Goal: Use online tool/utility: Utilize a website feature to perform a specific function

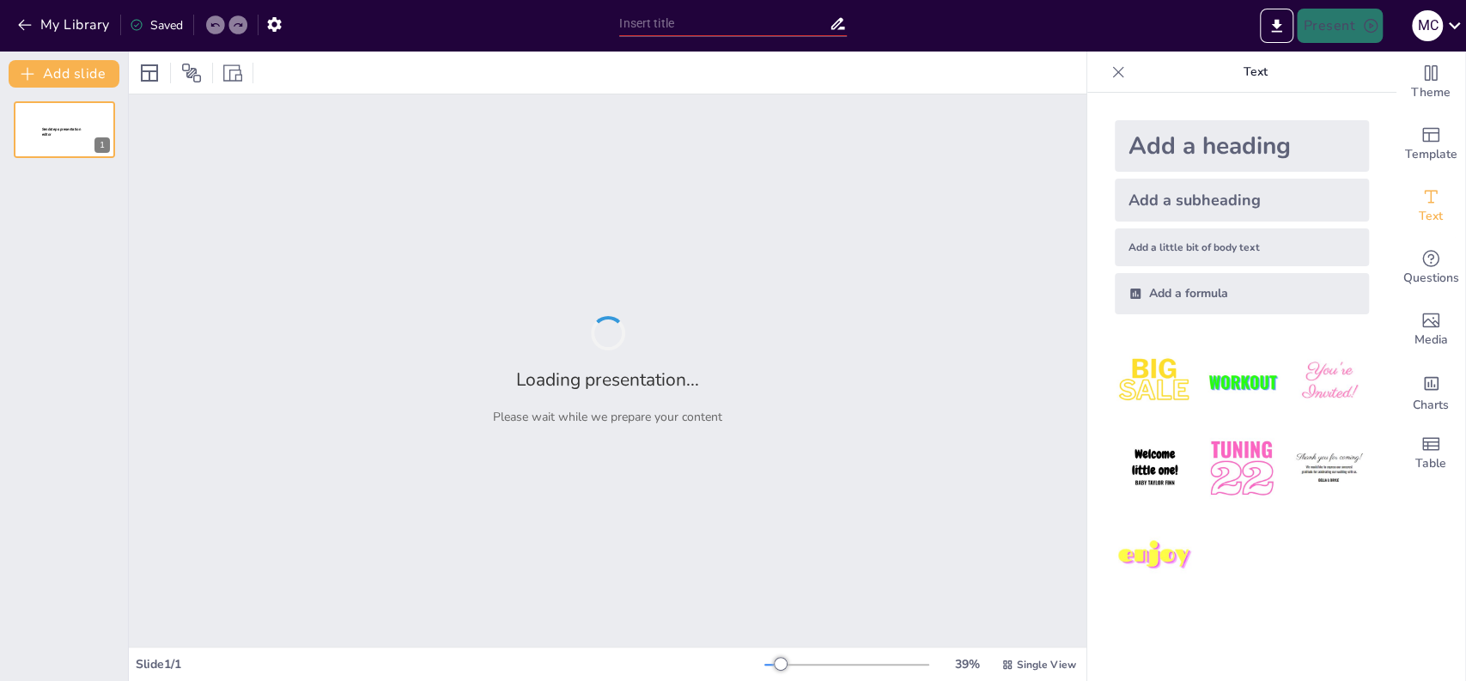
type input "test"
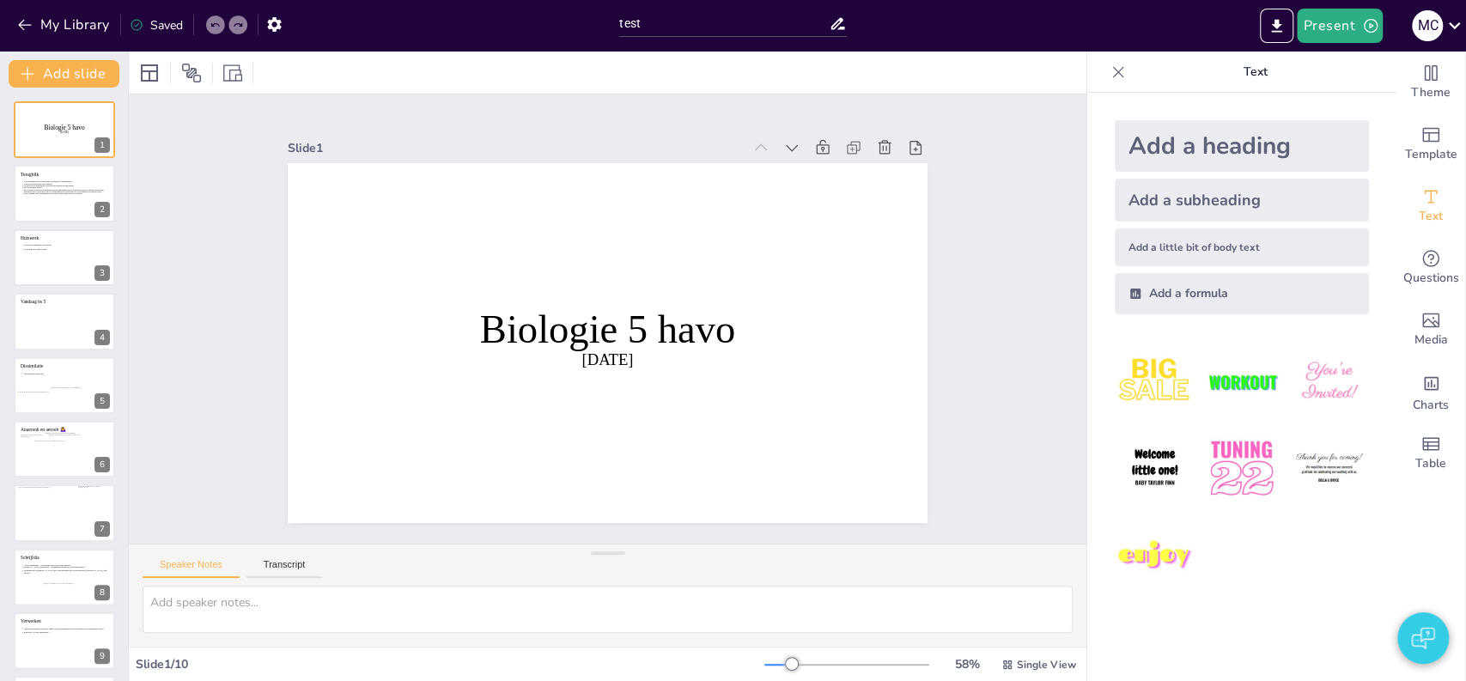
click at [1428, 643] on img "button" at bounding box center [1422, 638] width 23 height 41
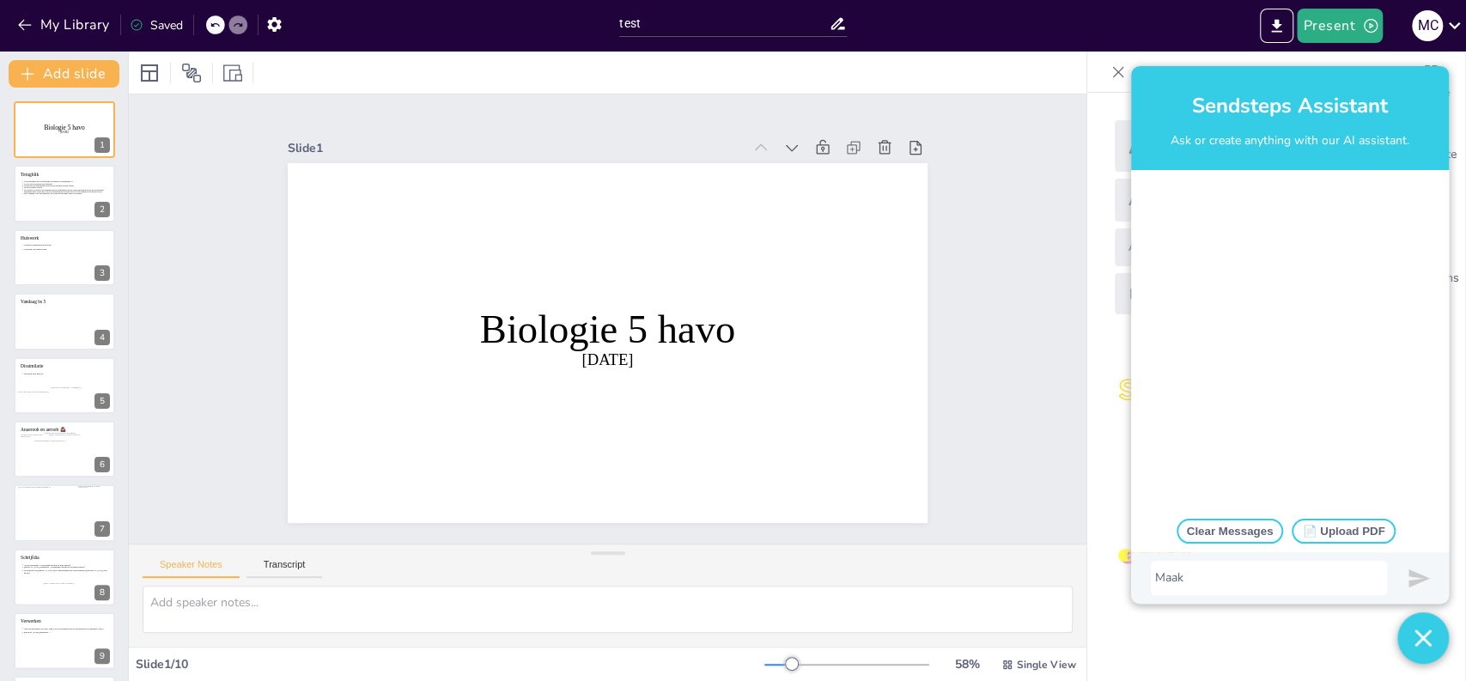
click at [1205, 581] on div "Maak" at bounding box center [1269, 578] width 228 height 17
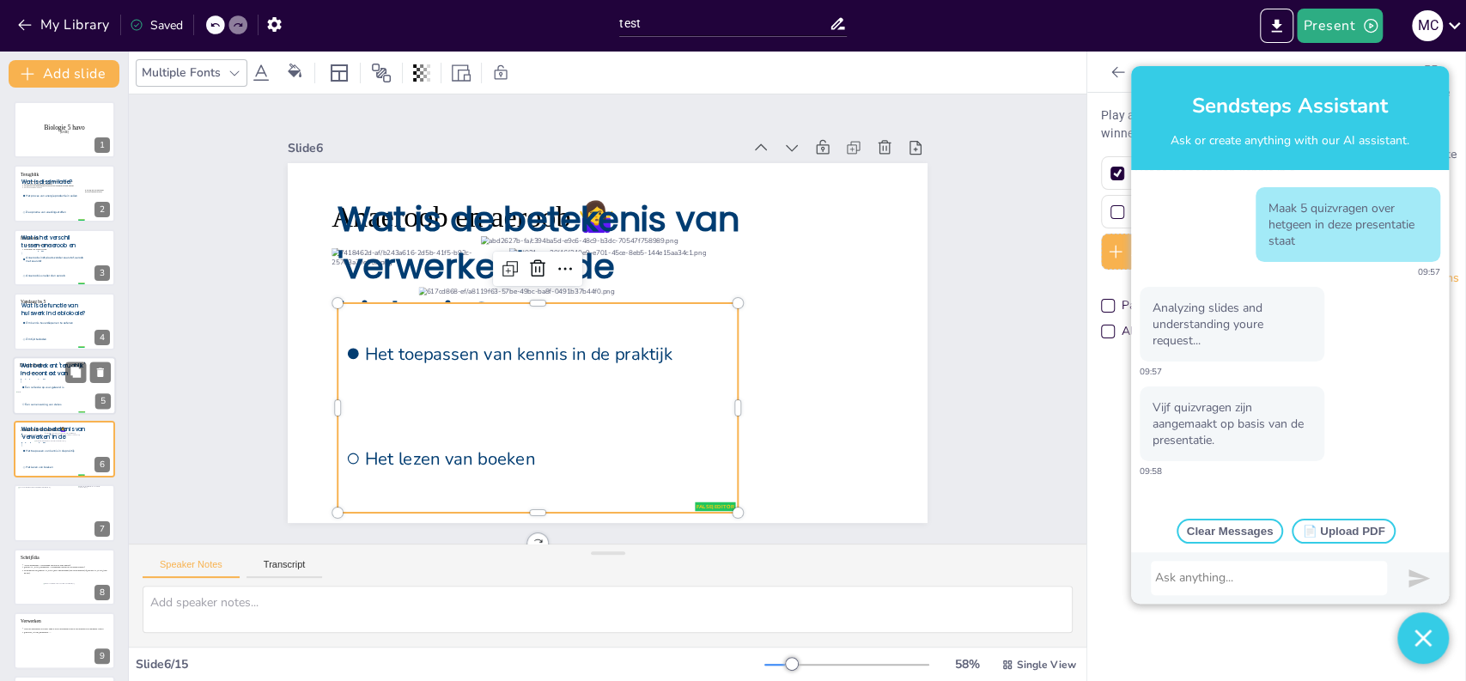
click at [57, 385] on span "Een reflectie op wat geleerd is" at bounding box center [54, 386] width 59 height 3
type input "Een reflectie op wat geleerd is"
type input "Een samenvatting van de les"
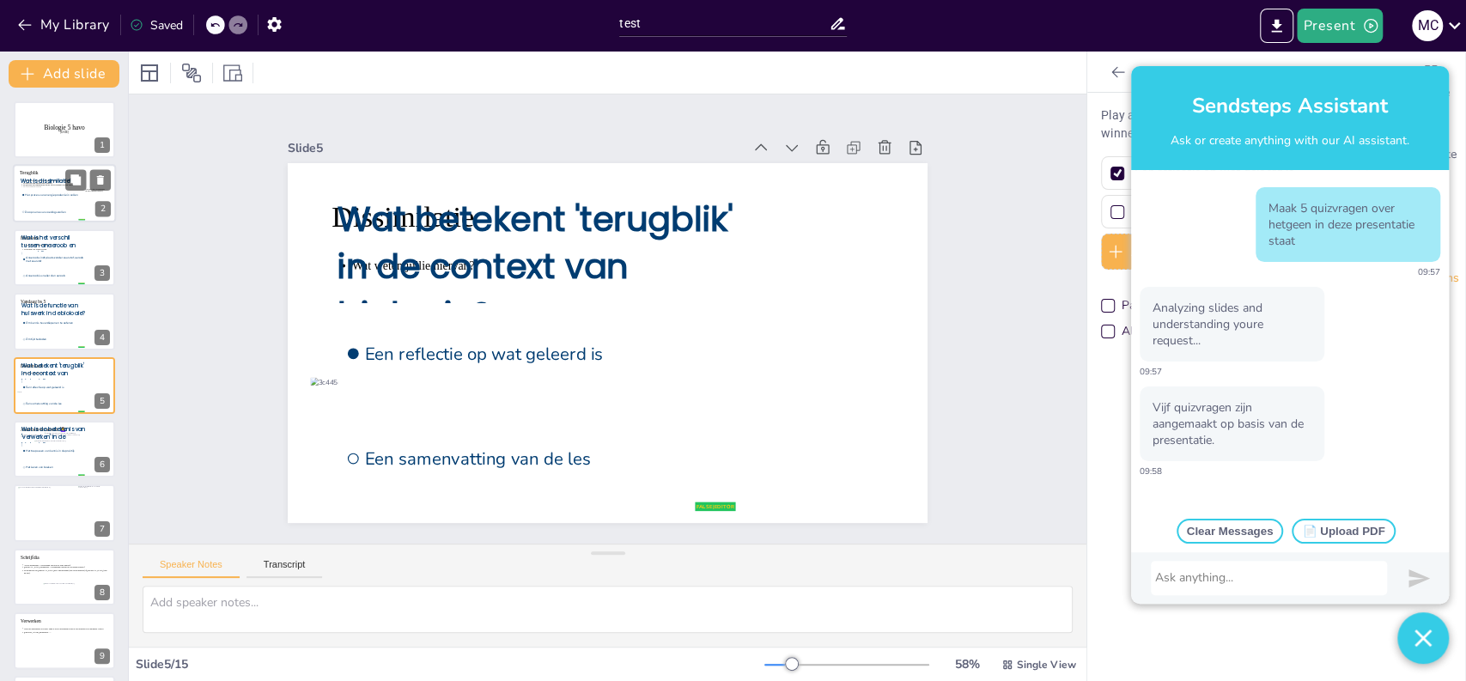
click at [52, 204] on li "De opname van voedingsstoffen" at bounding box center [53, 212] width 64 height 16
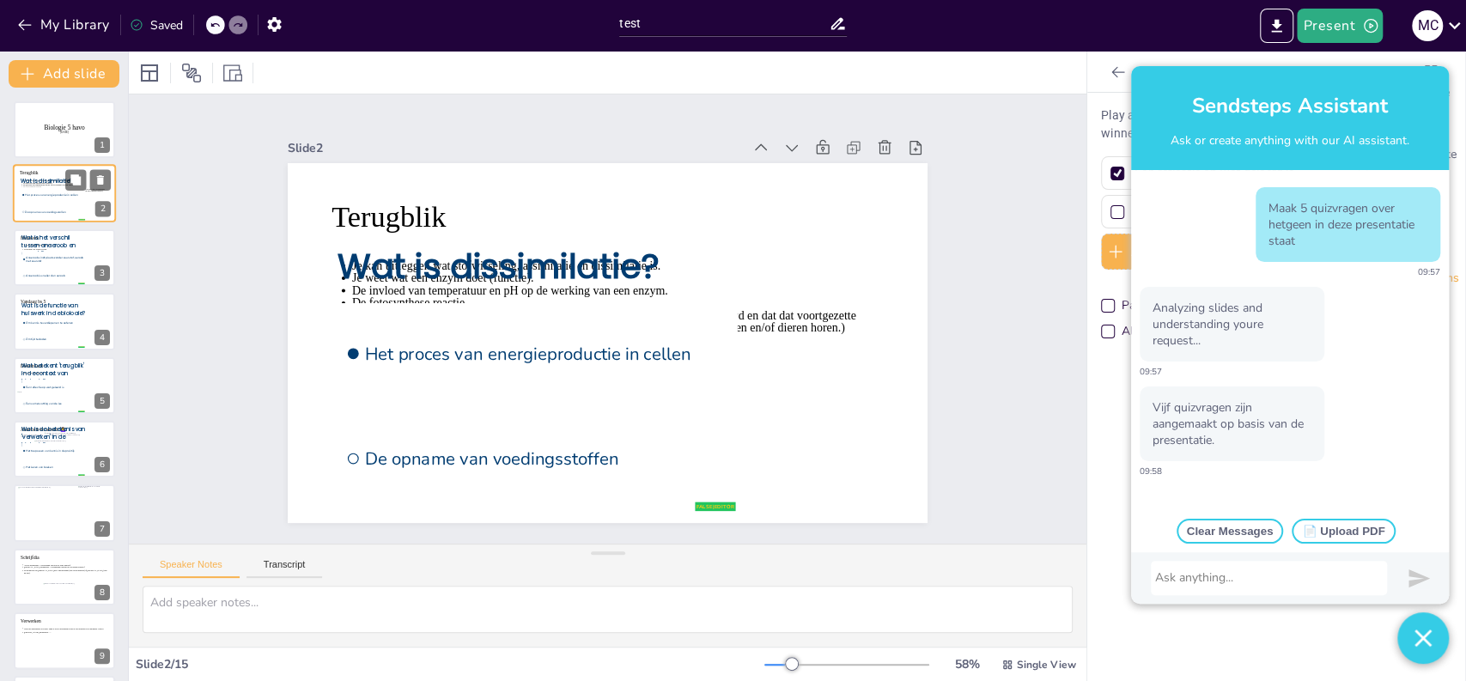
type input "Het proces van energieproductie in cellen"
type input "De opname van voedingsstoffen"
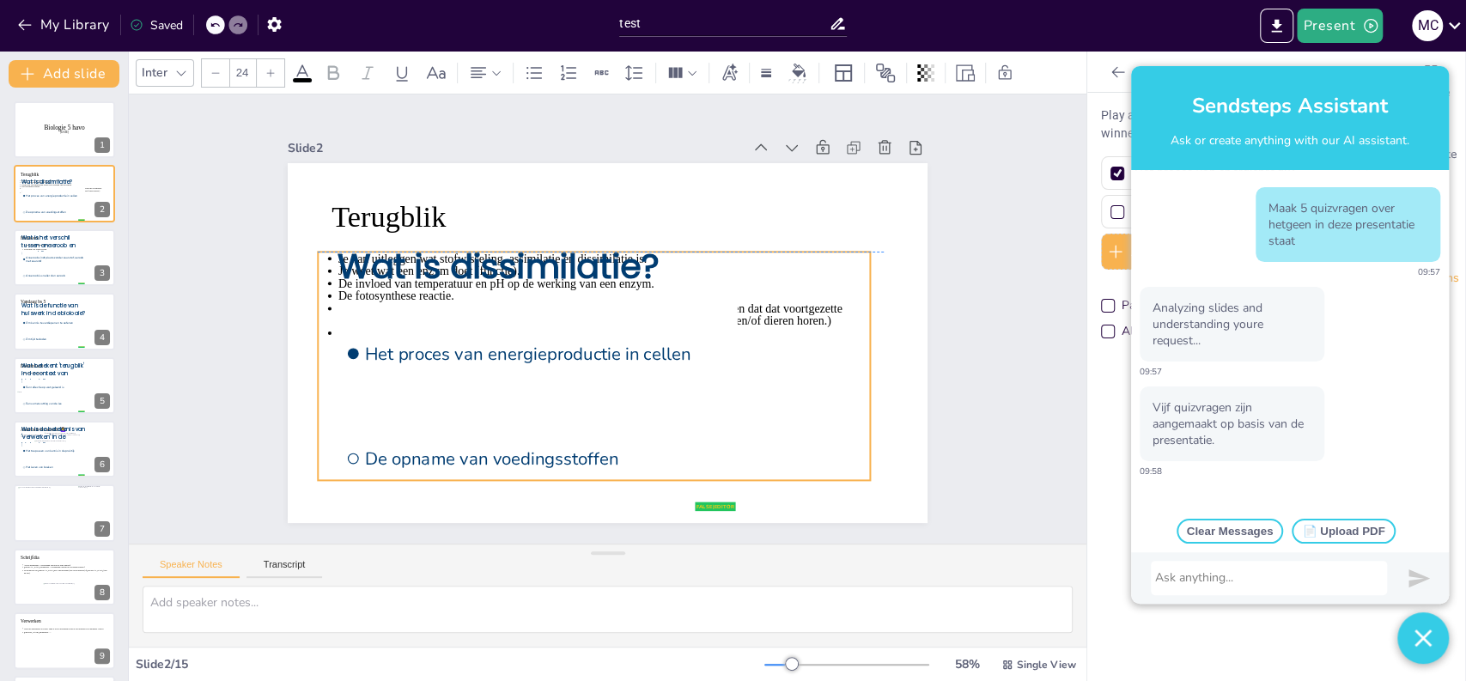
drag, startPoint x: 481, startPoint y: 287, endPoint x: 467, endPoint y: 284, distance: 14.0
click at [467, 284] on icon at bounding box center [573, 353] width 592 height 474
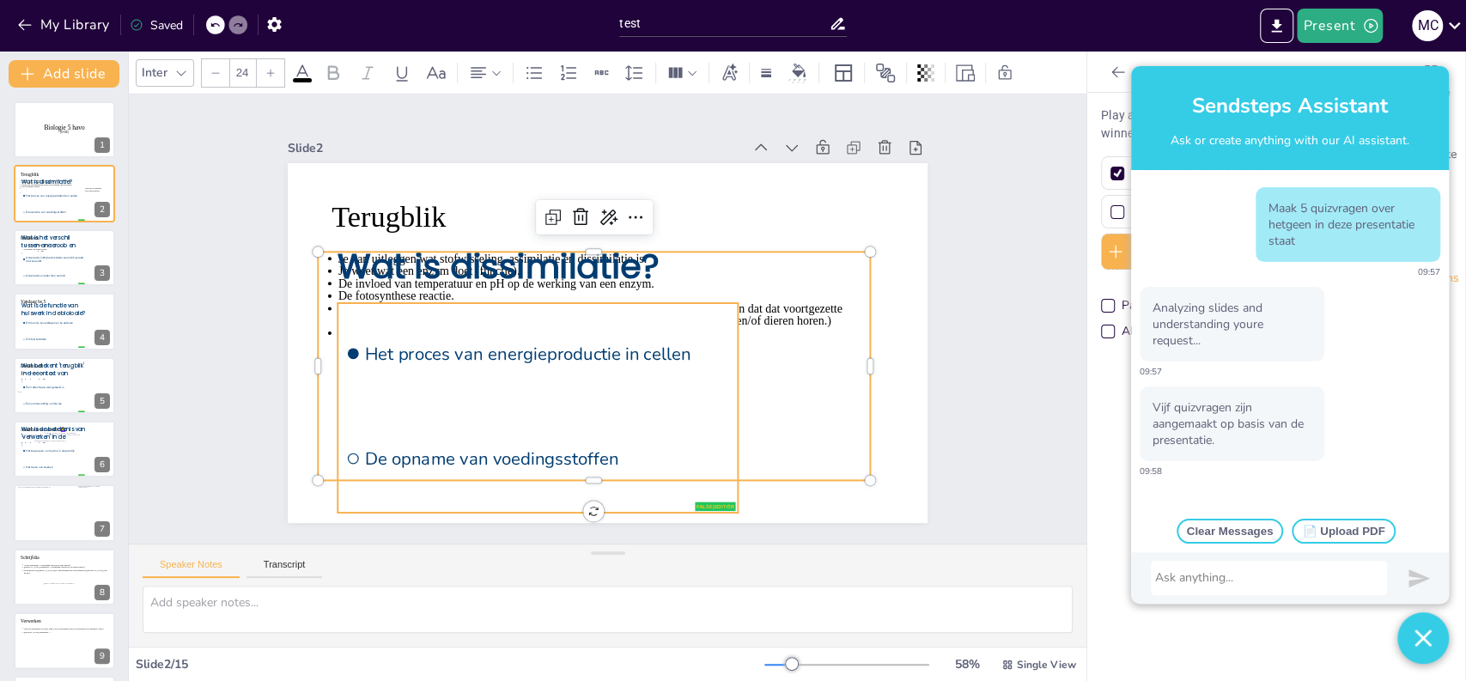
click at [625, 321] on li "Het proces van energieproductie in cellen" at bounding box center [529, 322] width 406 height 255
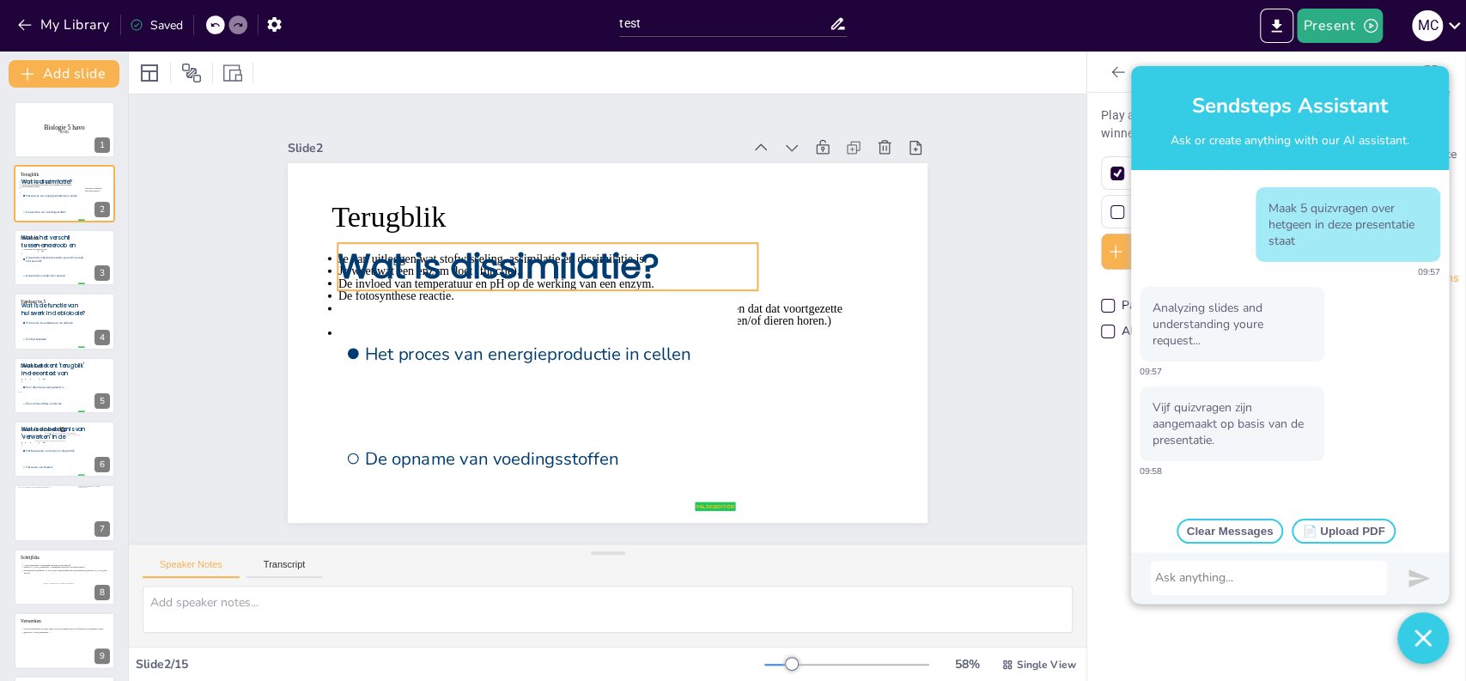
click at [580, 262] on span "Wat is dissimilatie?" at bounding box center [636, 202] width 113 height 325
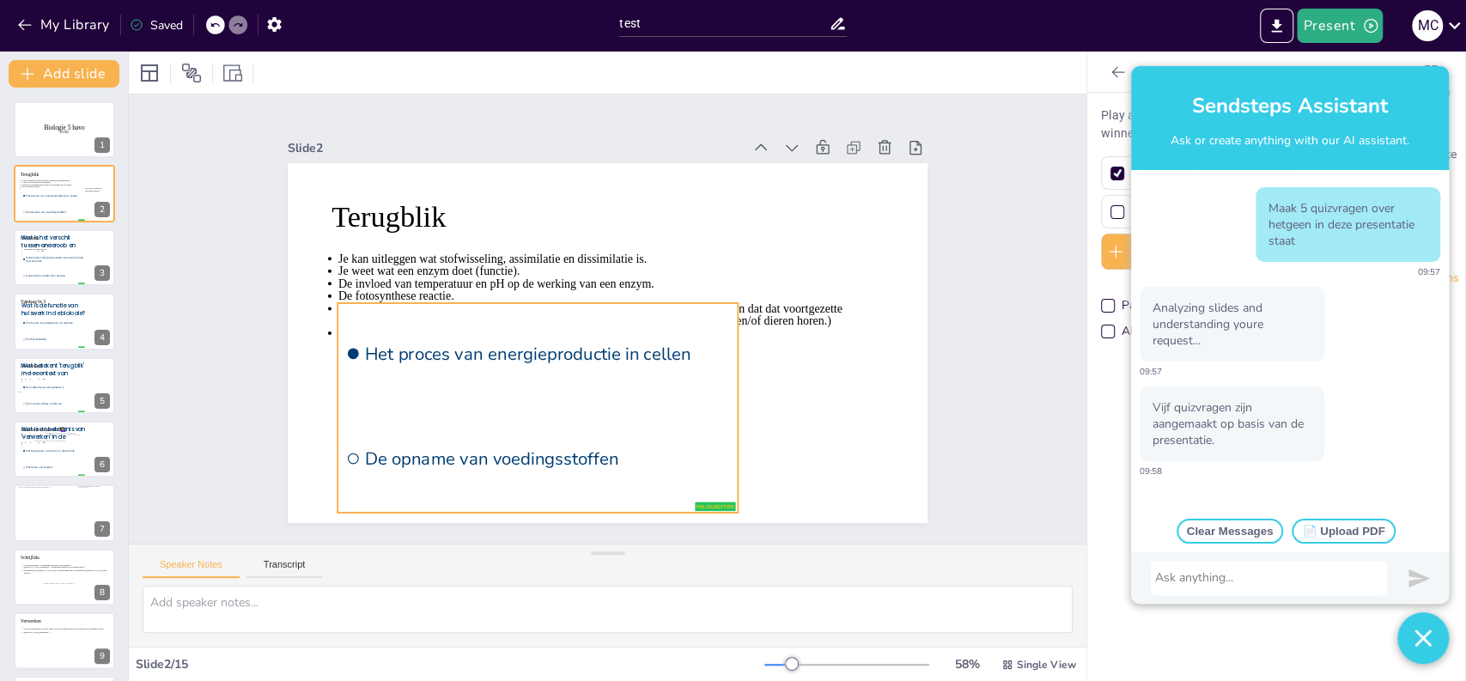
click at [497, 371] on li "Het proces van energieproductie in cellen" at bounding box center [588, 244] width 182 height 412
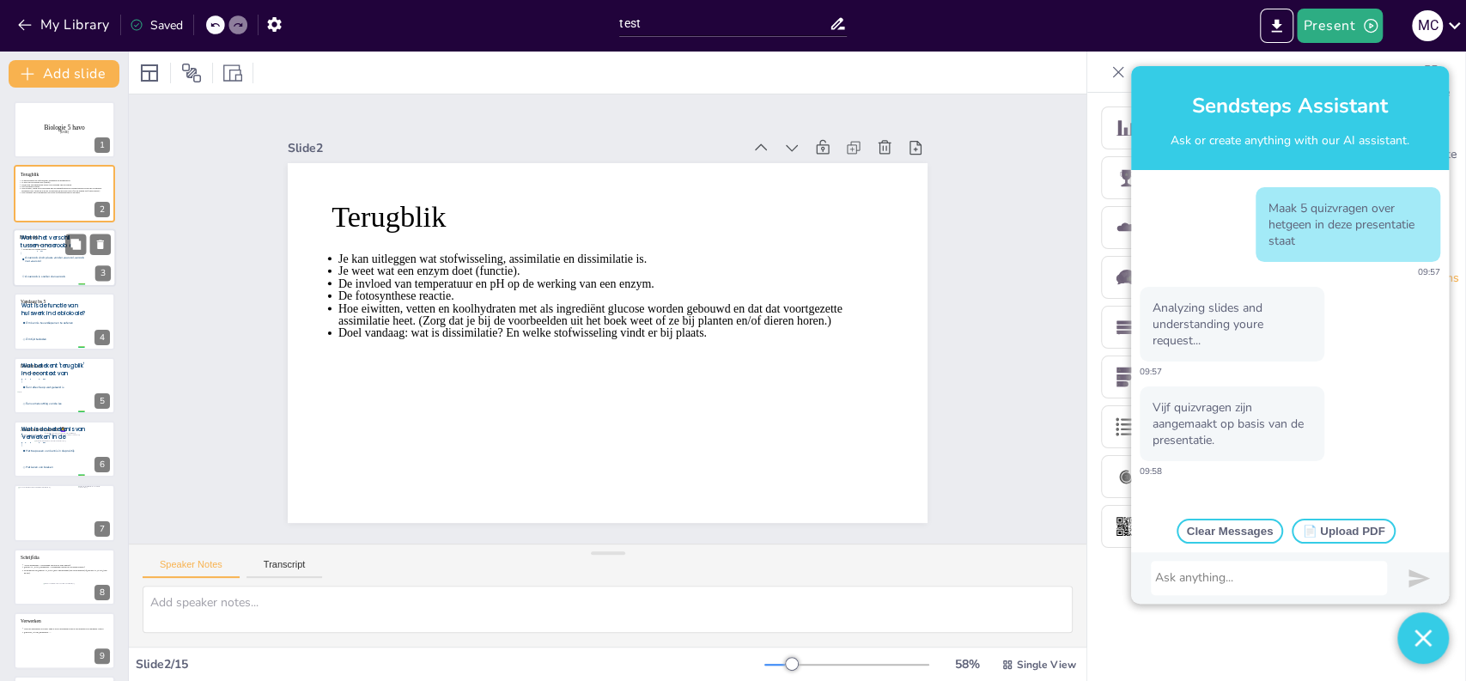
click at [62, 248] on span "Wat is het verschil tussen anaeroob en aeroob?" at bounding box center [48, 245] width 55 height 23
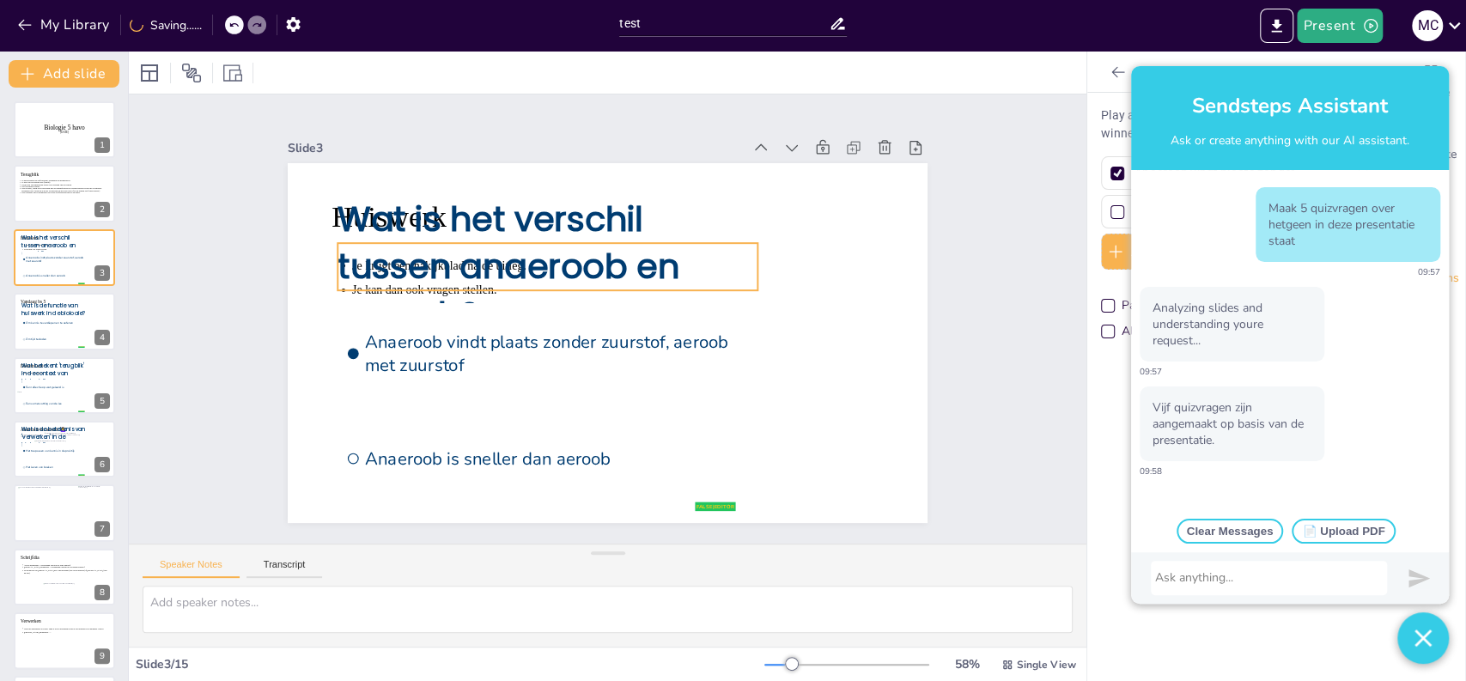
click at [456, 263] on span "Wat is het verschil tussen anaeroob en aeroob?" at bounding box center [594, 195] width 277 height 344
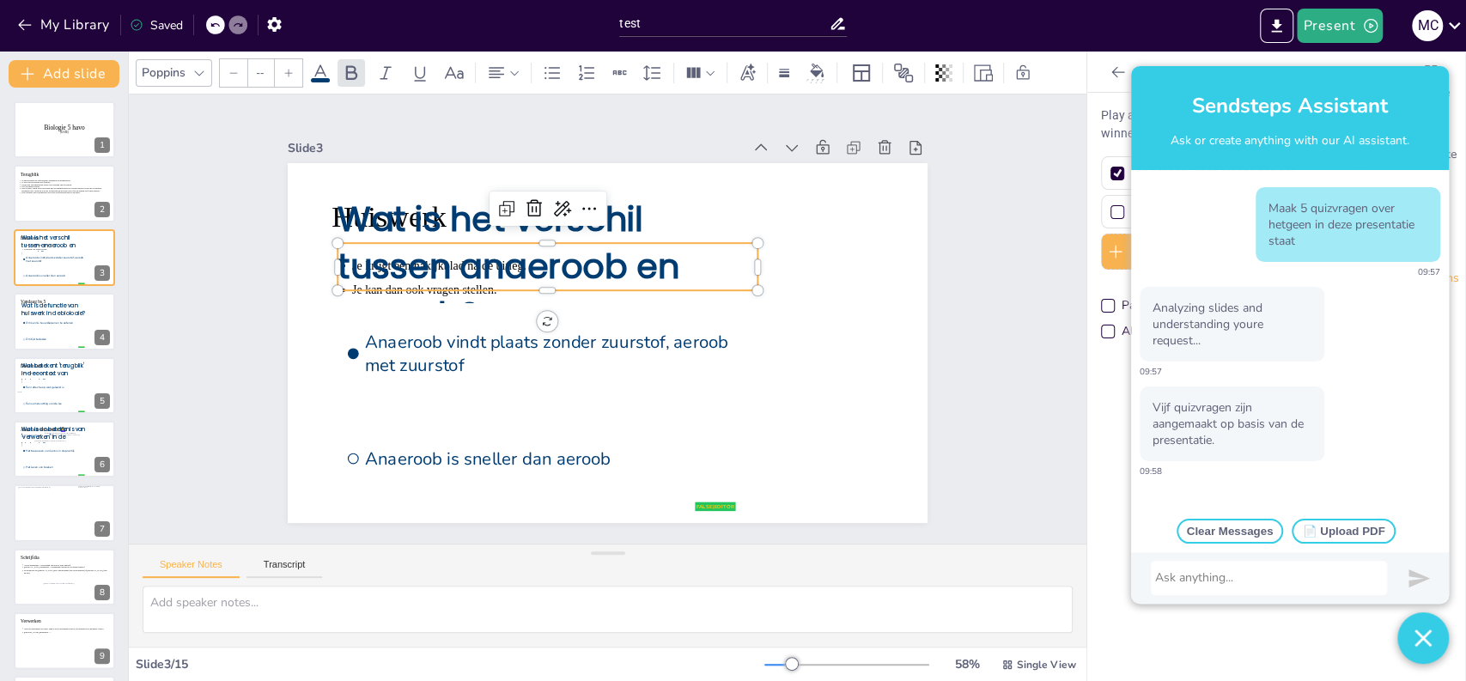
click at [380, 216] on span "Wat is het verschil tussen anaeroob en aeroob?" at bounding box center [536, 203] width 344 height 253
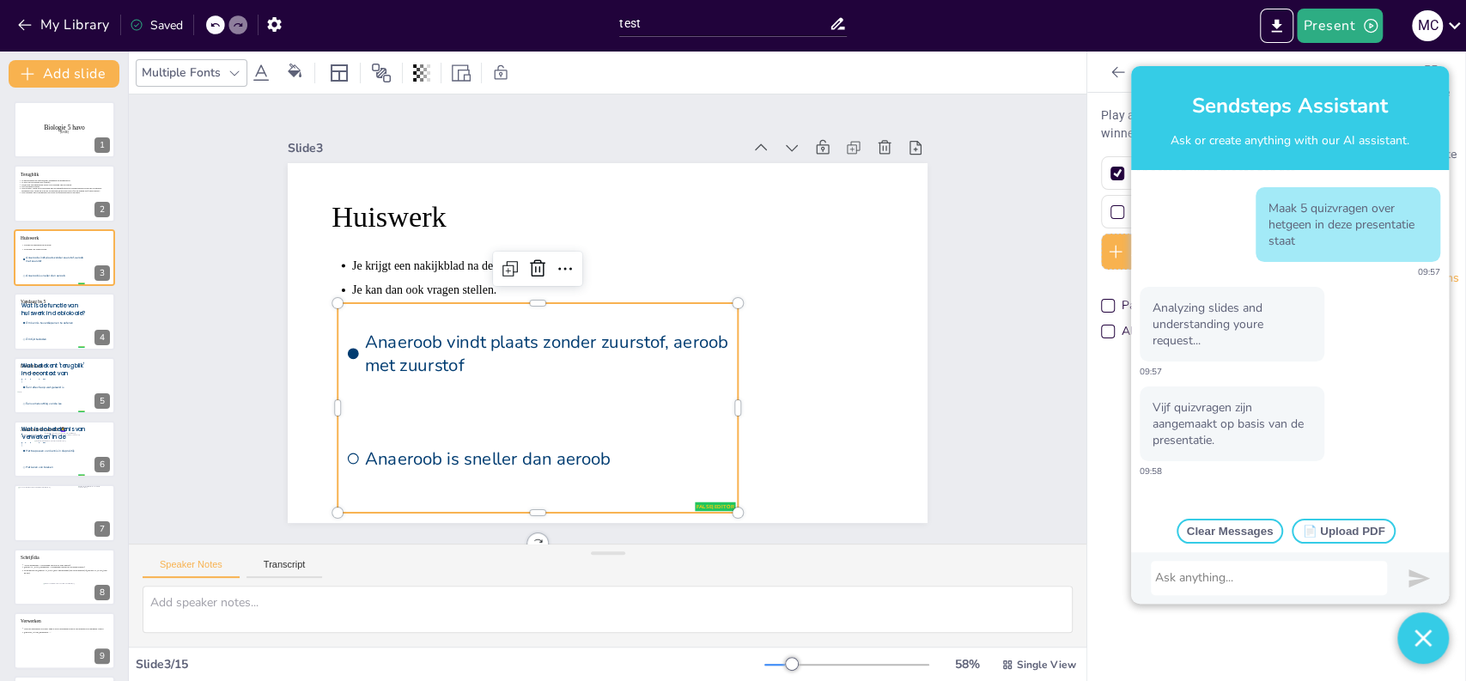
click at [416, 387] on li "Anaeroob vindt plaats zonder zuurstof, aeroob met zuurstof" at bounding box center [529, 322] width 406 height 255
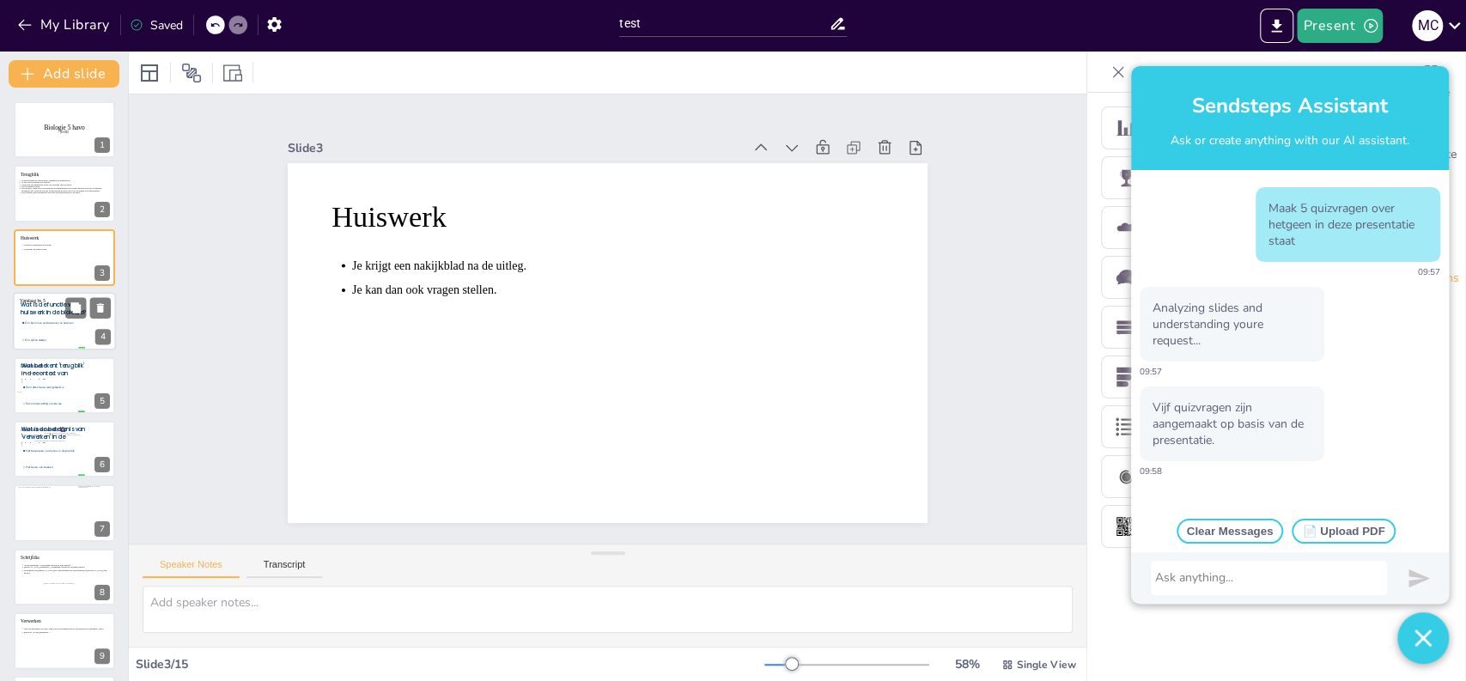
click at [38, 330] on li "Om kennis te verdiepen en te oefenen" at bounding box center [53, 323] width 64 height 16
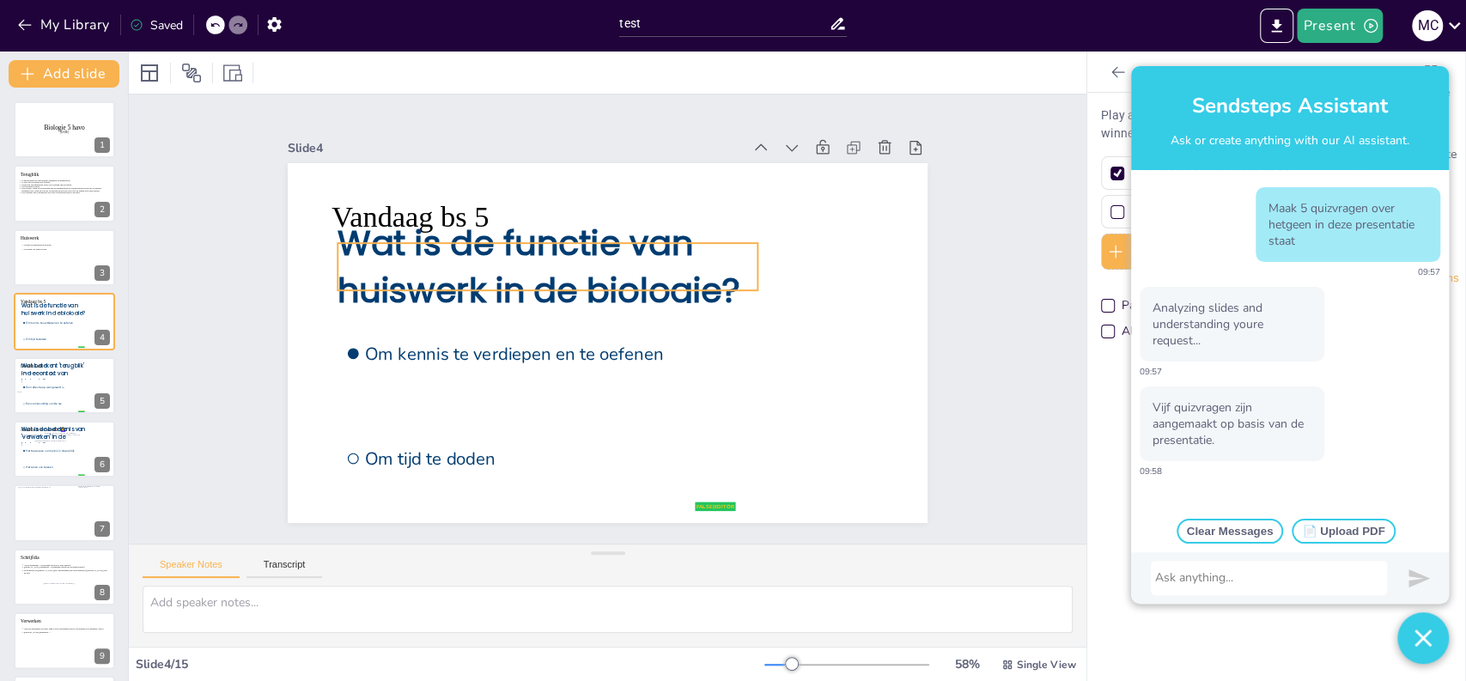
click at [407, 285] on div "Vandaag bs 5 Wat is de functie van huiswerk in de biologie? false | editor Om k…" at bounding box center [603, 343] width 701 height 485
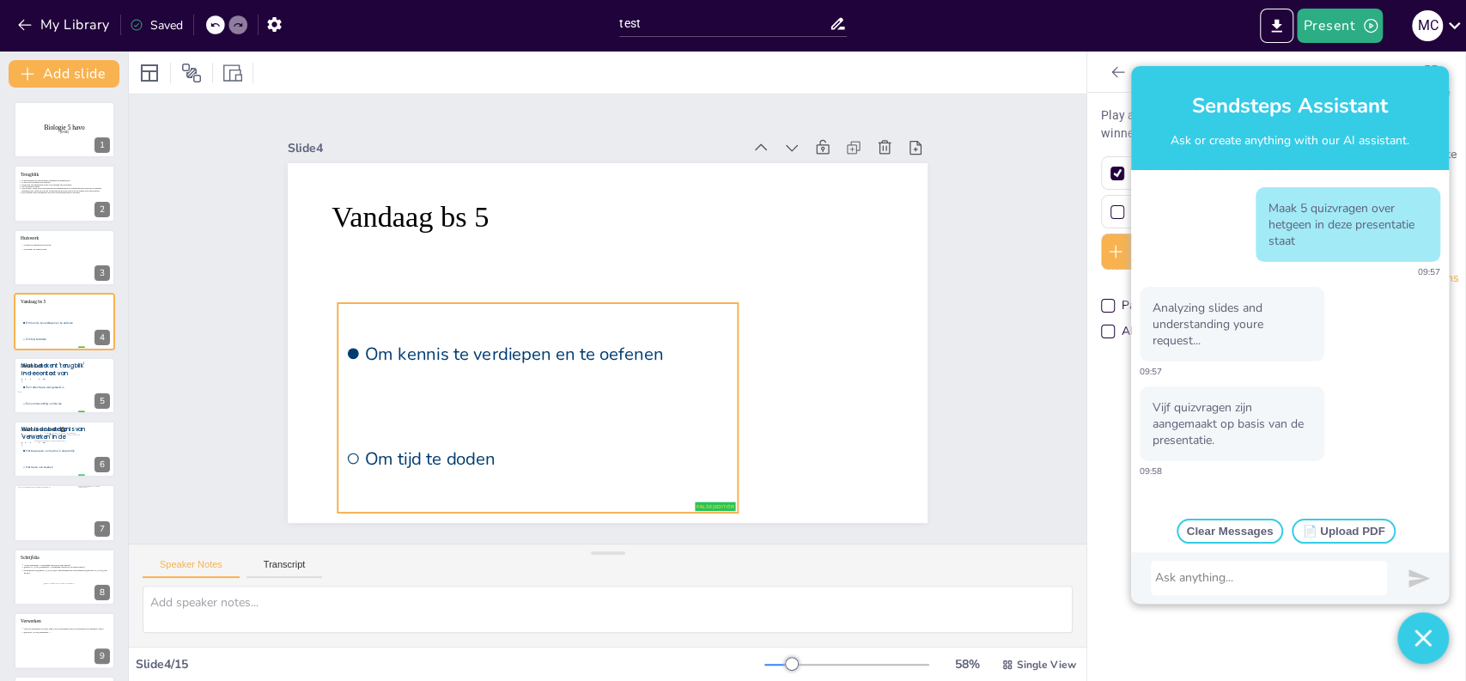
click at [411, 332] on li "Om kennis te verdiepen en te oefenen" at bounding box center [530, 314] width 397 height 288
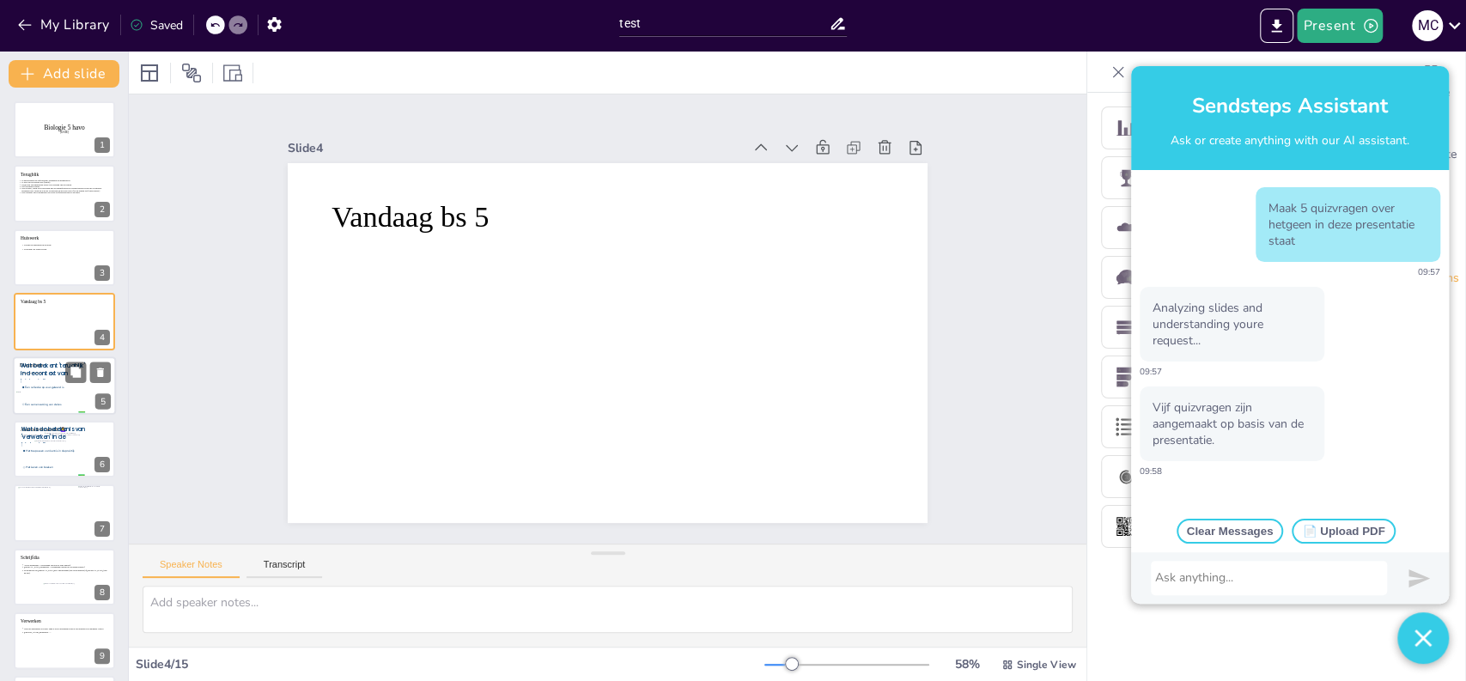
click at [38, 396] on li "Een samenvatting van de les" at bounding box center [53, 404] width 64 height 16
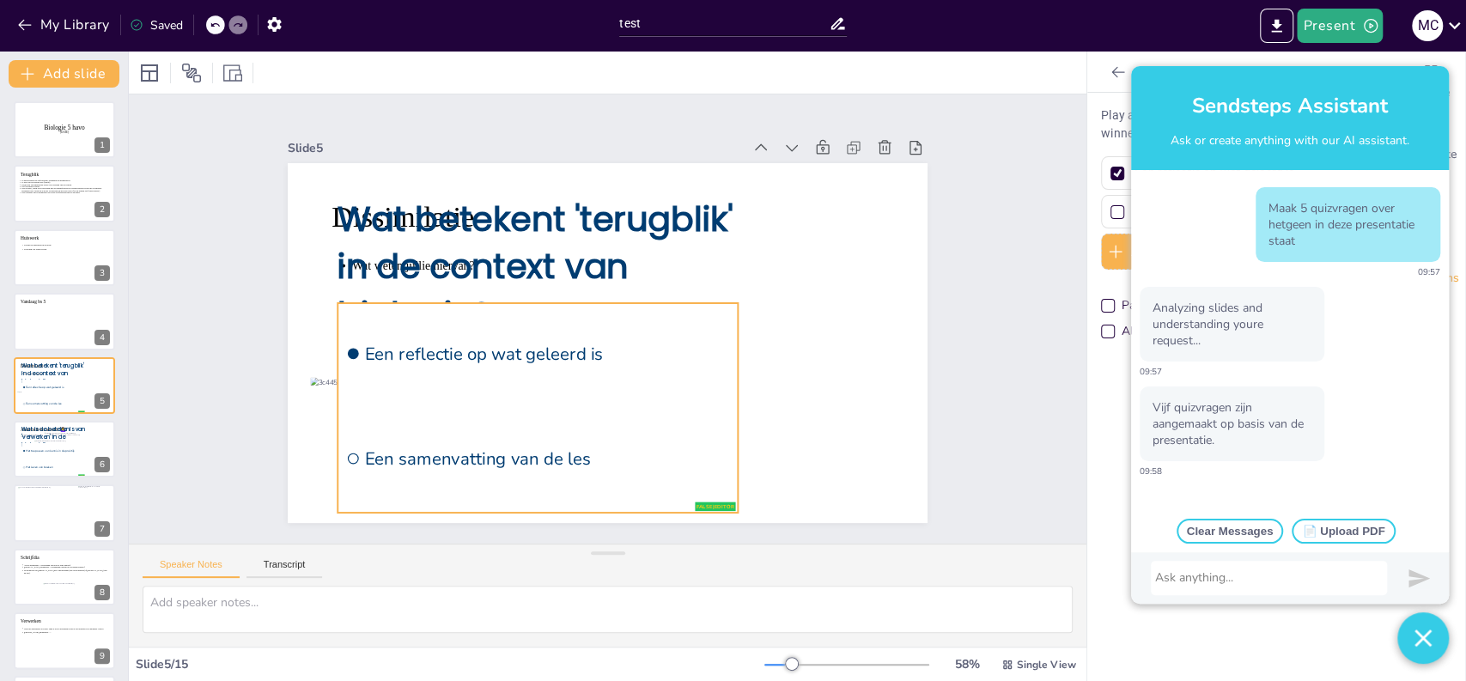
click at [398, 385] on li "Een reflectie op wat geleerd is" at bounding box center [539, 282] width 317 height 383
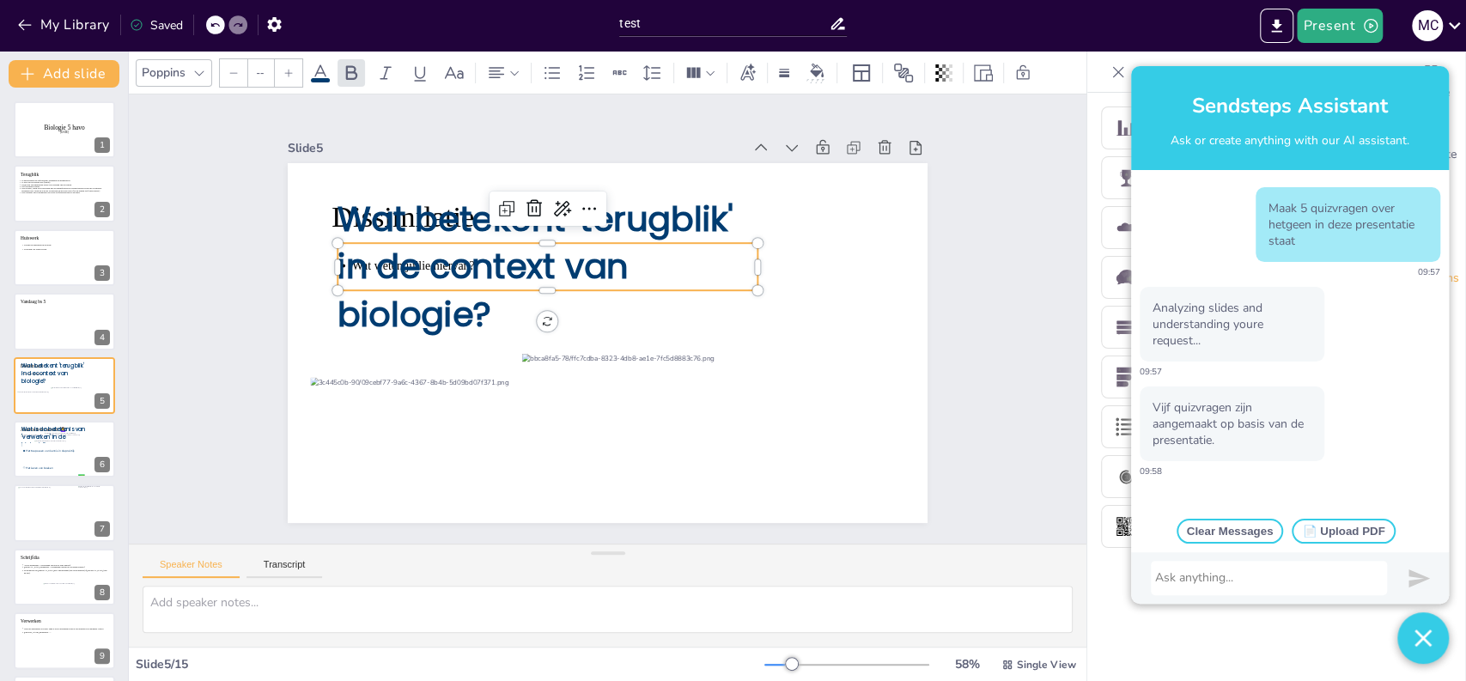
click at [385, 296] on span "Wat betekent 'terugblik' in de context van biologie?" at bounding box center [571, 196] width 414 height 239
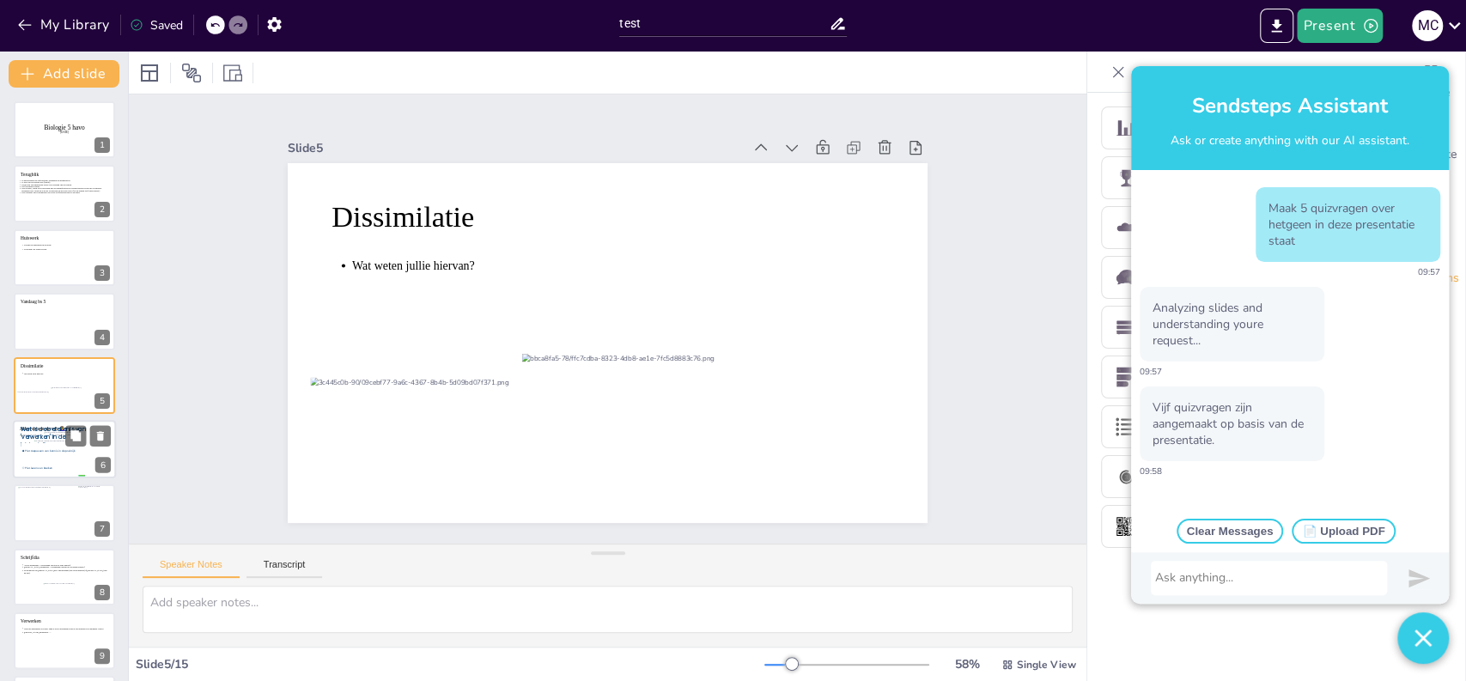
click at [34, 438] on span "Wat is de betekenis van 'verwerken' in de biologie?" at bounding box center [53, 436] width 65 height 23
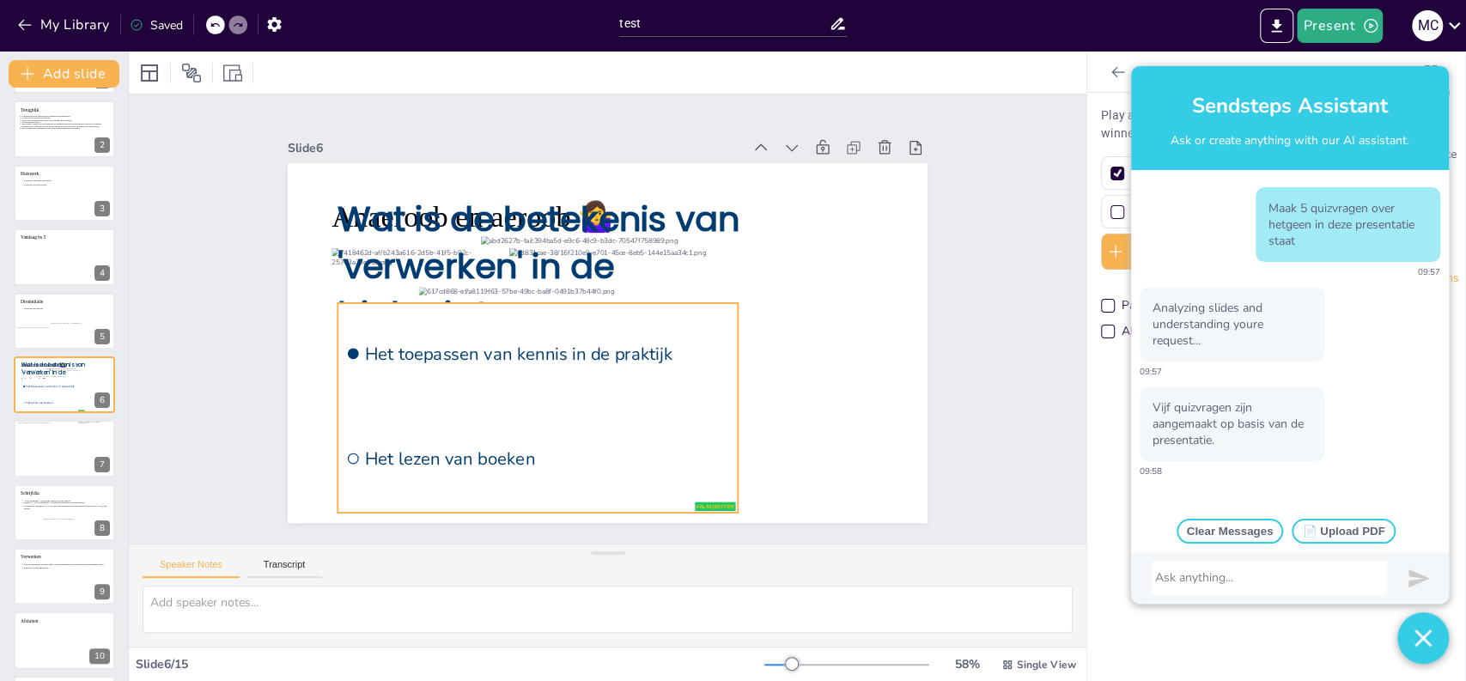
click at [466, 392] on li "Het toepassen van kennis in de praktijk" at bounding box center [530, 314] width 397 height 288
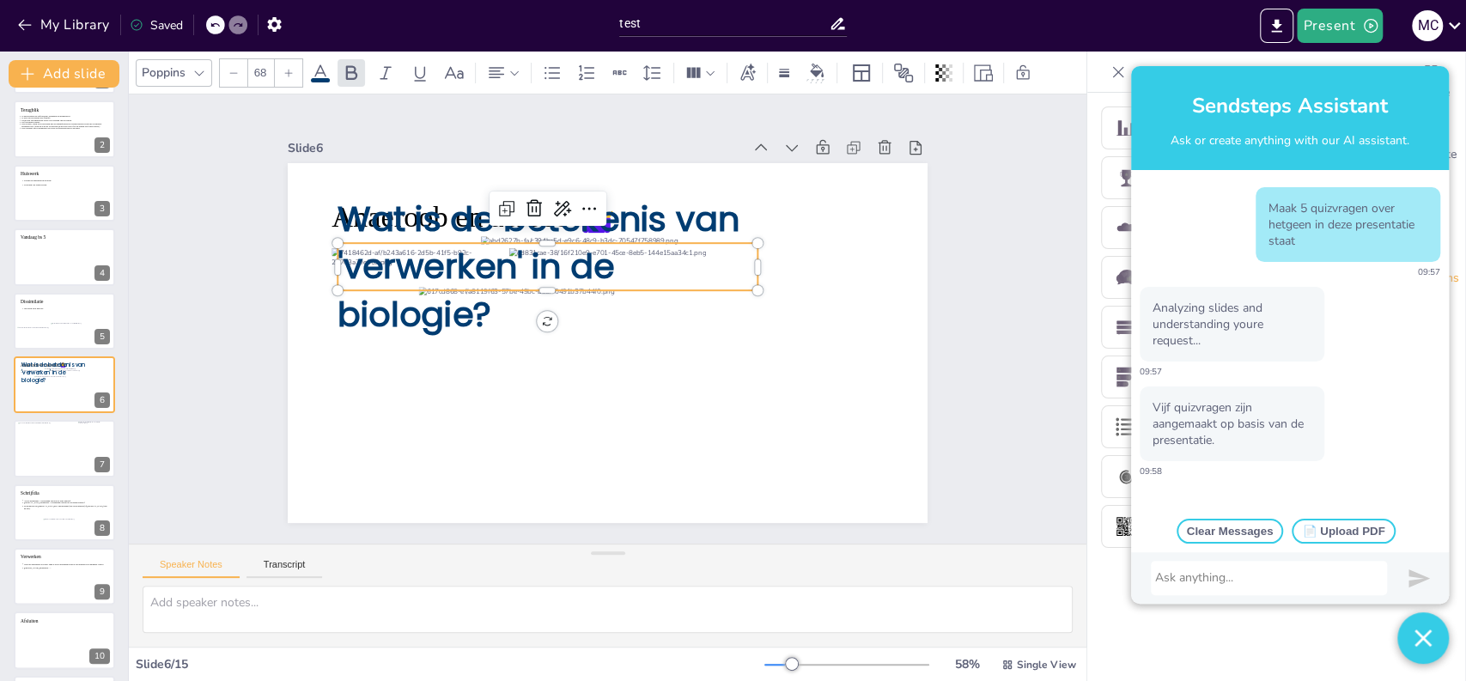
click at [399, 244] on span "Wat is de betekenis van 'verwerken' in de biologie?" at bounding box center [565, 199] width 424 height 207
type input "--"
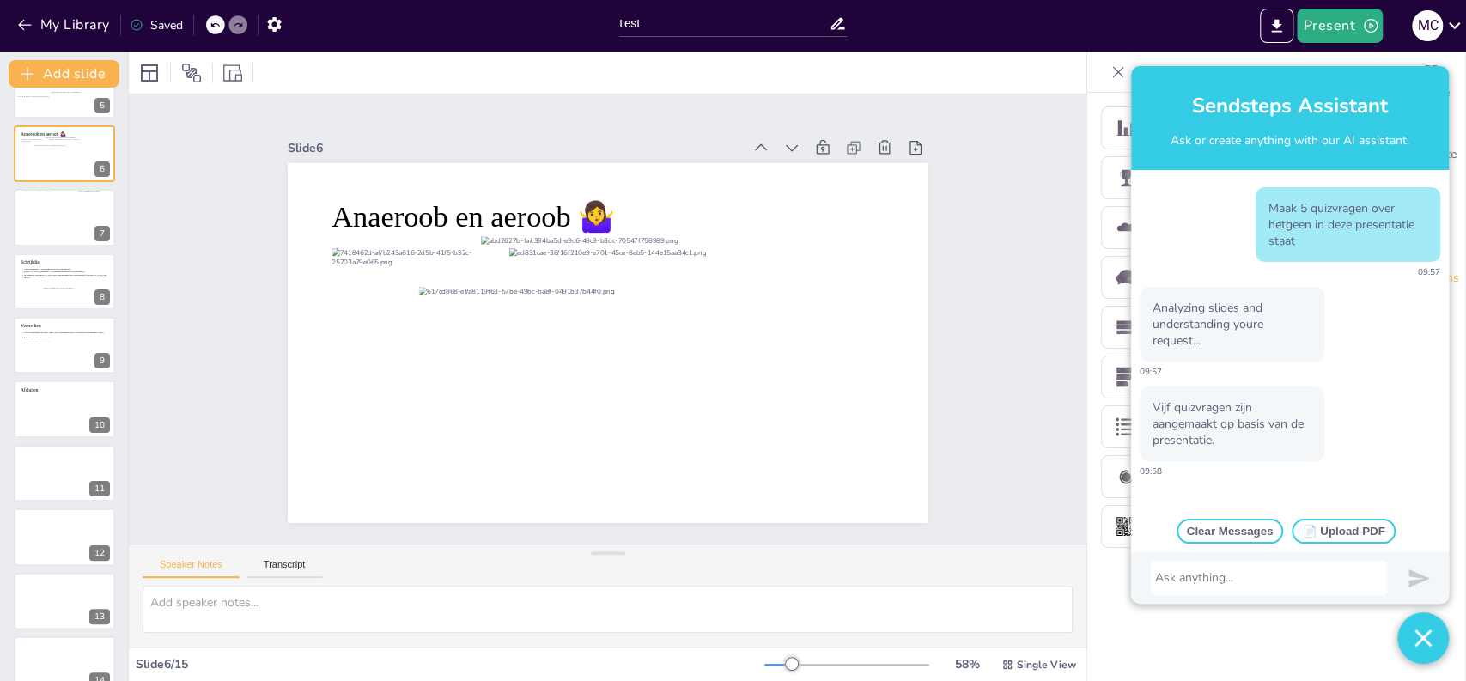
scroll to position [385, 0]
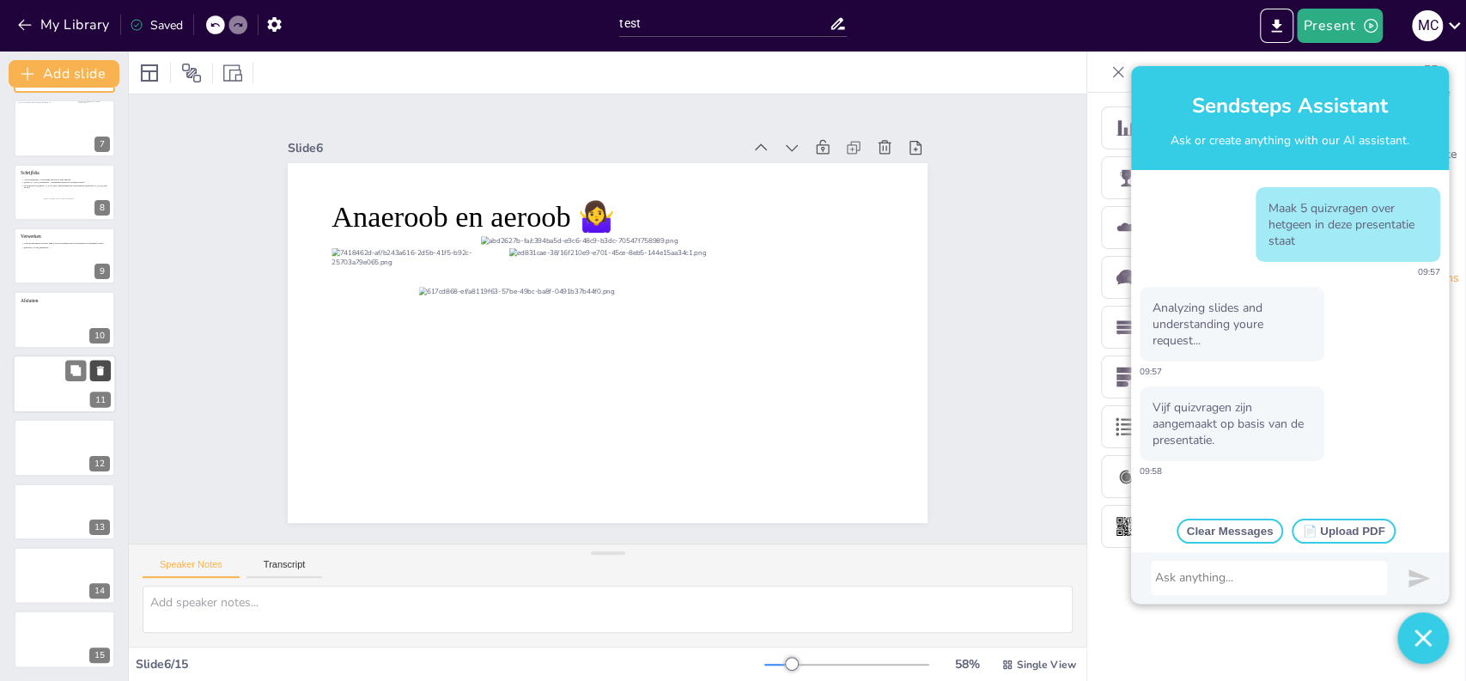
click at [98, 374] on icon at bounding box center [100, 370] width 12 height 12
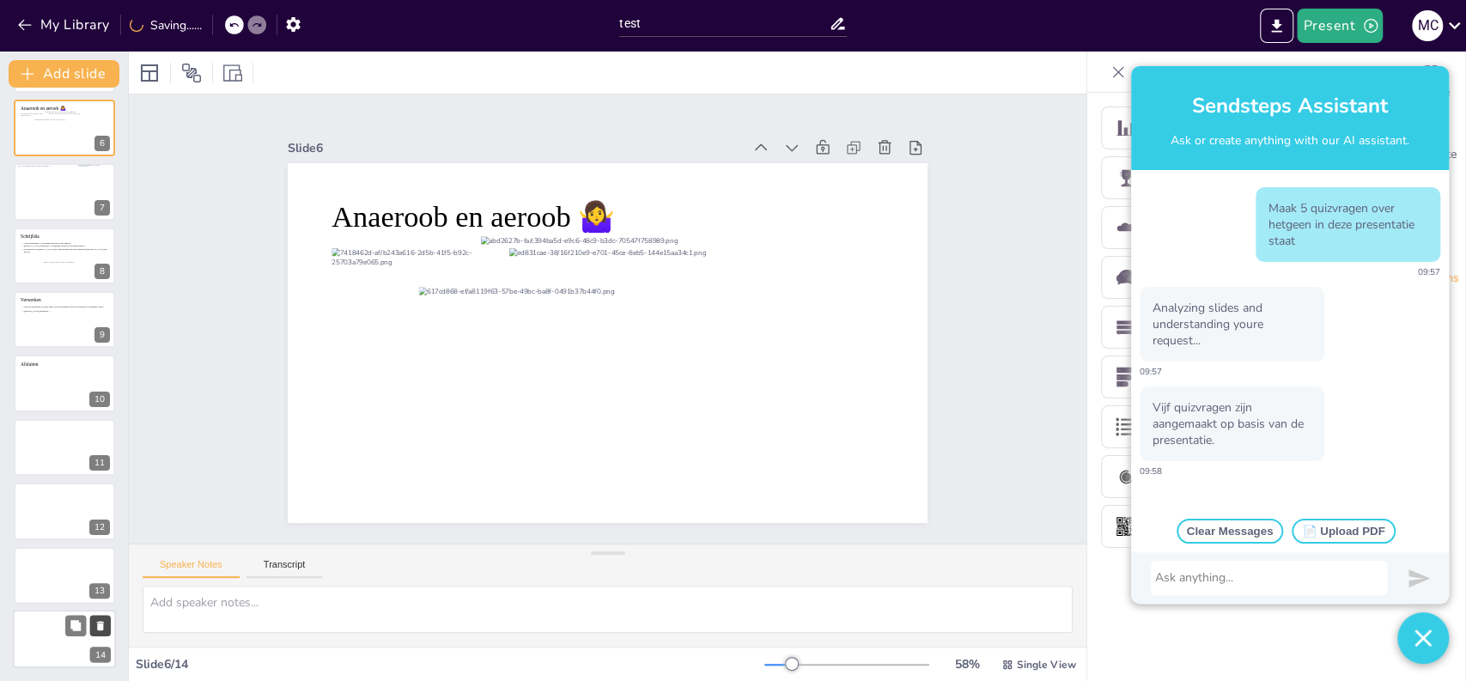
click at [97, 621] on icon at bounding box center [100, 625] width 7 height 9
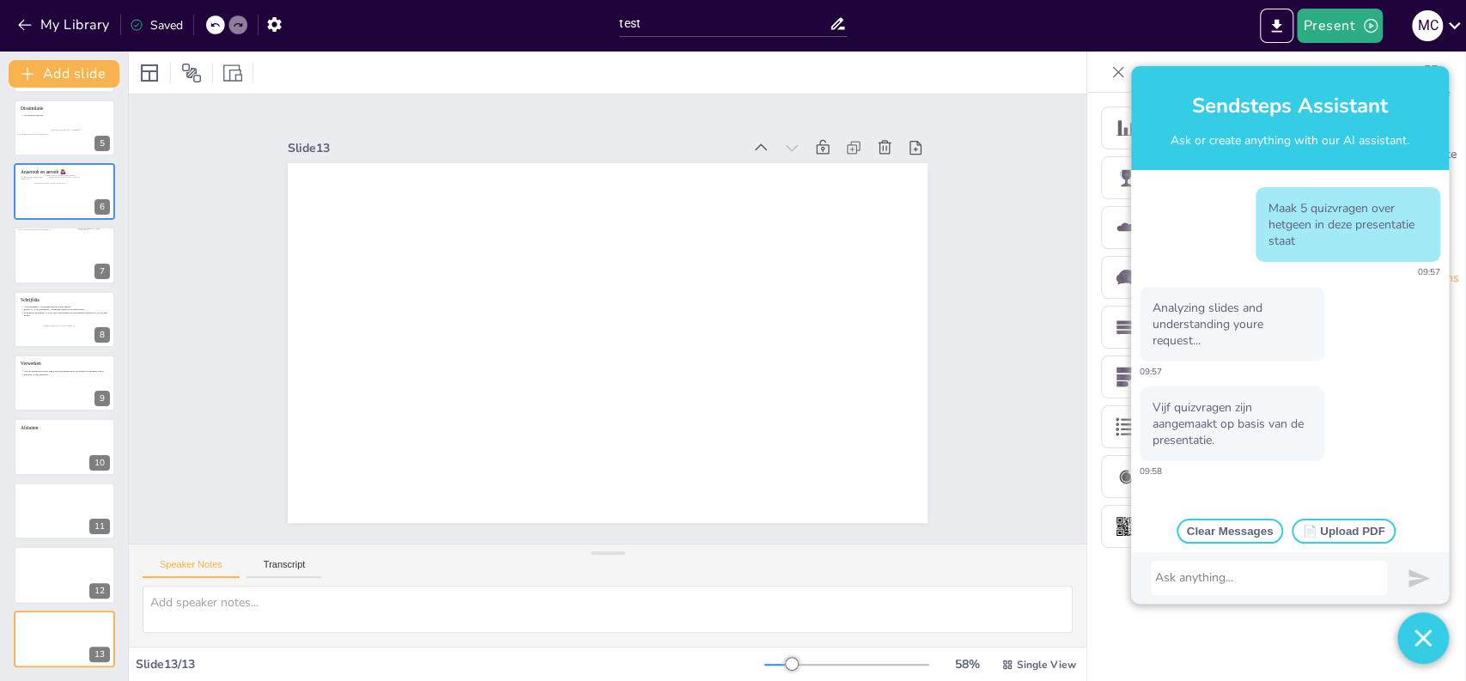
click at [97, 621] on icon at bounding box center [99, 625] width 7 height 9
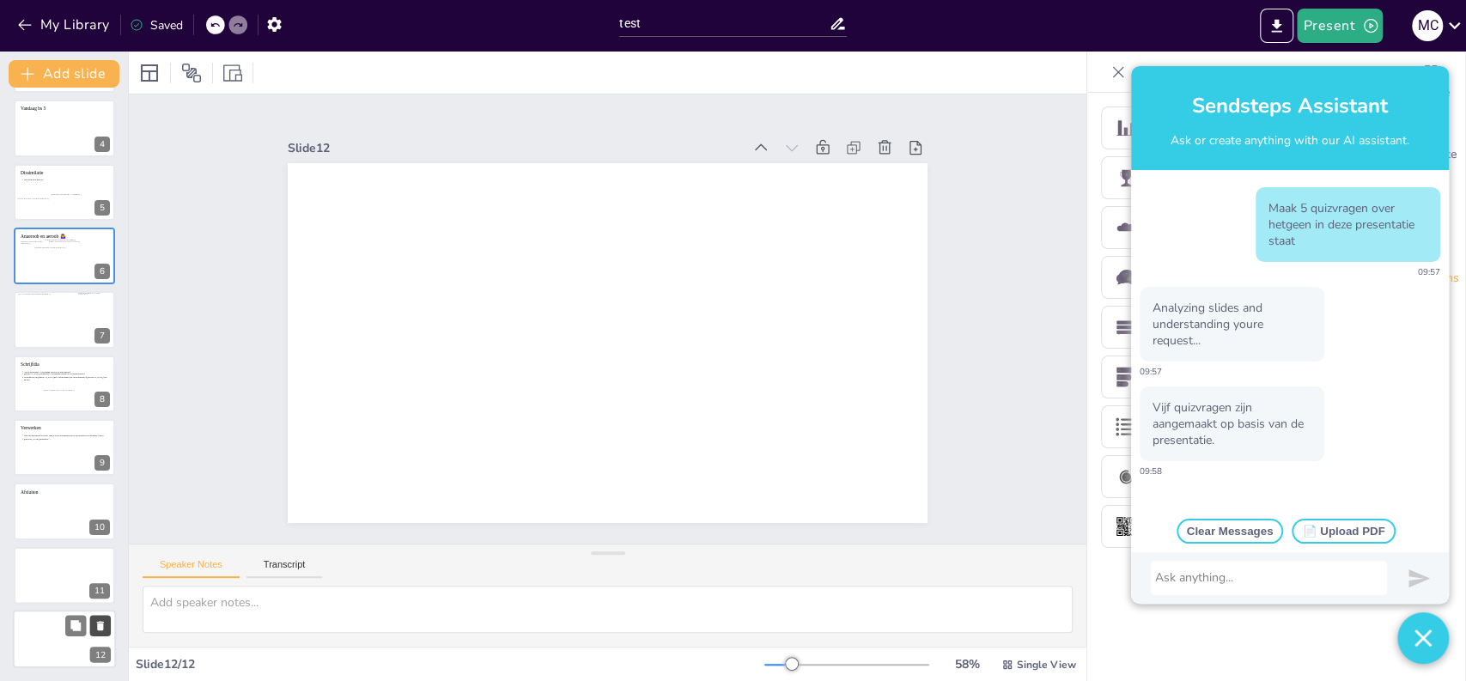
click at [97, 630] on icon at bounding box center [100, 626] width 12 height 12
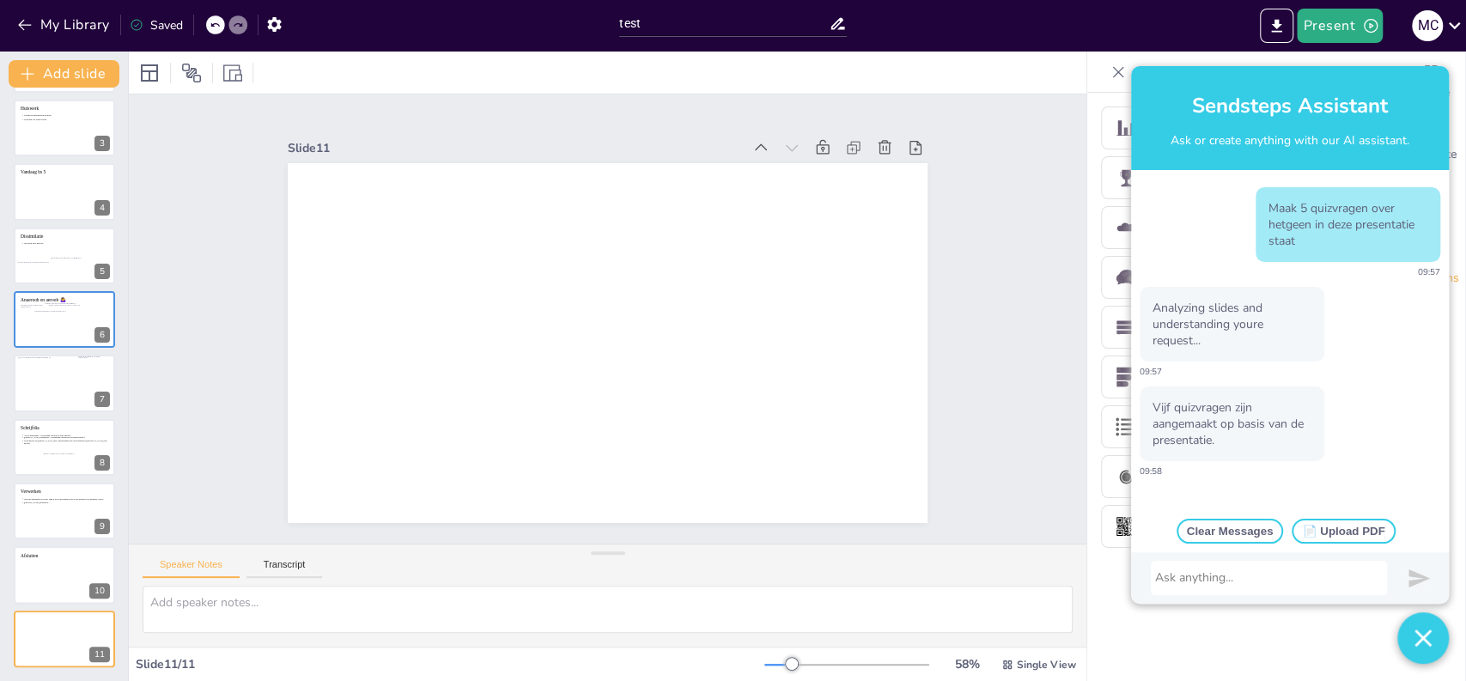
scroll to position [130, 0]
click at [97, 624] on icon at bounding box center [100, 625] width 7 height 9
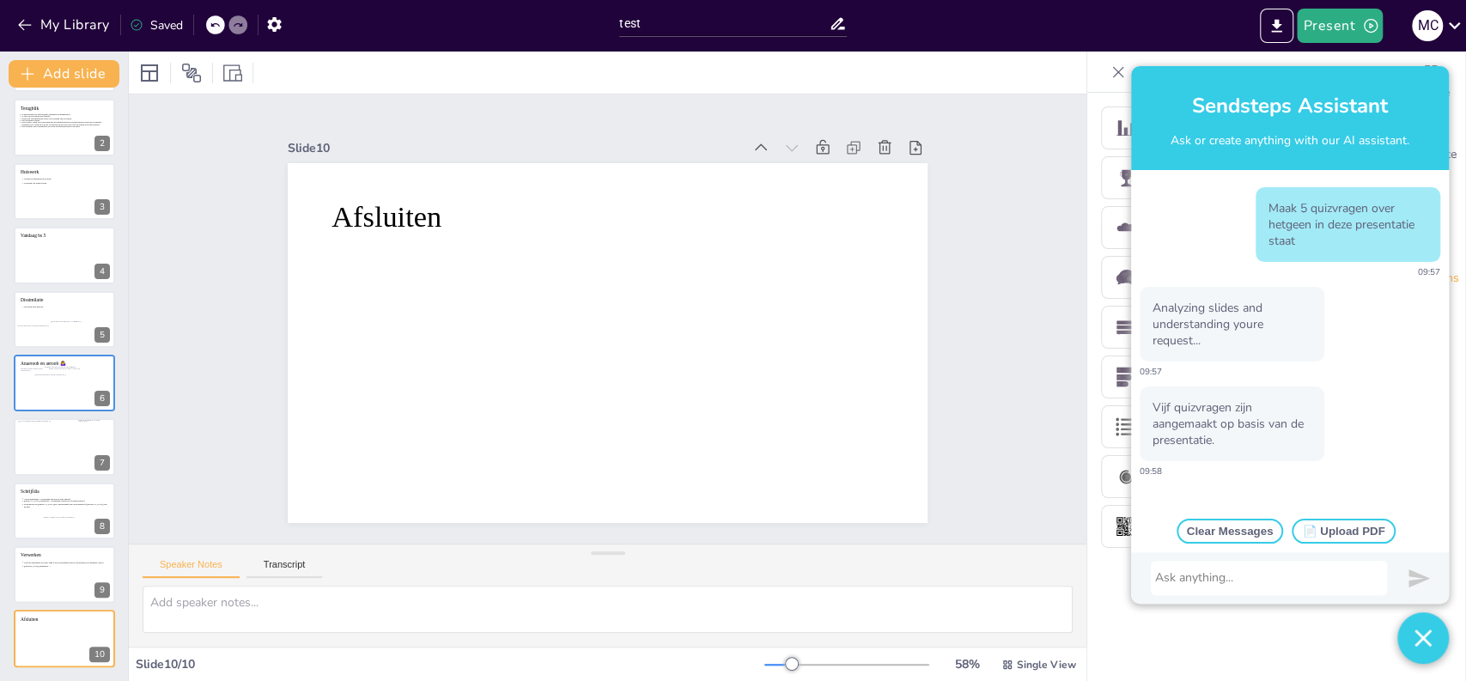
scroll to position [66, 0]
click at [1211, 575] on div at bounding box center [1269, 578] width 228 height 17
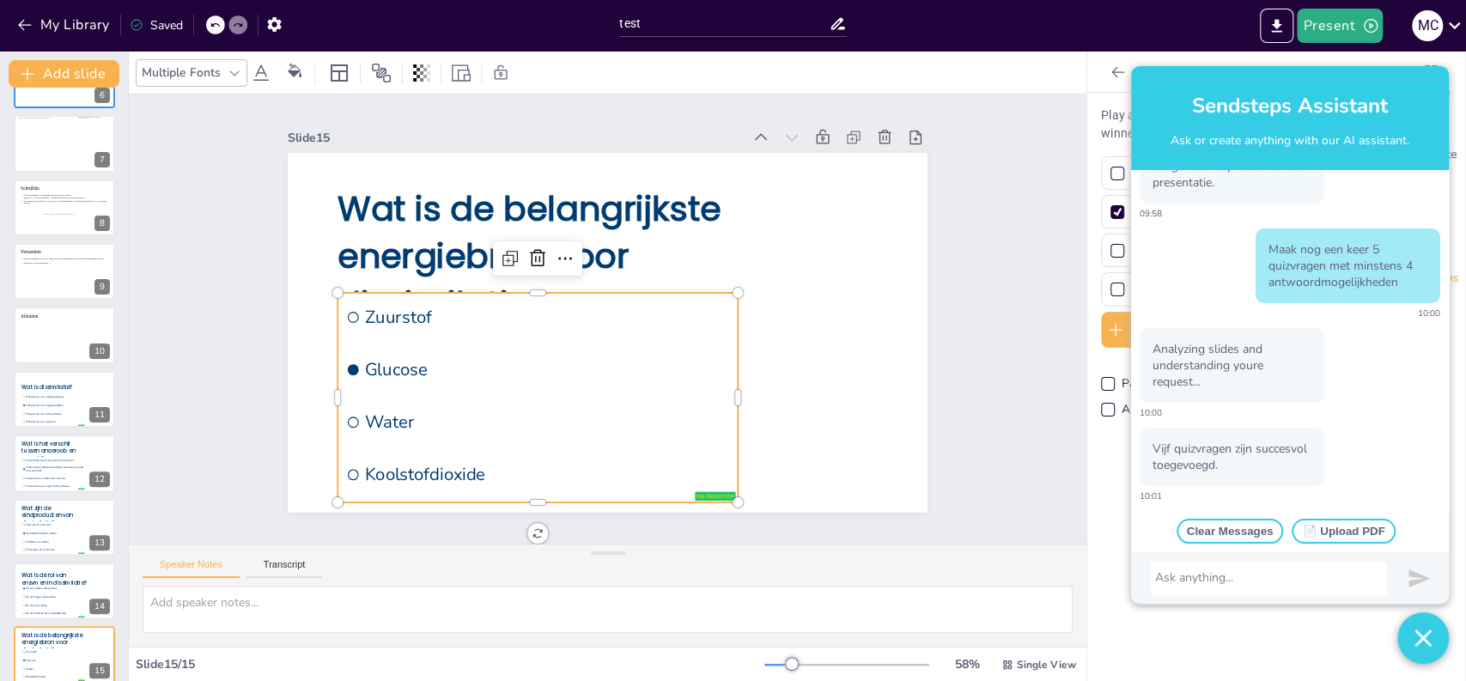
scroll to position [385, 0]
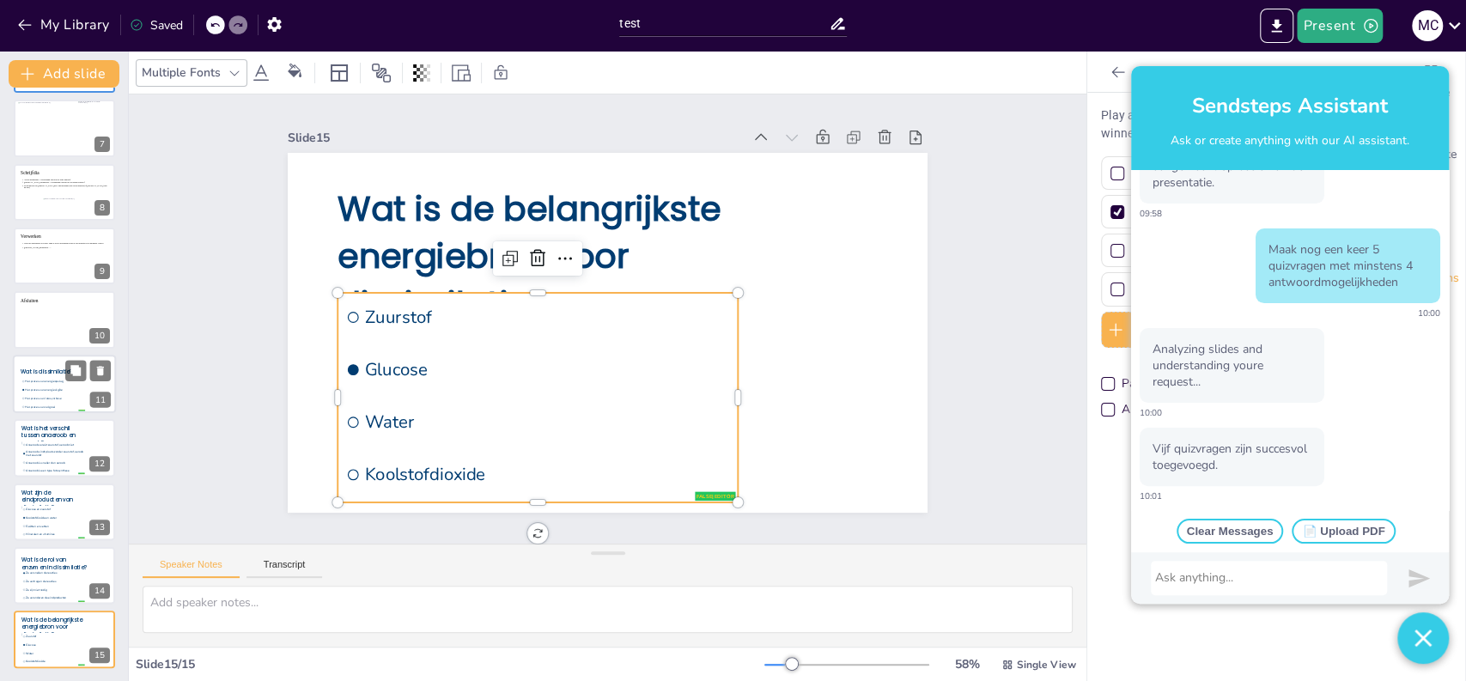
click at [33, 386] on li "Het proces van energieafgifte" at bounding box center [53, 390] width 64 height 8
type input "Het proces van energieopslag"
type input "Het proces van energieafgifte"
type input "Het proces van fotosynthese"
type input "Het proces van celgroei"
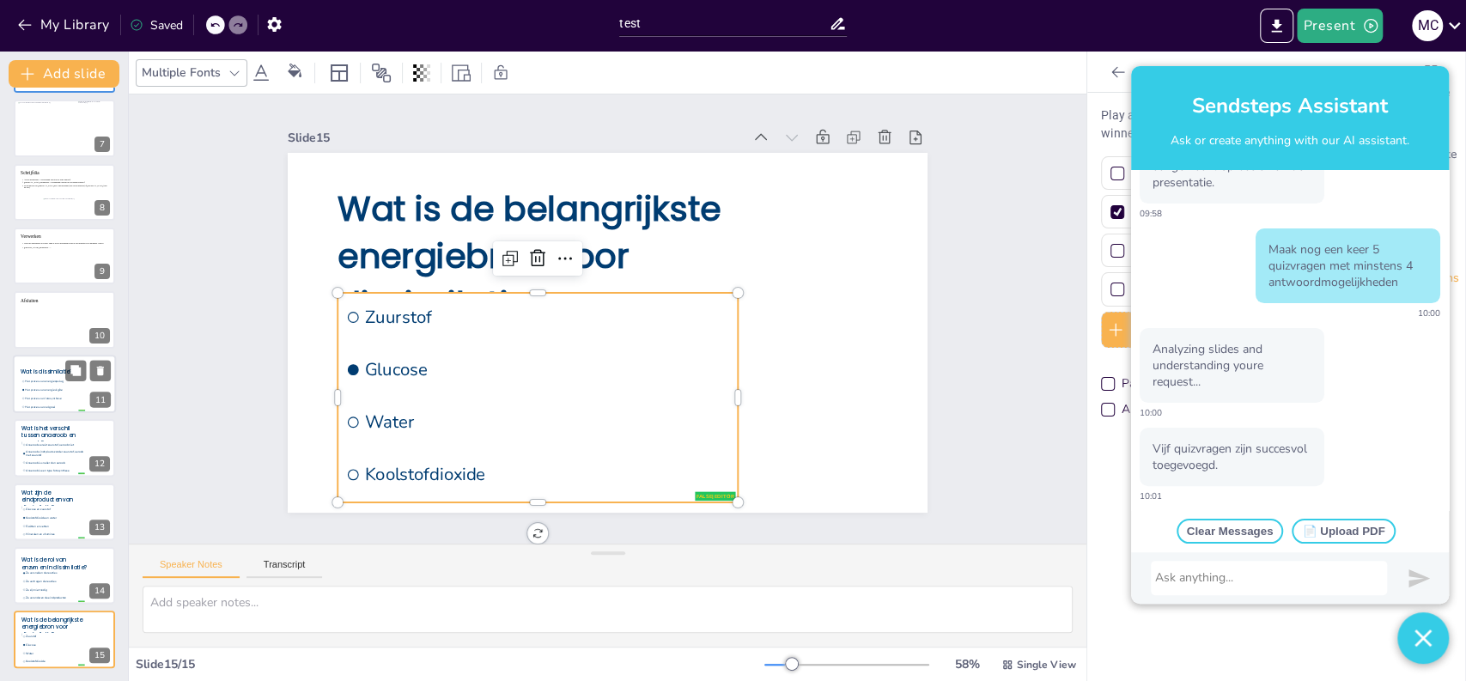
scroll to position [0, 0]
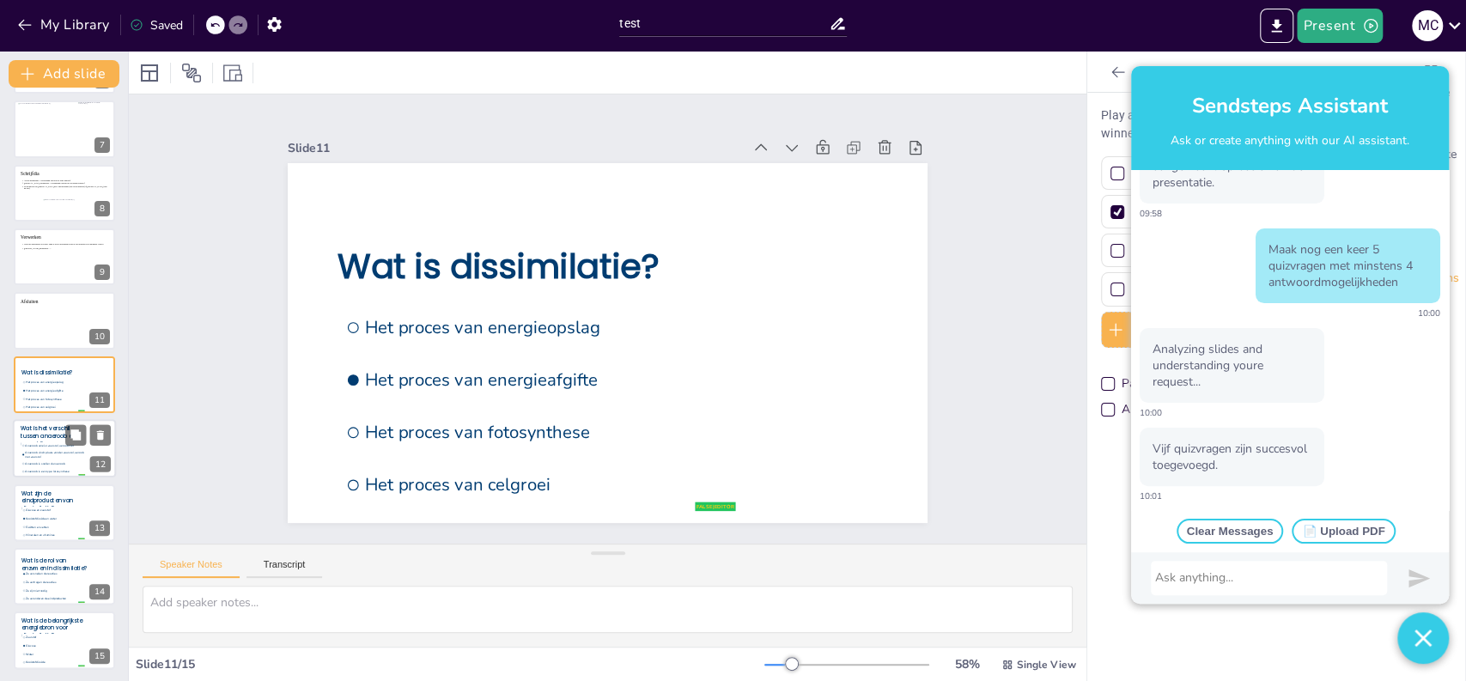
click at [39, 453] on span "Anaeroob vindt plaats zonder zuurstof, aeroob met zuurstof" at bounding box center [54, 455] width 59 height 8
type input "Anaeroob vereist zuurstof, aeroob niet"
type input "Anaeroob vindt plaats zonder zuurstof, aeroob met zuurstof"
type input "Anaeroob is sneller dan aeroob"
type input "Anaeroob is een type fotosynthese"
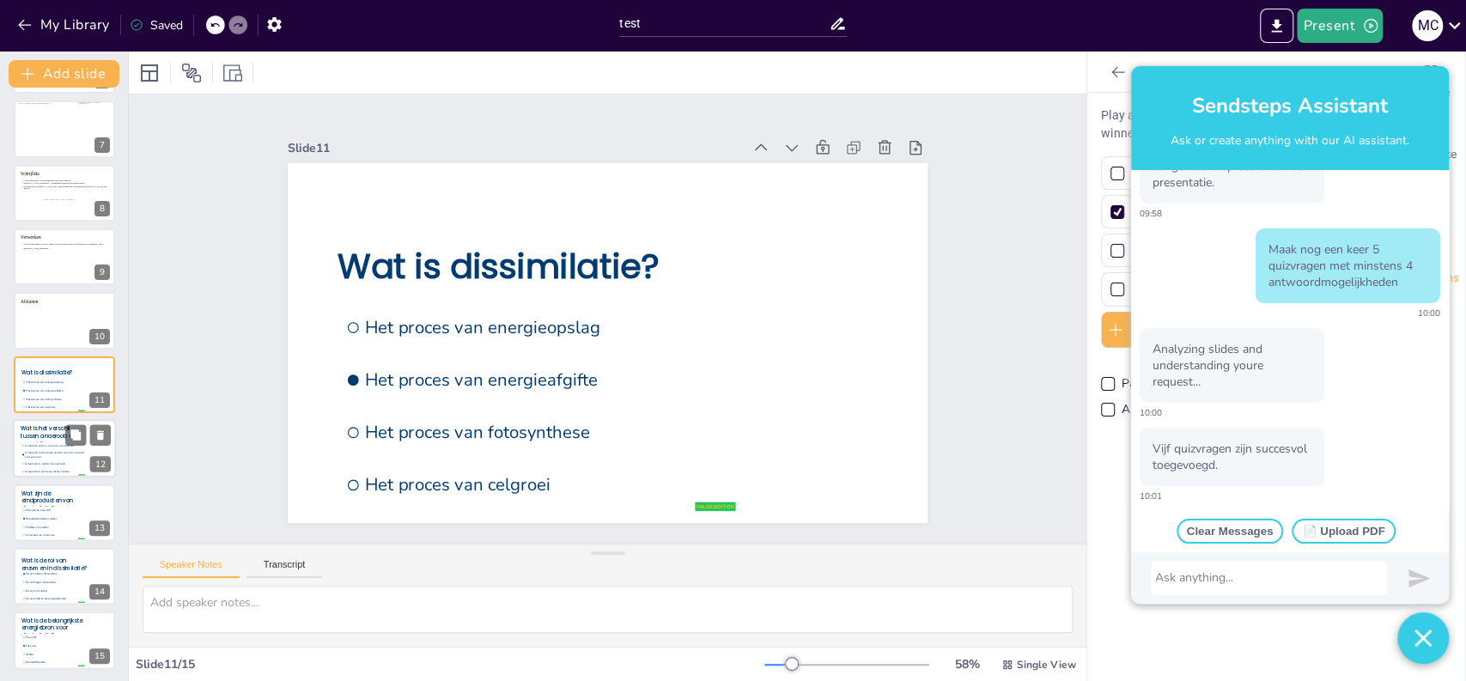
scroll to position [385, 0]
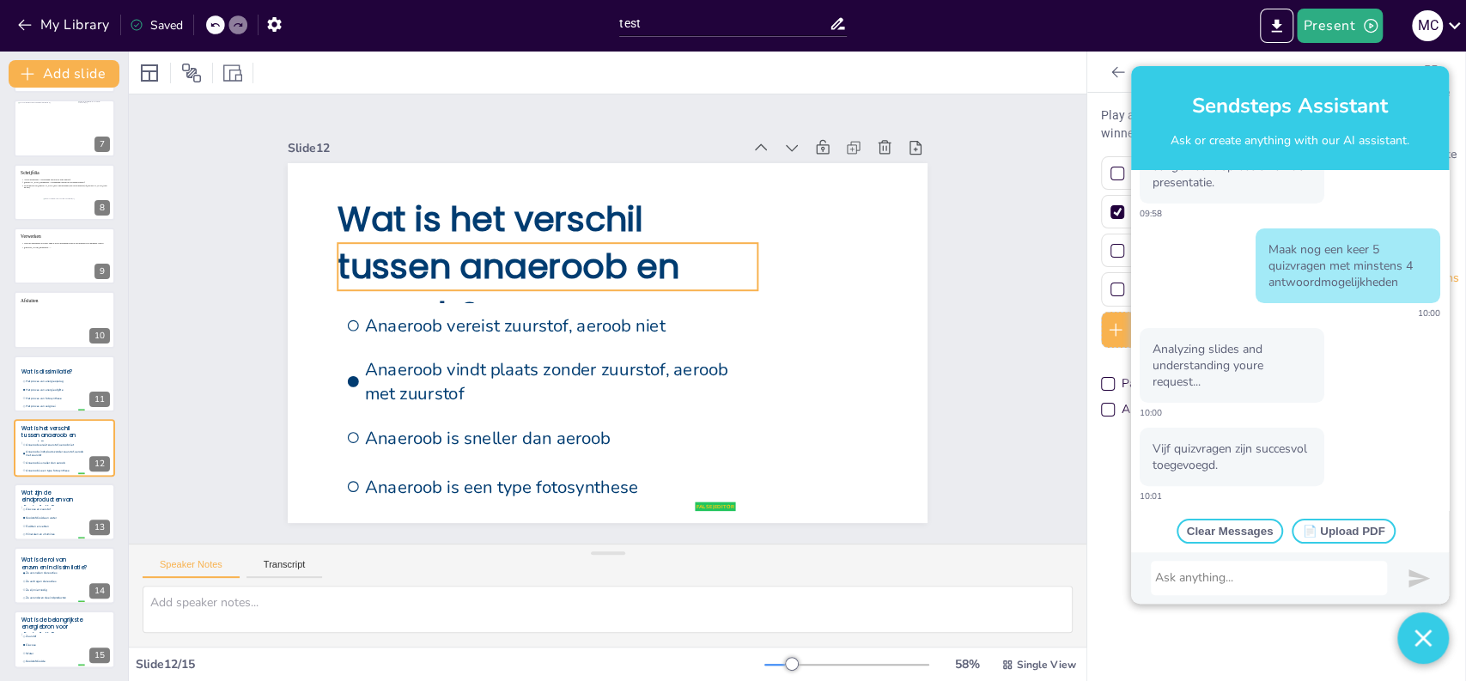
click at [522, 324] on span "Wat is het verschil tussen anaeroob en aeroob?" at bounding box center [693, 422] width 354 height 196
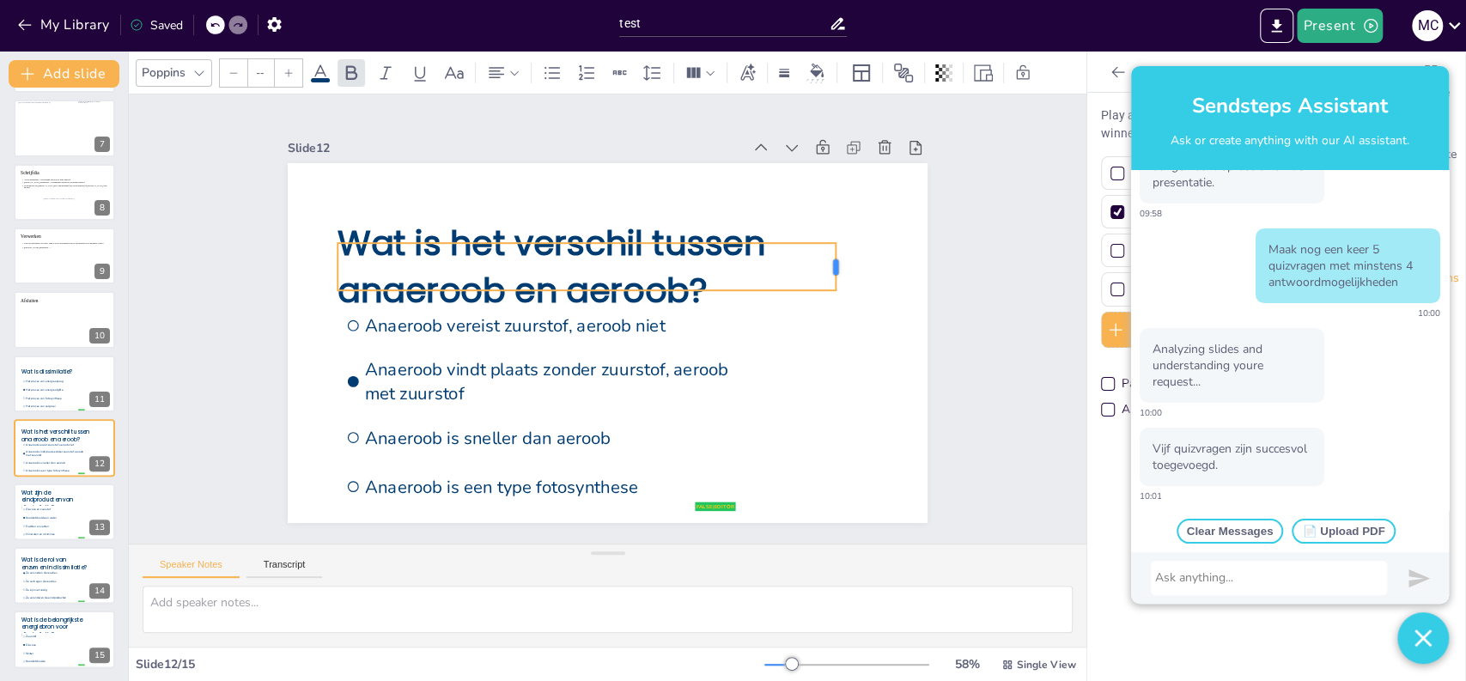
drag, startPoint x: 746, startPoint y: 261, endPoint x: 824, endPoint y: 258, distance: 78.3
click at [434, 200] on div at bounding box center [411, 179] width 45 height 42
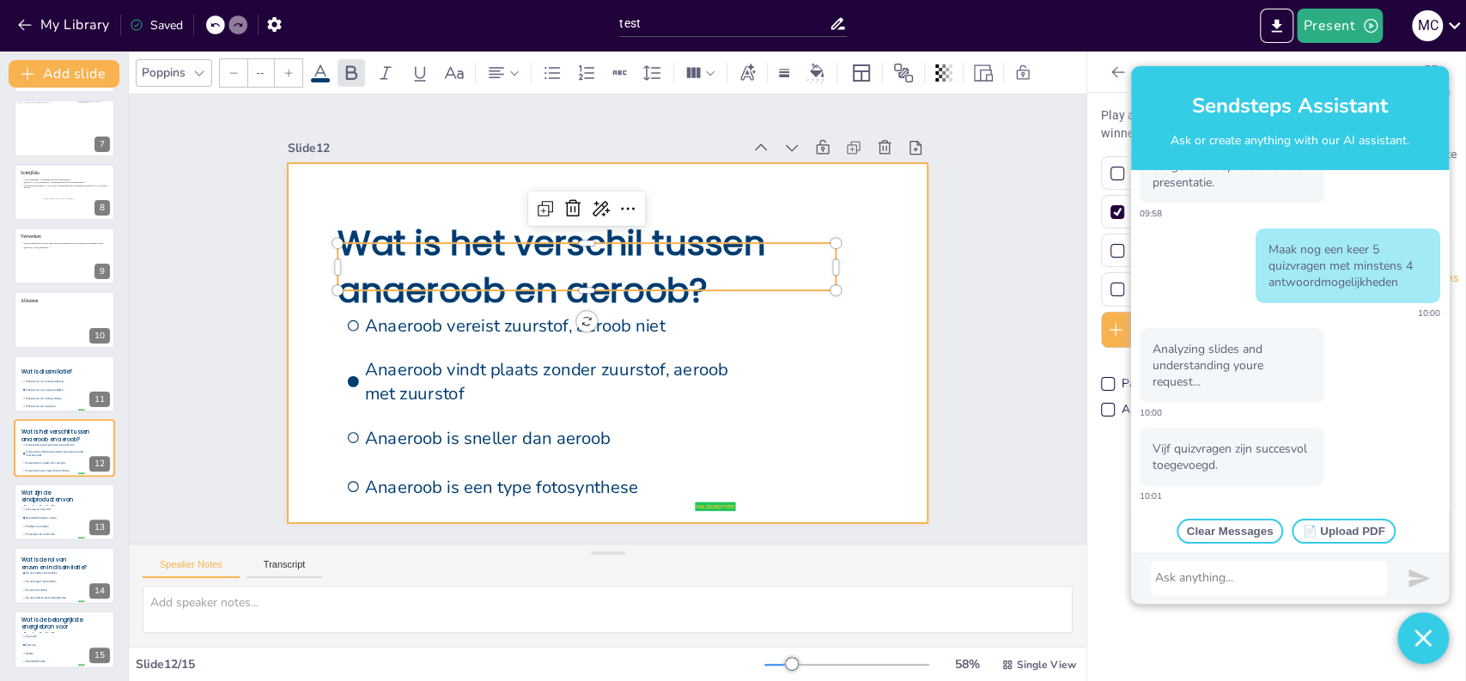
click at [893, 436] on div at bounding box center [603, 342] width 701 height 485
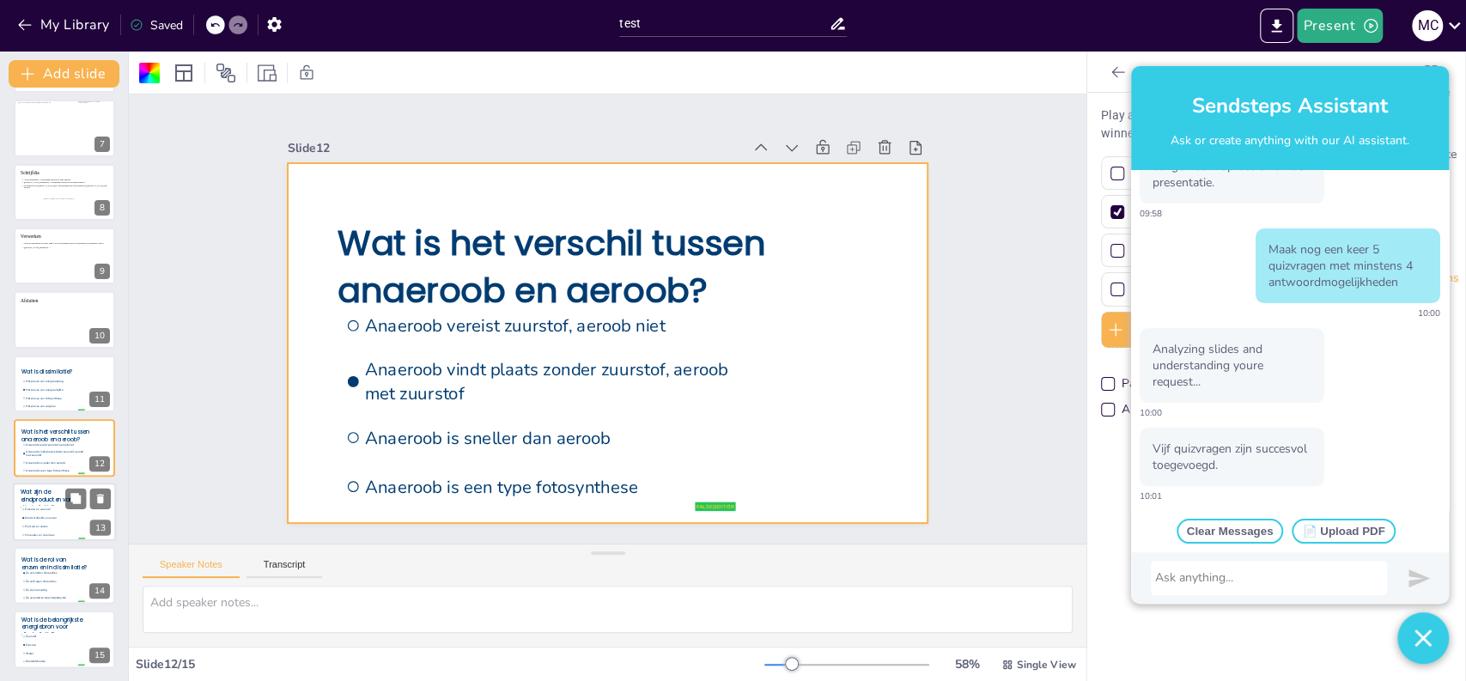
click at [59, 509] on span "Glucose en zuurstof" at bounding box center [54, 509] width 59 height 3
type input "Glucose en zuurstof"
type input "Koolstofdioxide en water"
type input "Eiwitten en vetten"
type input "Mineralen en vitamines"
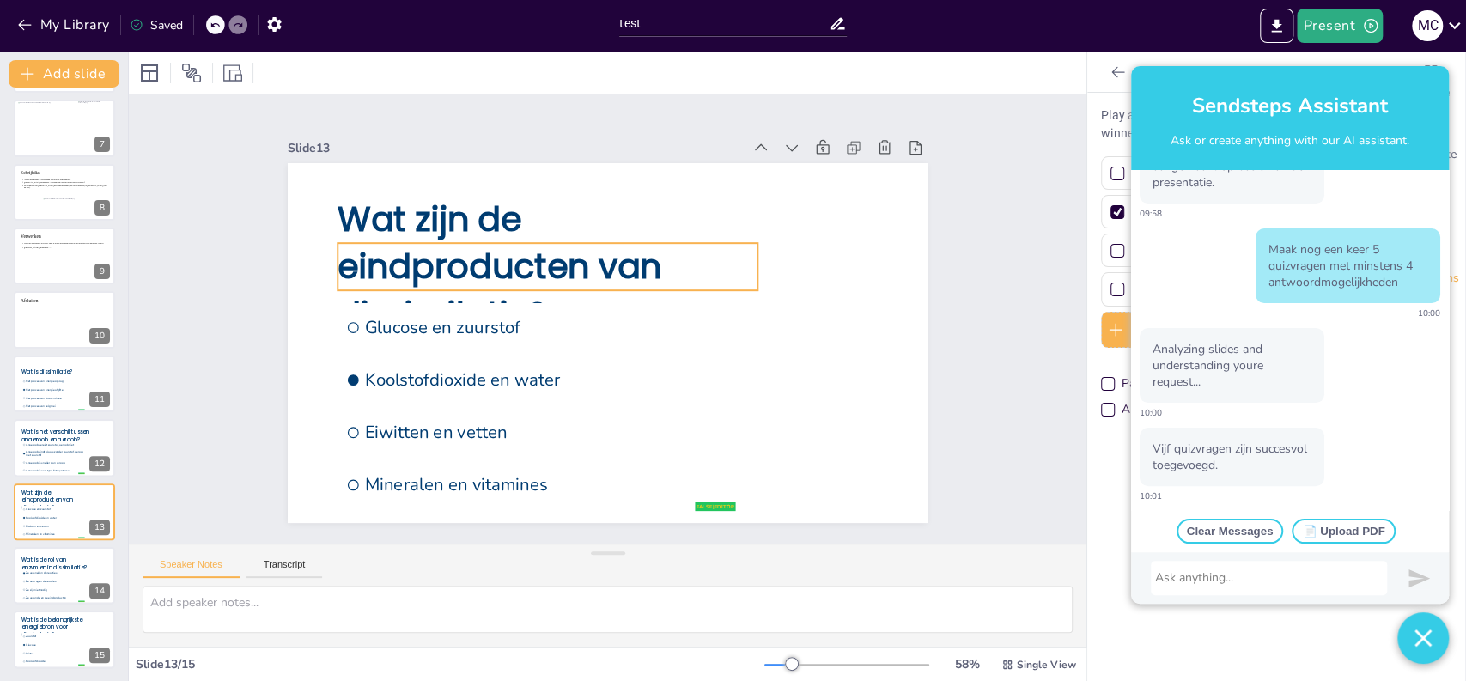
click at [561, 259] on span "Wat zijn de eindproducten van dissimilatie?" at bounding box center [729, 333] width 337 height 178
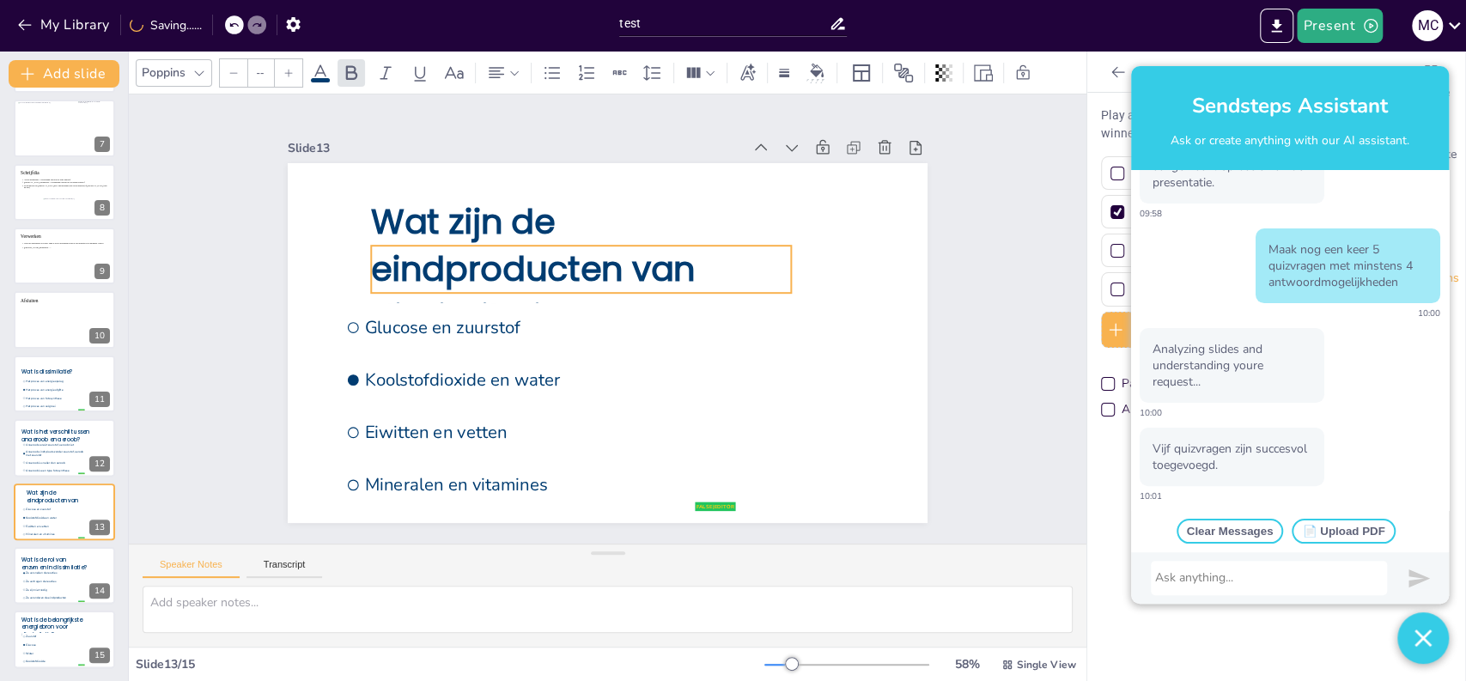
drag, startPoint x: 742, startPoint y: 257, endPoint x: 756, endPoint y: 253, distance: 14.4
click at [756, 253] on p "Wat zijn de eindproducten van dissimilatie?" at bounding box center [609, 262] width 435 height 333
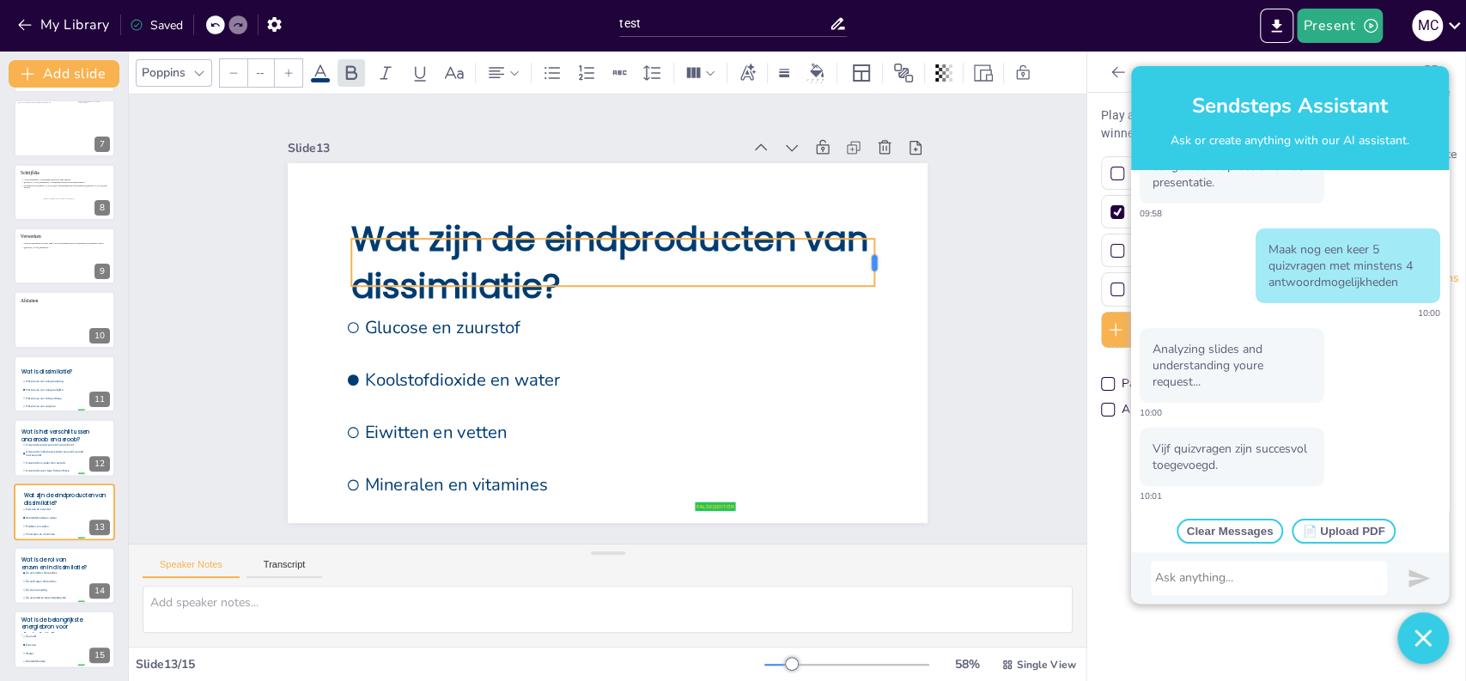
drag, startPoint x: 758, startPoint y: 253, endPoint x: 861, endPoint y: 253, distance: 103.1
click at [875, 296] on div at bounding box center [886, 320] width 23 height 49
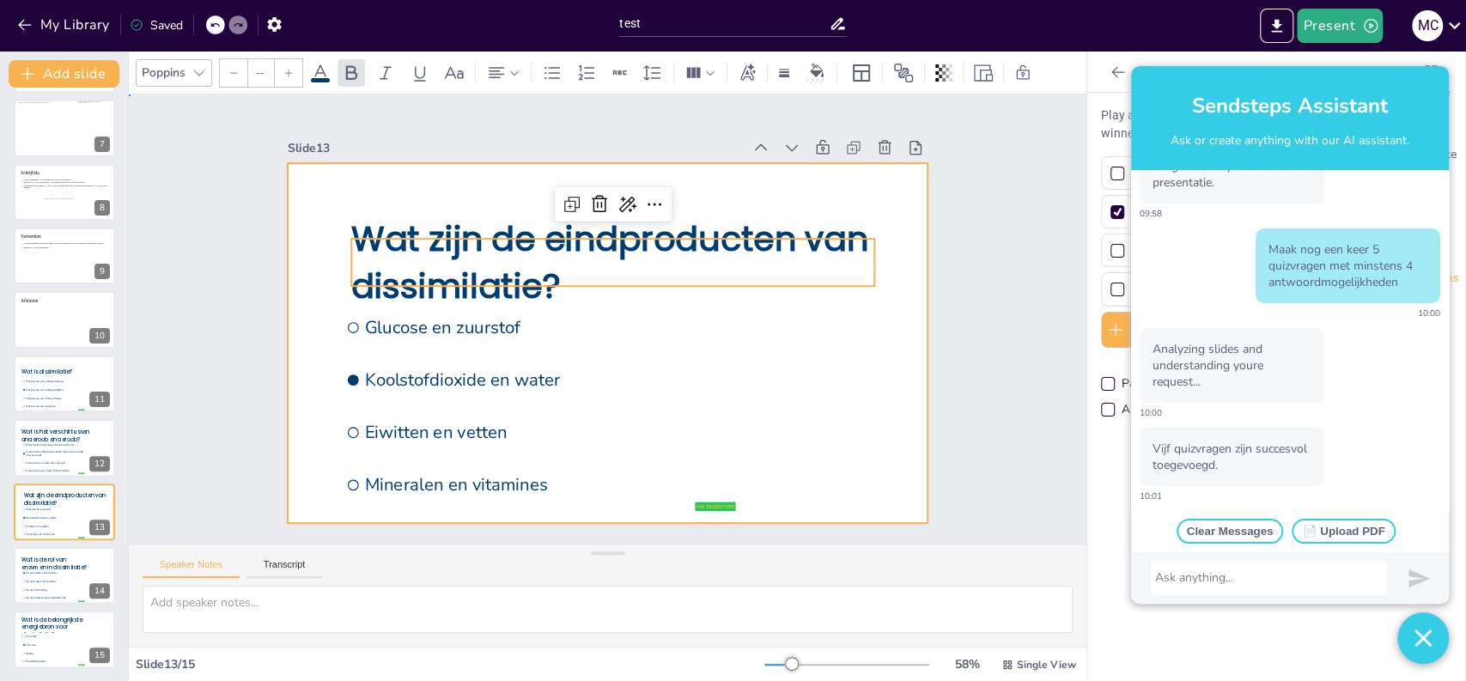
click at [776, 395] on div at bounding box center [603, 343] width 701 height 485
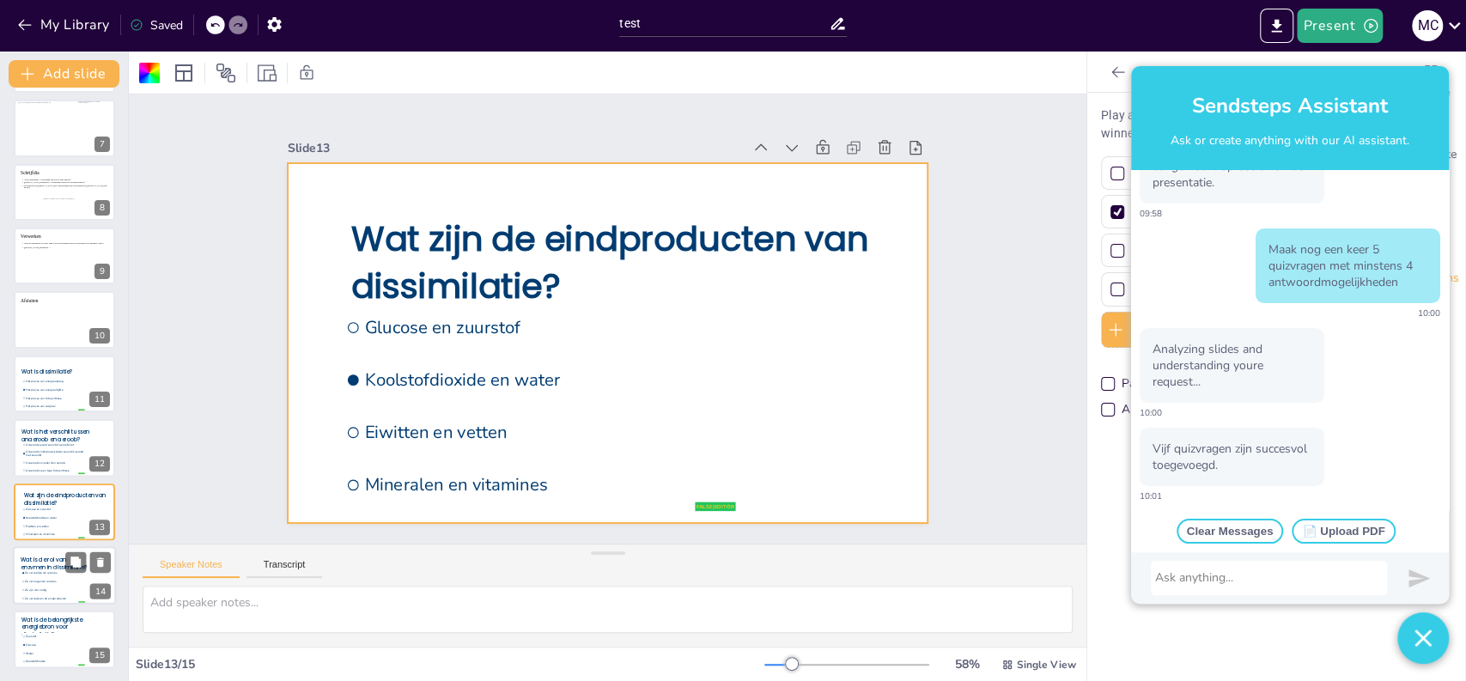
click at [56, 580] on span "Ze vertragen de reacties" at bounding box center [54, 581] width 59 height 3
type input "Ze versnellen de reacties"
type input "Ze vertragen de reacties"
type input "Ze zijn niet nodig"
type input "Ze veranderen de eindproducten"
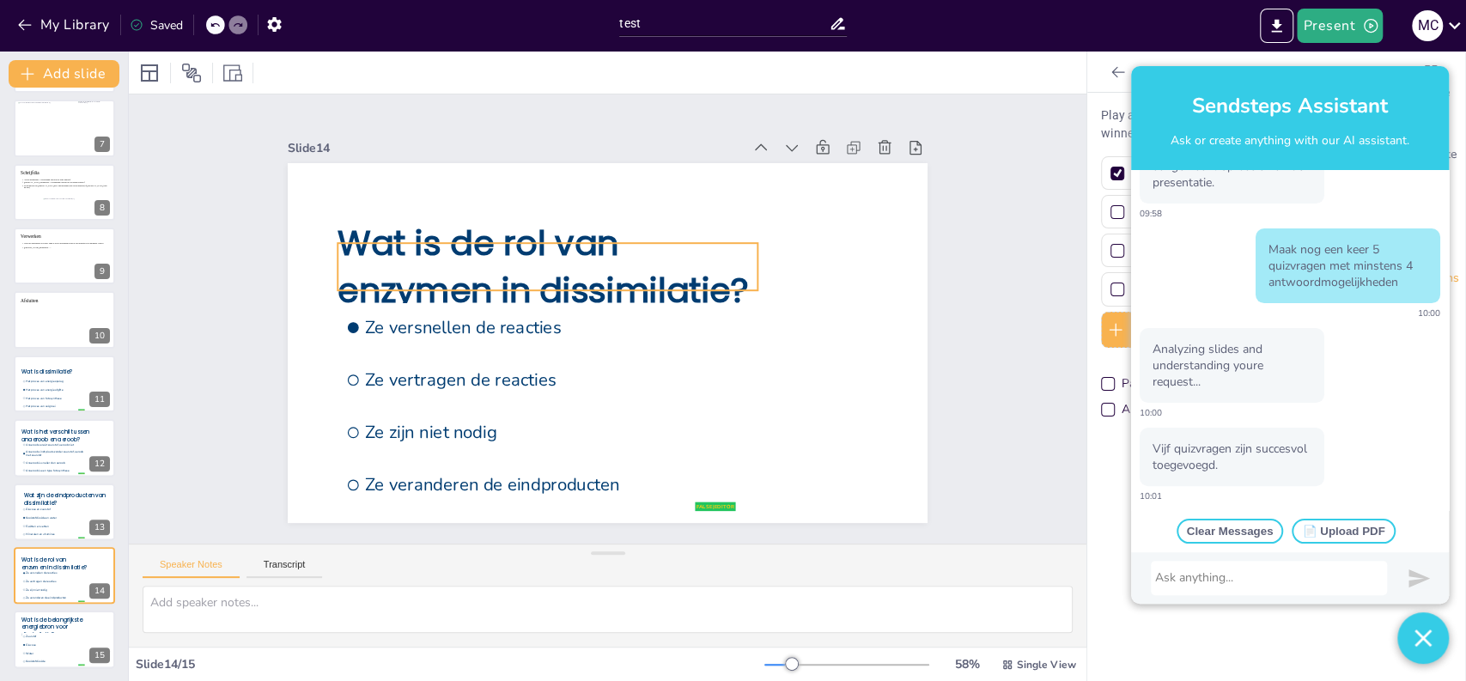
click at [479, 246] on span "Wat is de rol van enzymen in dissimilatie?" at bounding box center [585, 236] width 310 height 369
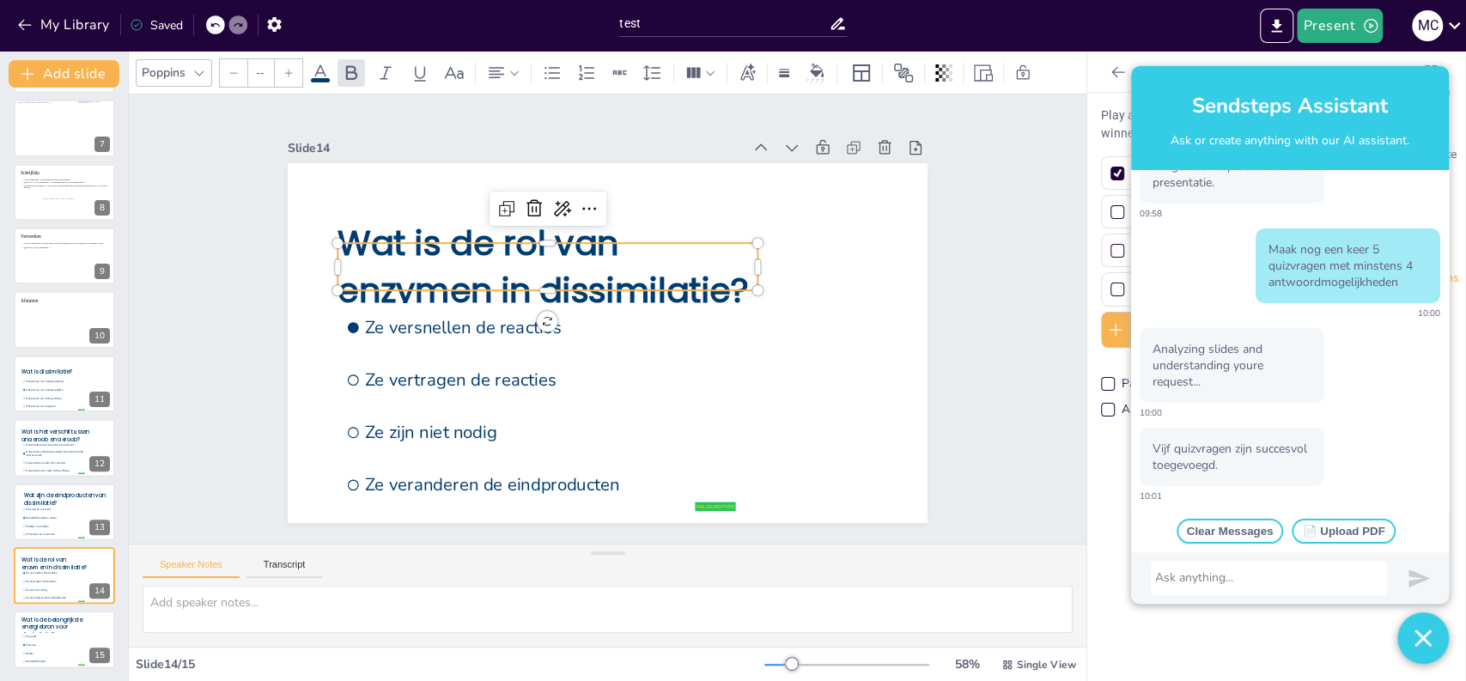
click at [713, 259] on p "Wat is de rol van enzymen in dissimilatie?" at bounding box center [584, 395] width 258 height 423
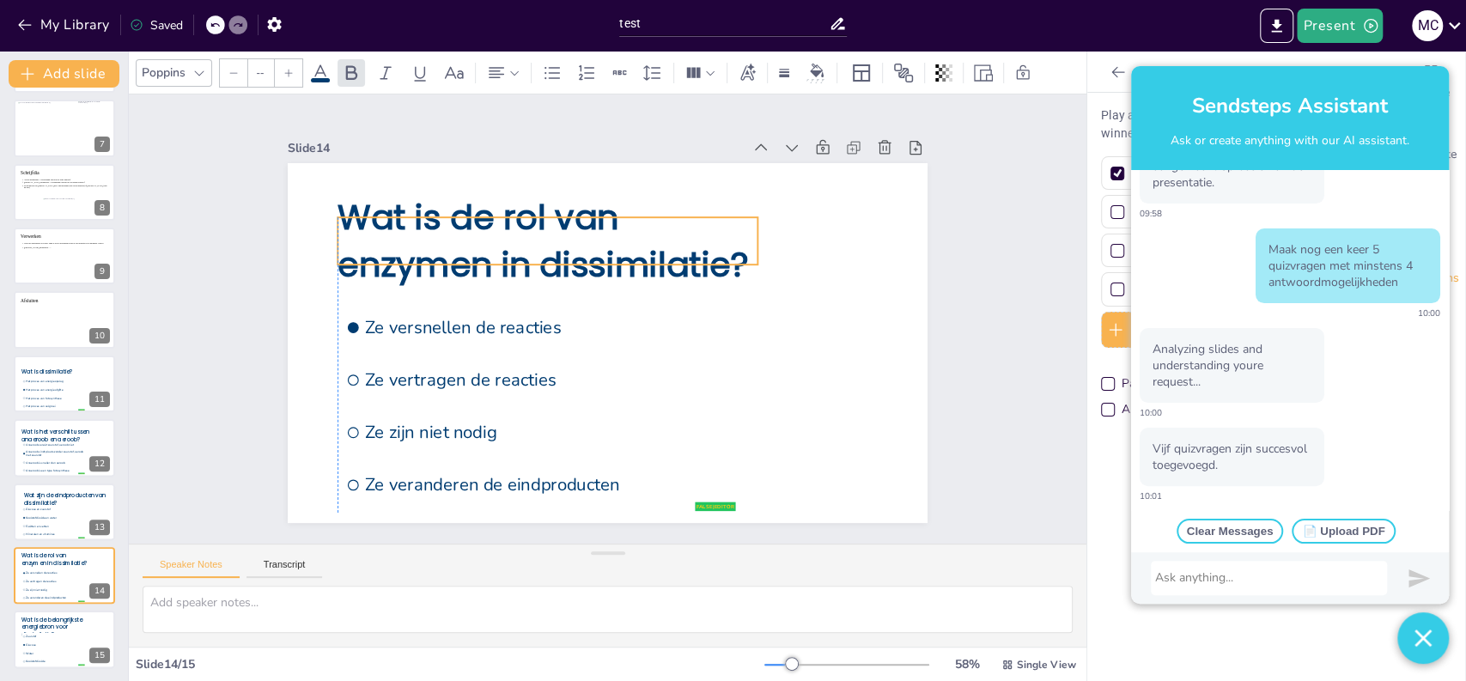
drag, startPoint x: 740, startPoint y: 259, endPoint x: 736, endPoint y: 233, distance: 26.0
click at [736, 233] on p "Wat is de rol van enzymen in dissimilatie?" at bounding box center [705, 326] width 351 height 375
click at [52, 635] on span "Zuurstof" at bounding box center [54, 636] width 59 height 3
type input "Zuurstof"
type input "Glucose"
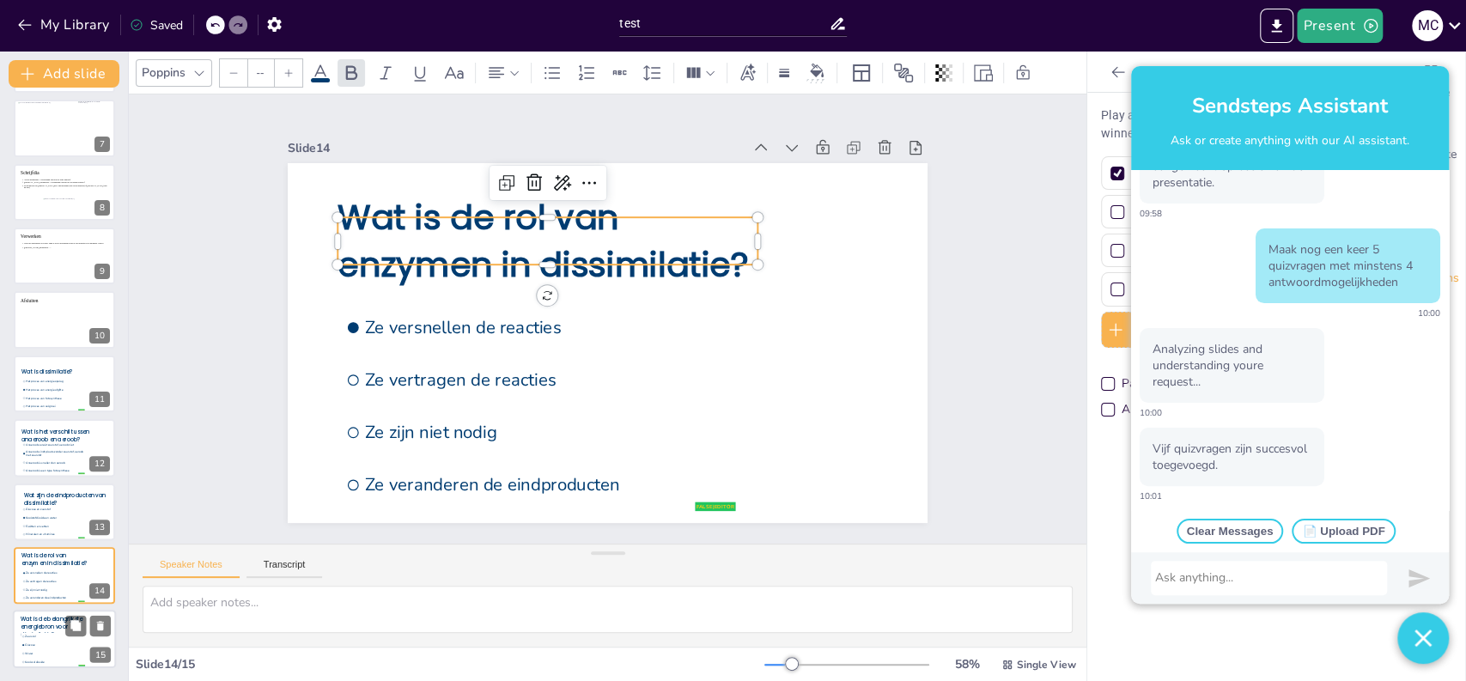
type input "Water"
type input "Koolstofdioxide"
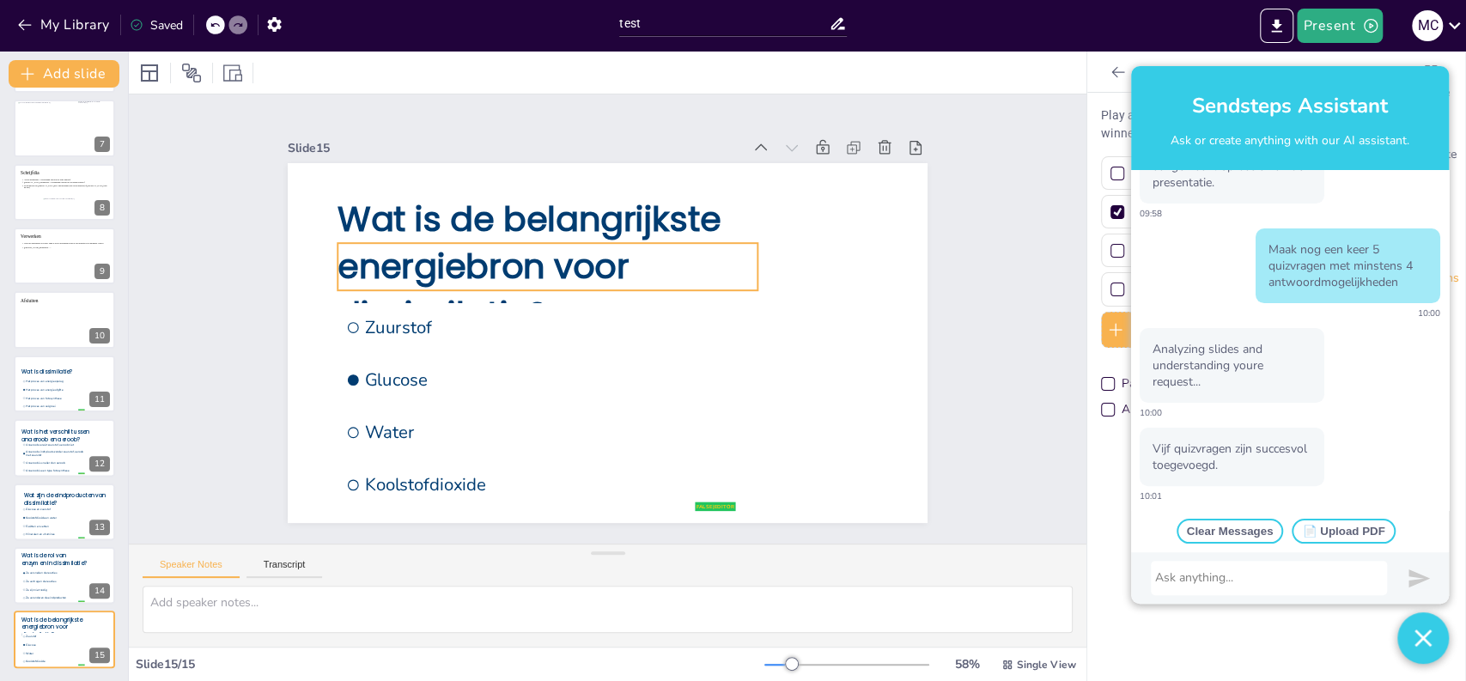
click at [517, 235] on div "Wat is de belangrijkste energiebron voor dissimilatie? false | editor Zuurstof …" at bounding box center [601, 297] width 720 height 540
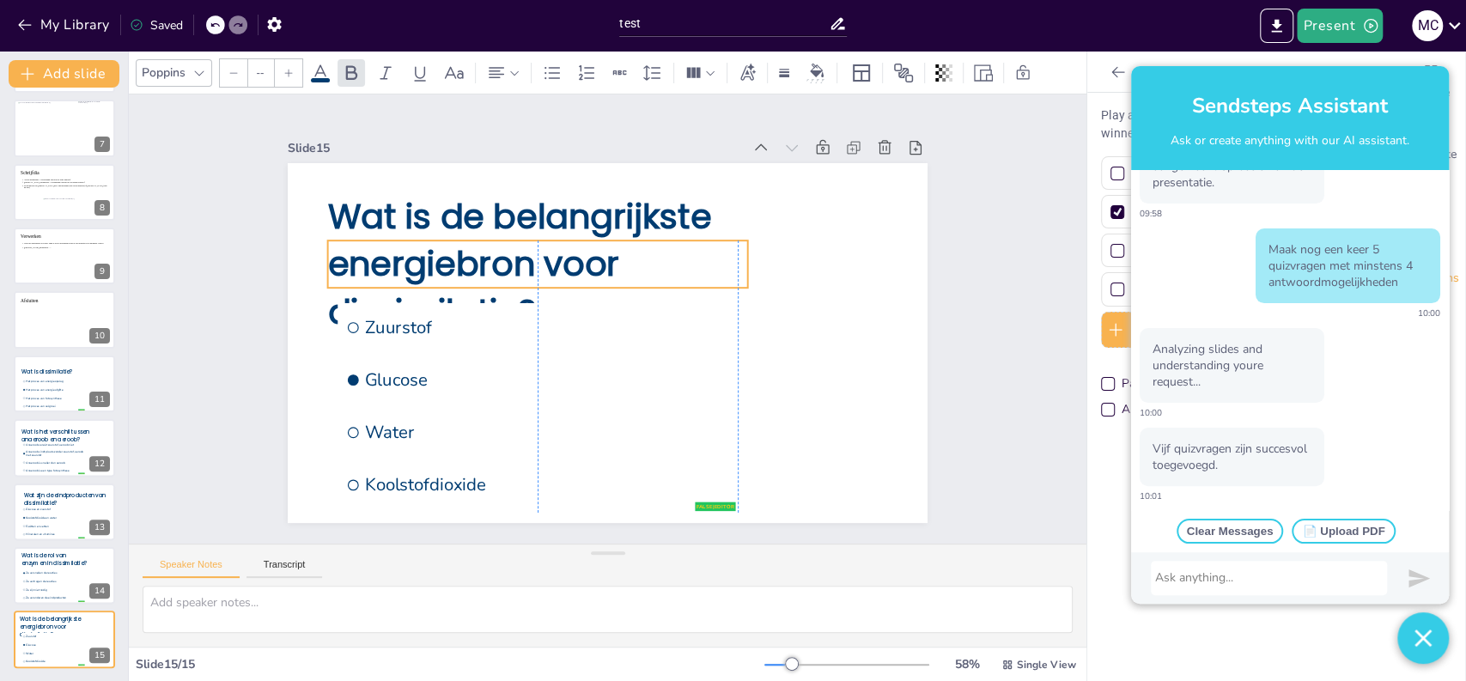
drag, startPoint x: 739, startPoint y: 261, endPoint x: 725, endPoint y: 259, distance: 14.0
click at [725, 259] on p "Wat is de belangrijkste energiebron voor dissimilatie?" at bounding box center [566, 241] width 442 height 302
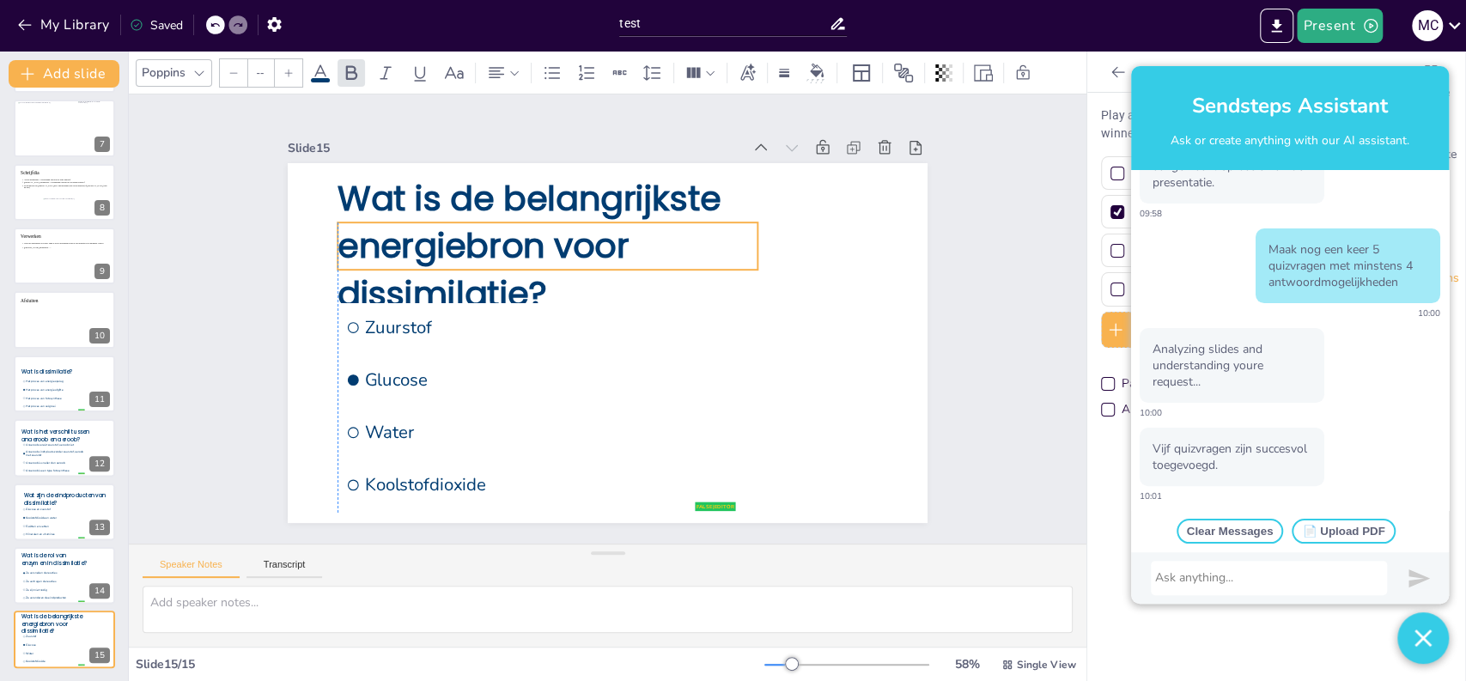
drag, startPoint x: 732, startPoint y: 259, endPoint x: 747, endPoint y: 241, distance: 23.8
click at [747, 241] on div "Wat is de belangrijkste energiebron voor dissimilatie? false | editor Zuurstof …" at bounding box center [734, 227] width 376 height 518
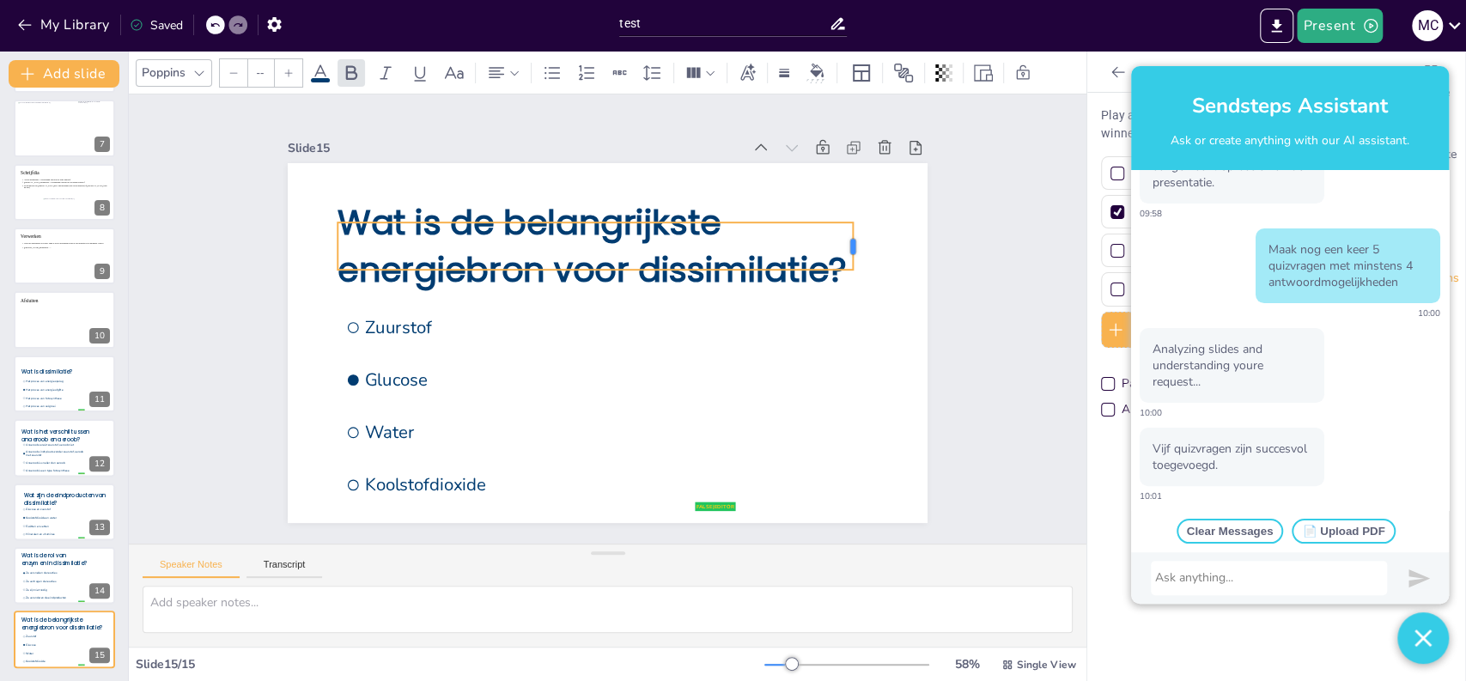
drag, startPoint x: 748, startPoint y: 244, endPoint x: 848, endPoint y: 239, distance: 99.8
click at [857, 303] on div at bounding box center [870, 328] width 27 height 50
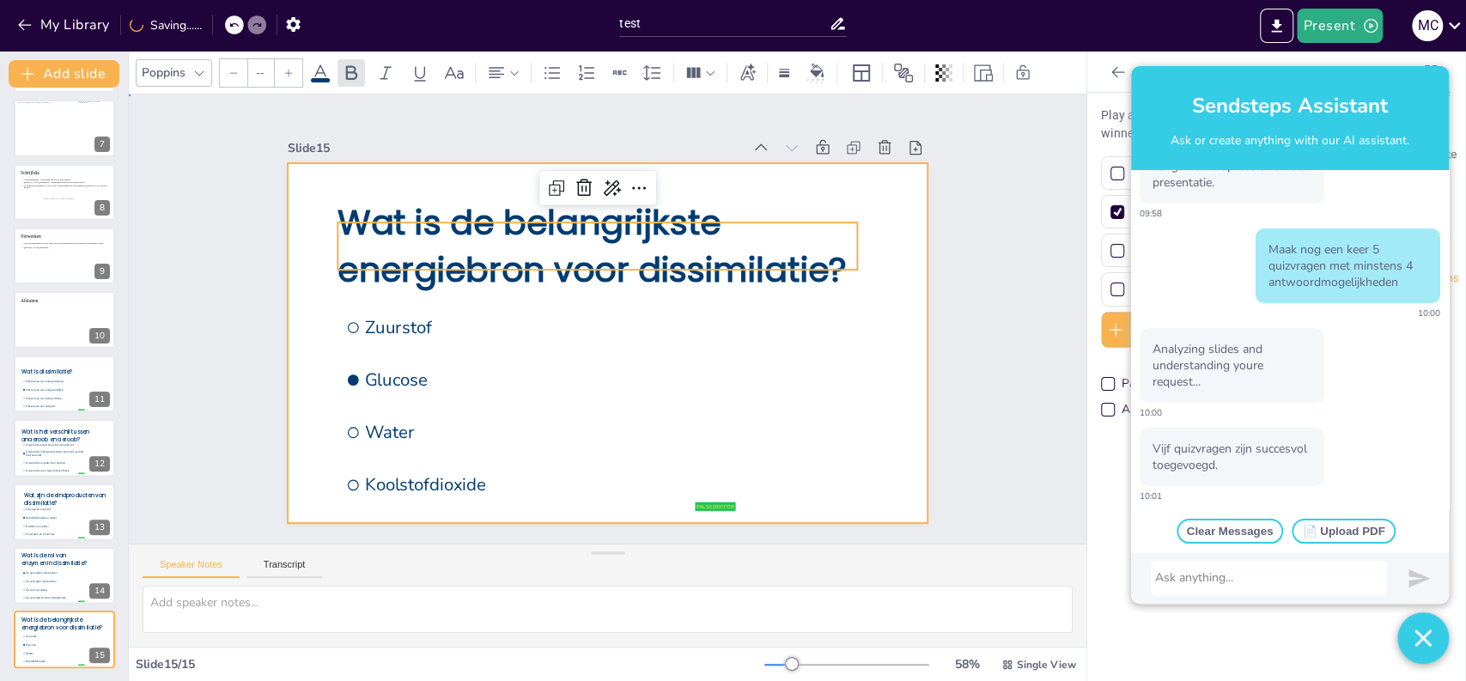
click at [816, 343] on div at bounding box center [631, 322] width 425 height 674
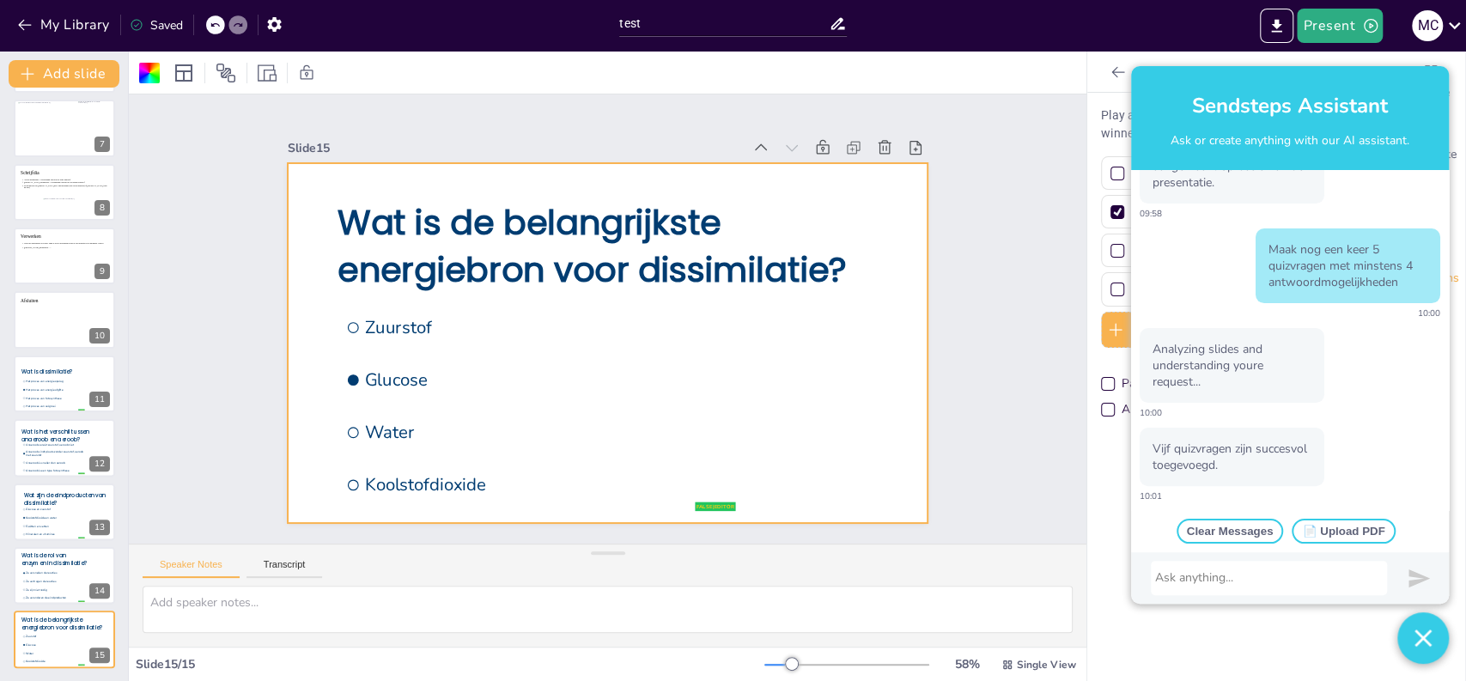
scroll to position [0, 0]
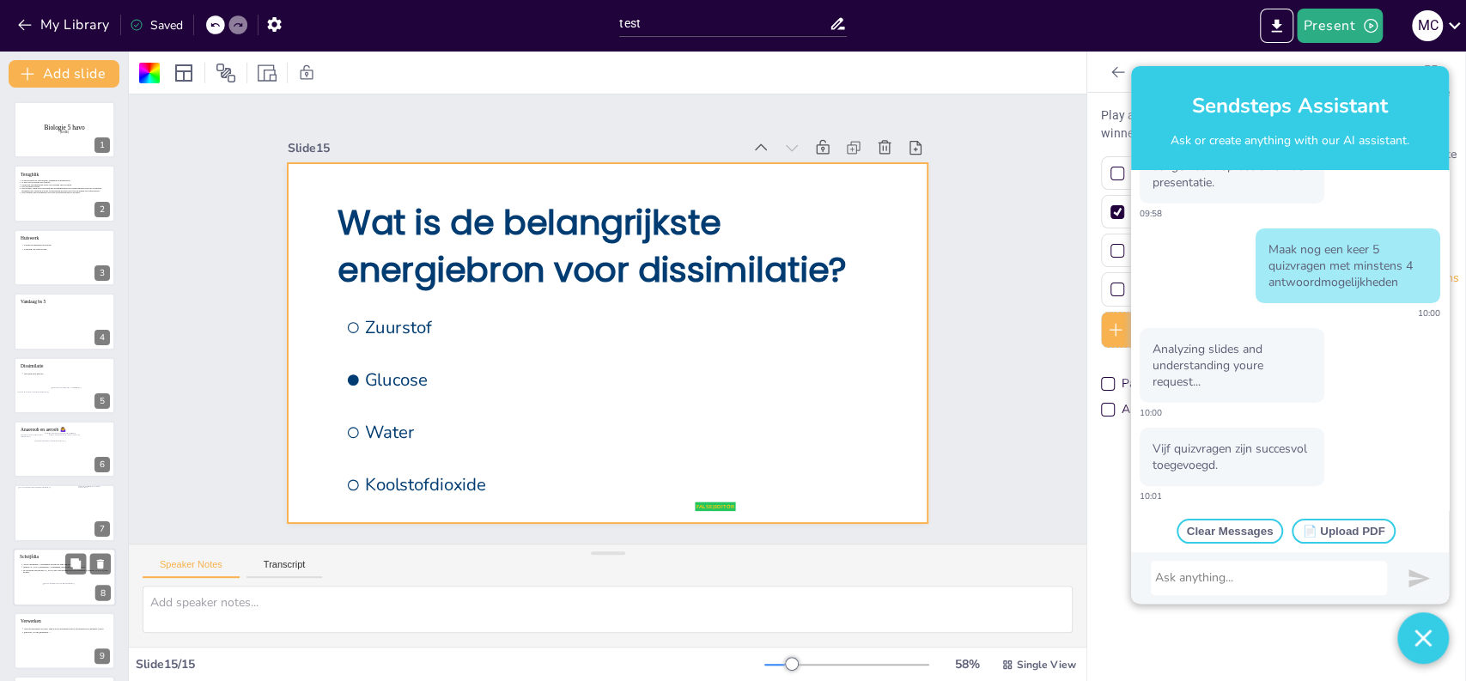
click at [34, 576] on icon at bounding box center [64, 582] width 89 height 37
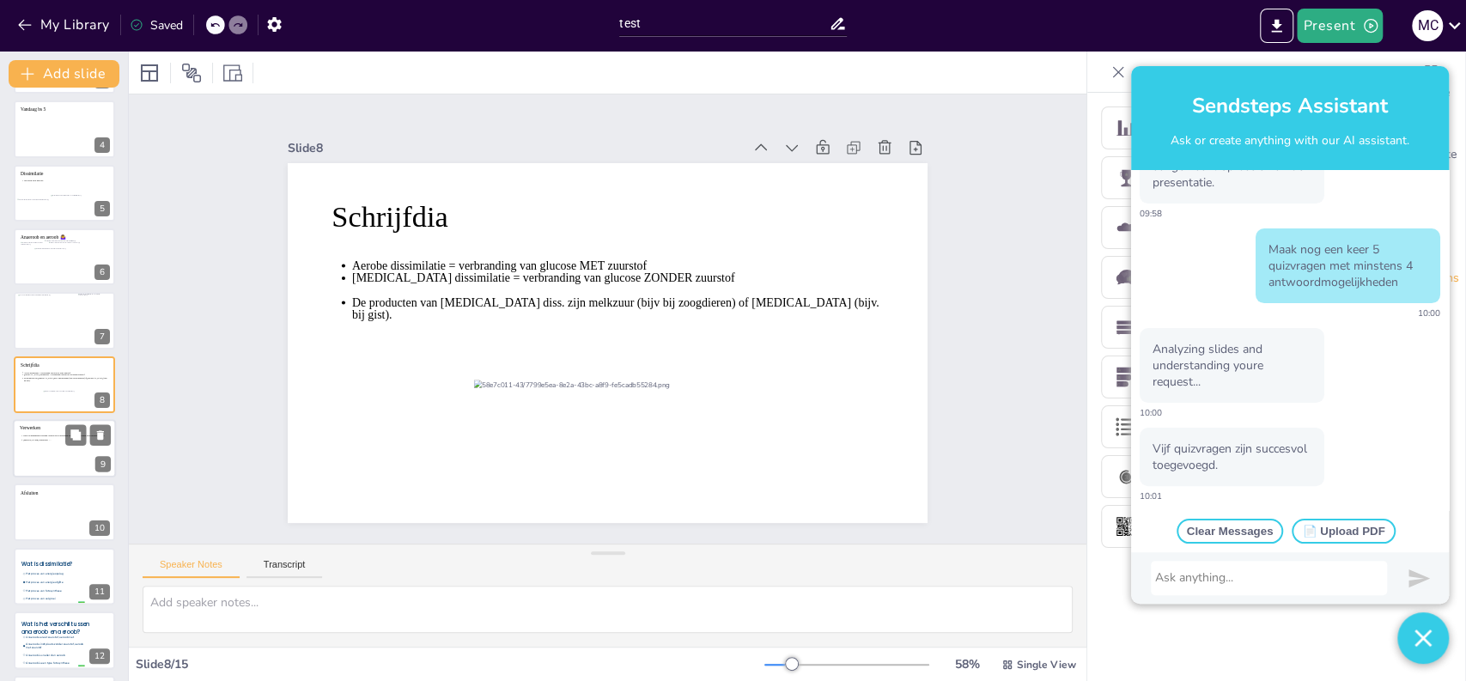
click at [26, 460] on icon at bounding box center [64, 453] width 89 height 37
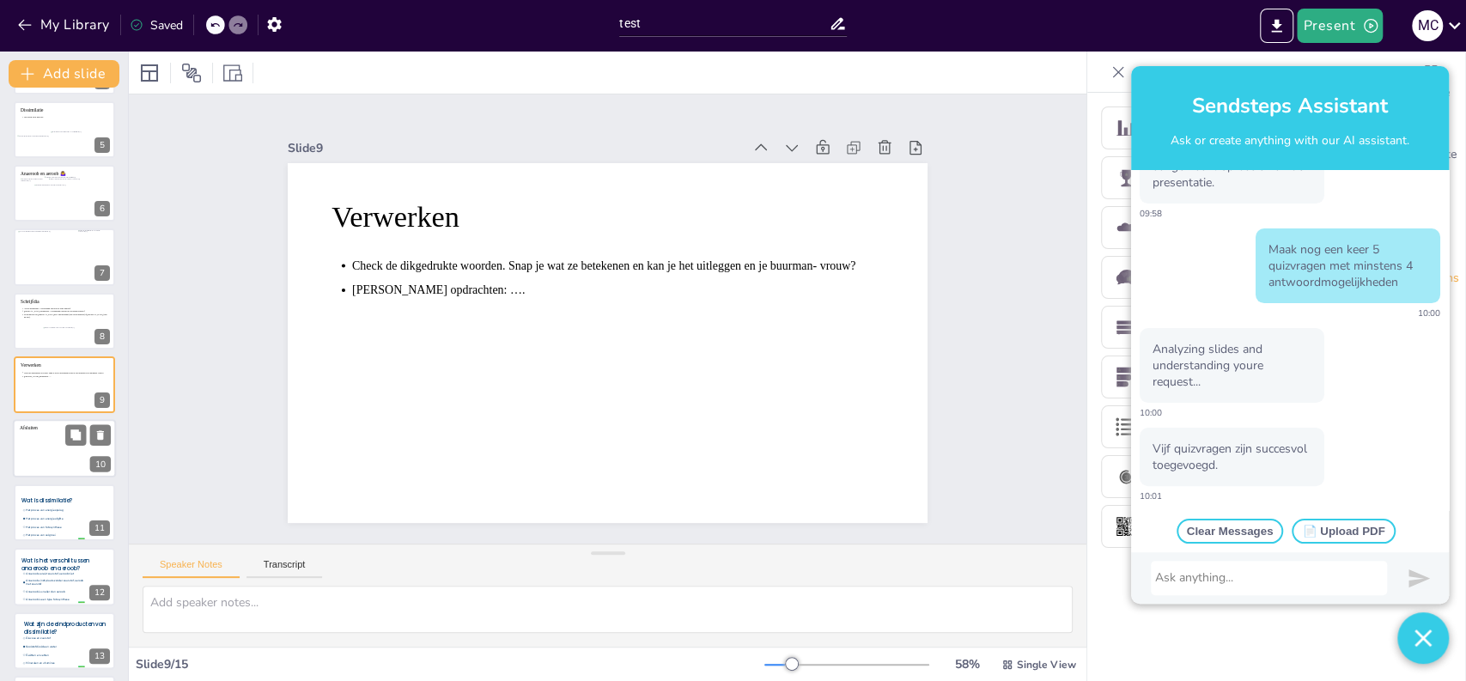
click at [30, 448] on icon at bounding box center [64, 454] width 89 height 37
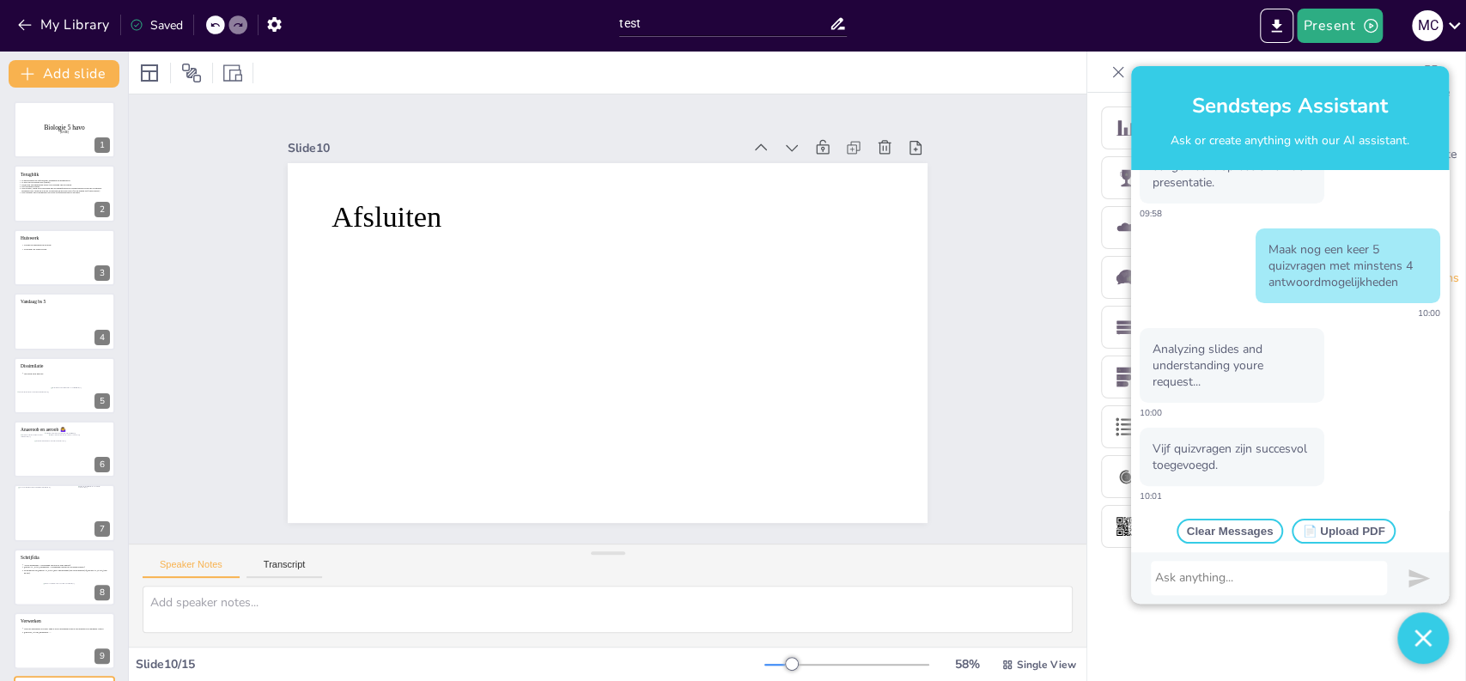
scroll to position [385, 0]
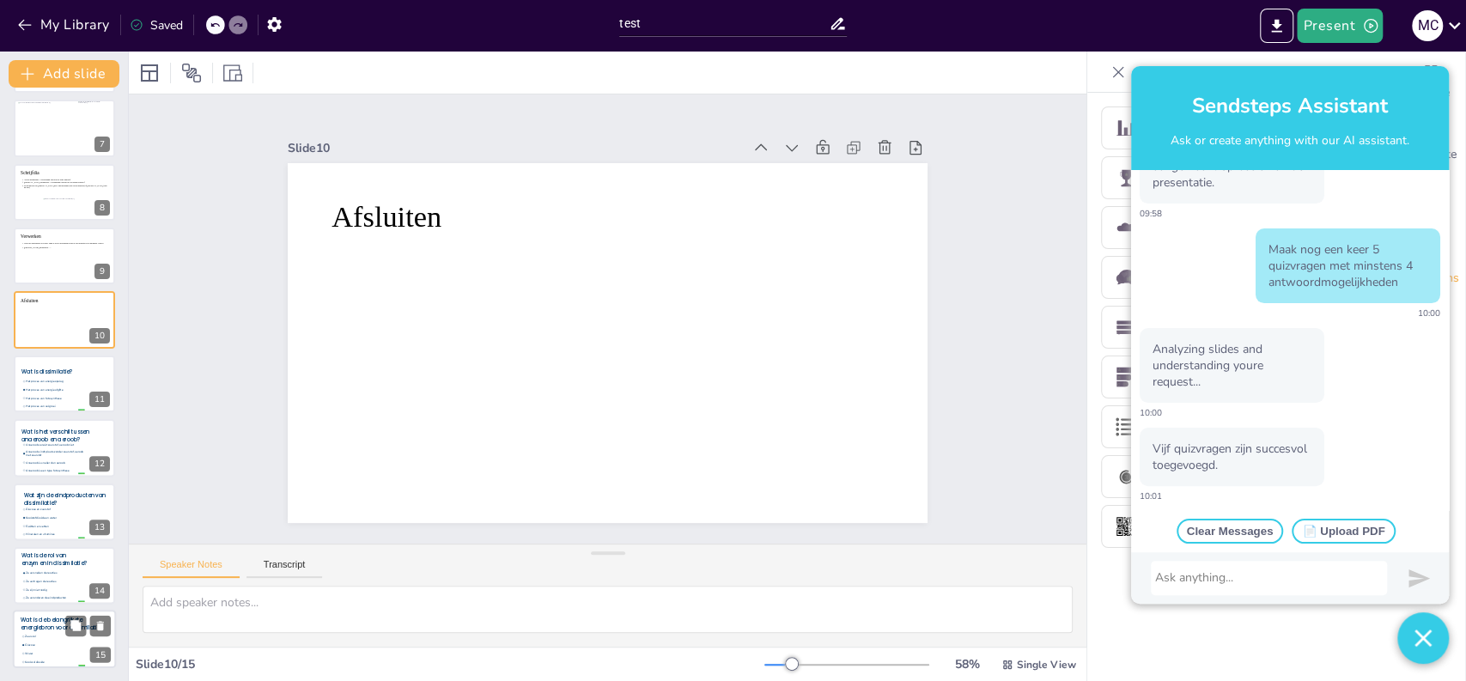
click at [41, 659] on li "Koolstofdioxide" at bounding box center [53, 663] width 64 height 8
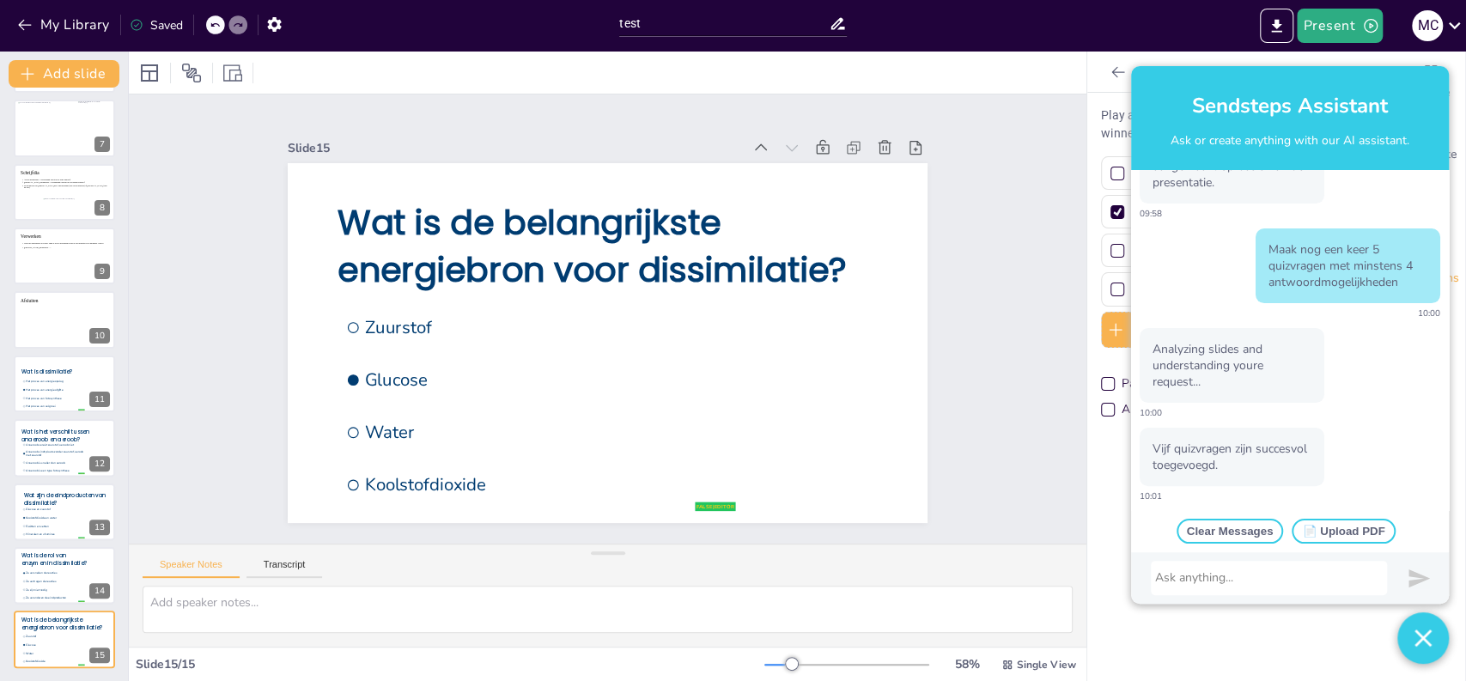
click at [1251, 586] on div at bounding box center [1269, 578] width 228 height 17
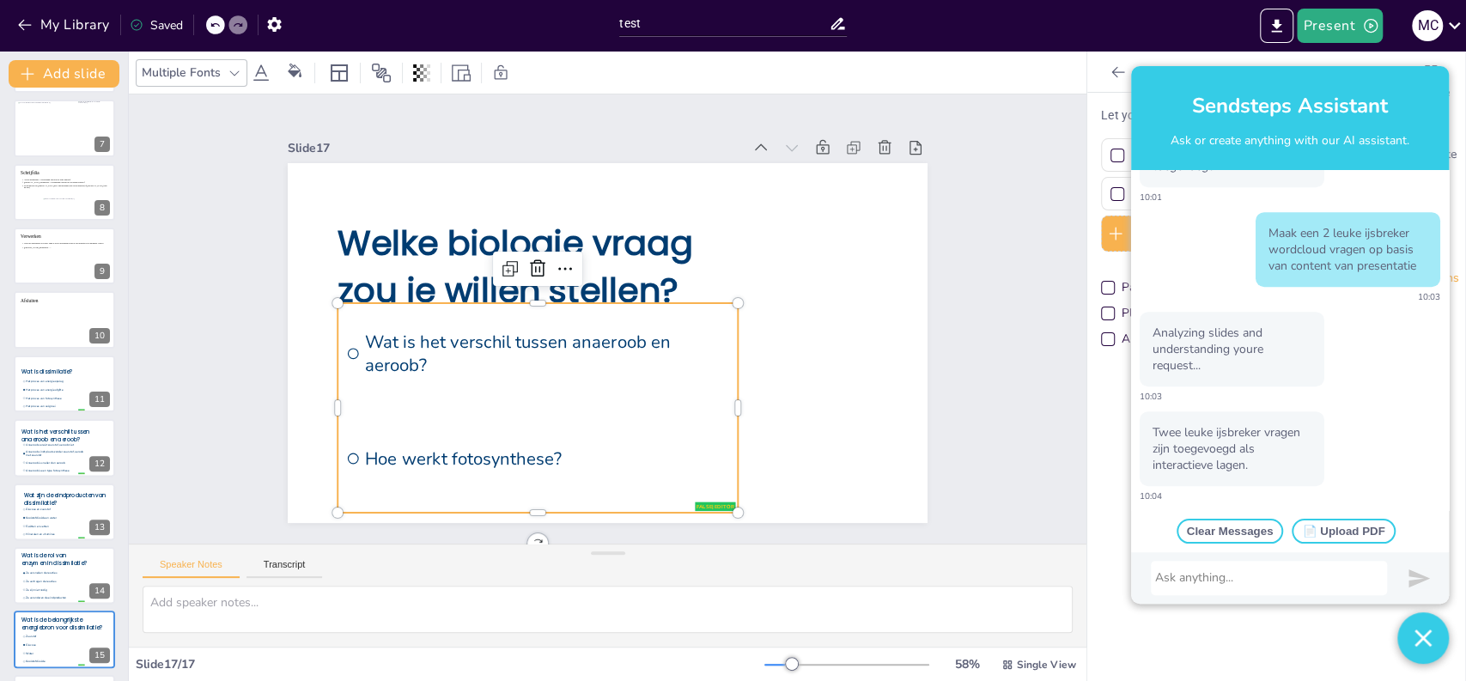
scroll to position [513, 0]
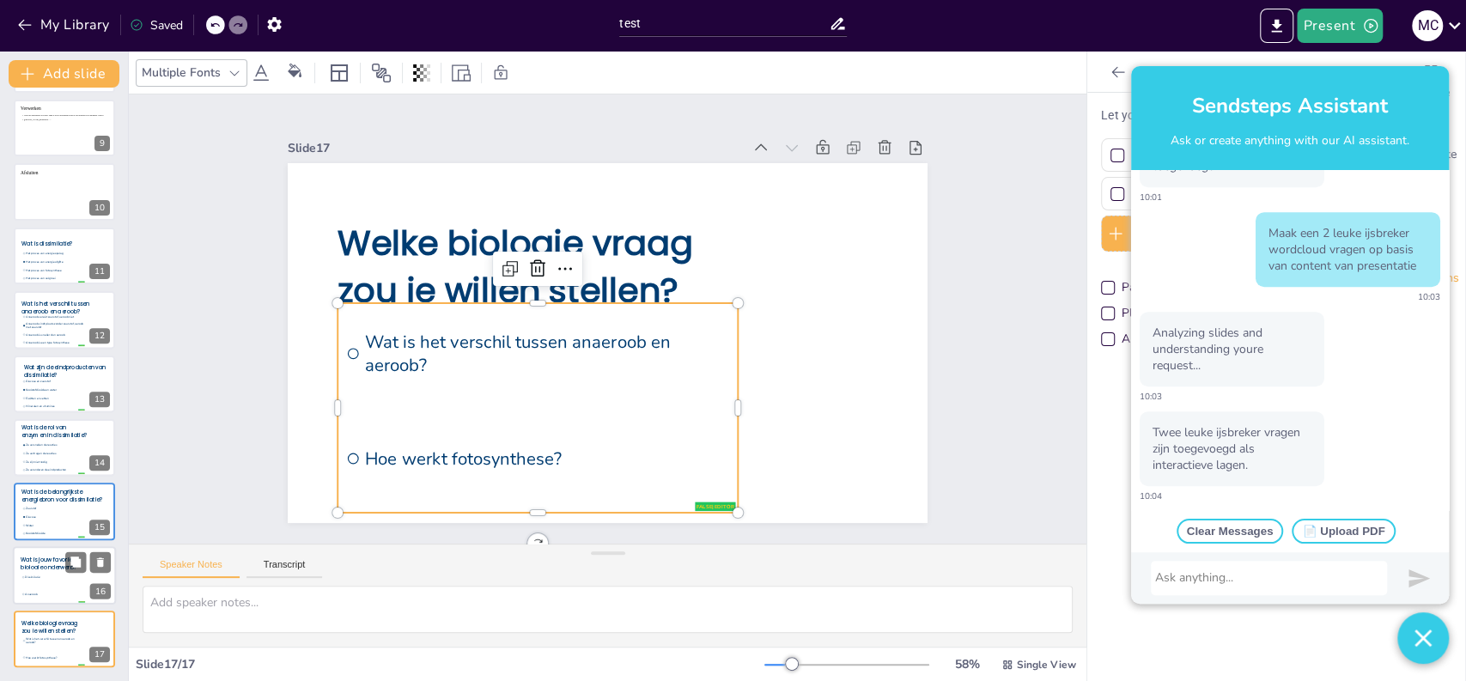
click at [43, 592] on span "Anaeroob" at bounding box center [54, 593] width 59 height 3
type input "Dissimilatie"
type input "Anaeroob"
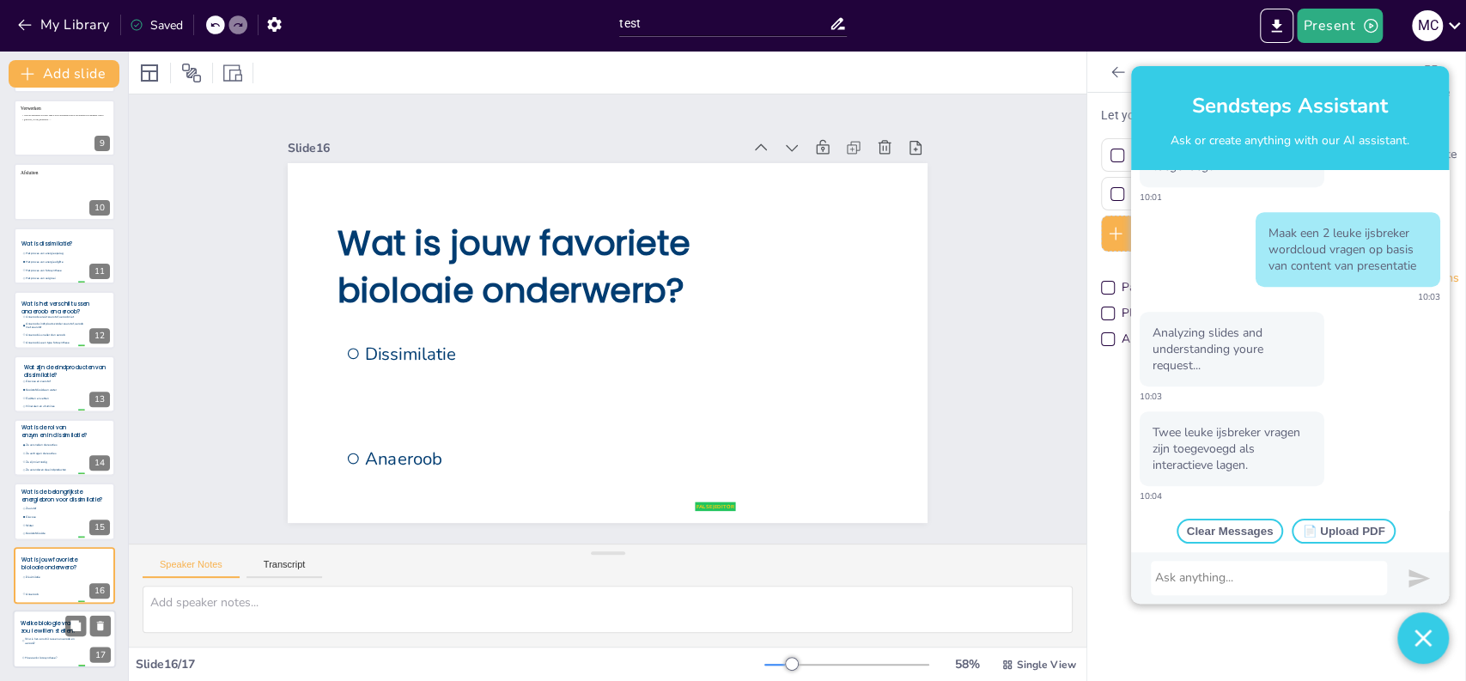
click at [43, 647] on li "Wat is het verschil tussen anaeroob en aeroob?" at bounding box center [53, 641] width 64 height 16
type input "Wat is het verschil tussen anaeroob en aeroob?"
type input "Hoe werkt fotosynthese?"
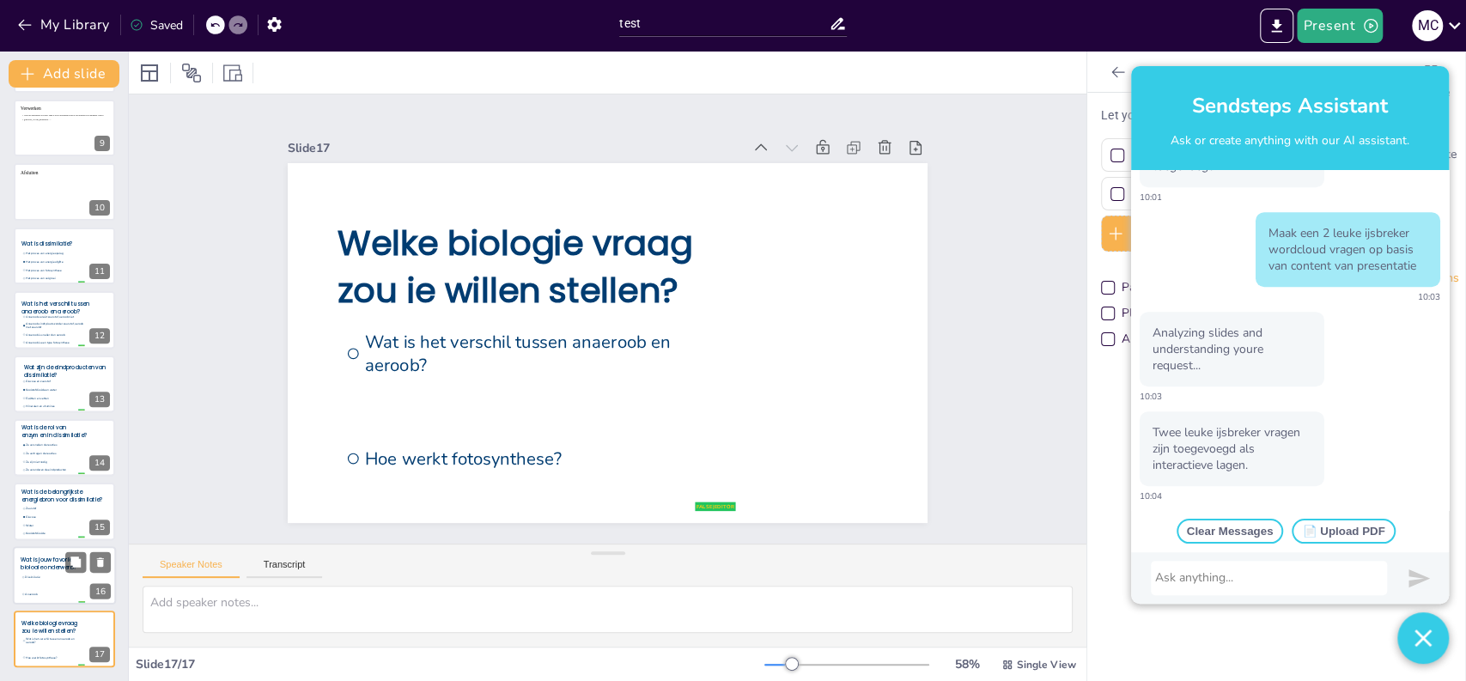
click at [40, 572] on li "Dissimilatie" at bounding box center [53, 577] width 64 height 16
type input "Dissimilatie"
type input "Anaeroob"
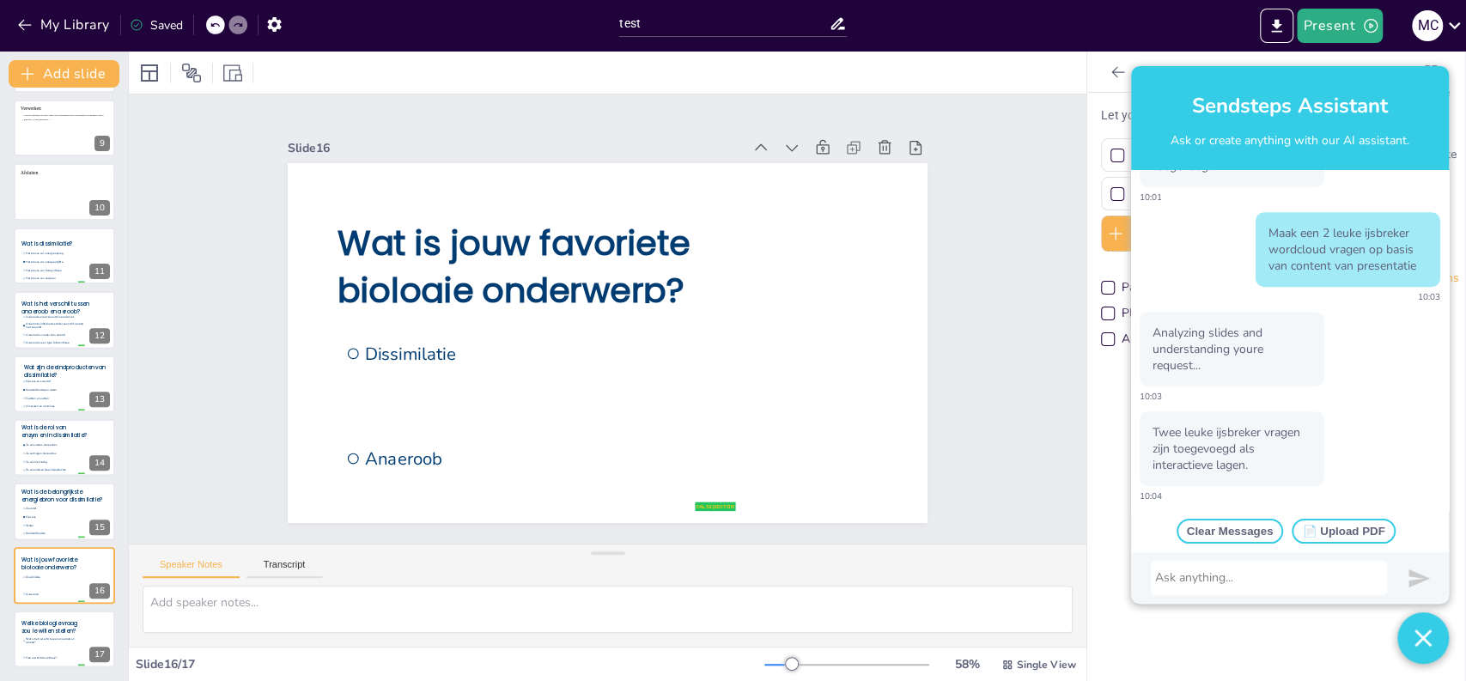
click at [1247, 577] on div at bounding box center [1269, 578] width 228 height 17
click at [33, 639] on span "Wat is het verschil tussen anaeroob en aeroob?" at bounding box center [54, 641] width 59 height 8
type input "Wat is het verschil tussen anaeroob en aeroob?"
type input "Hoe werkt fotosynthese?"
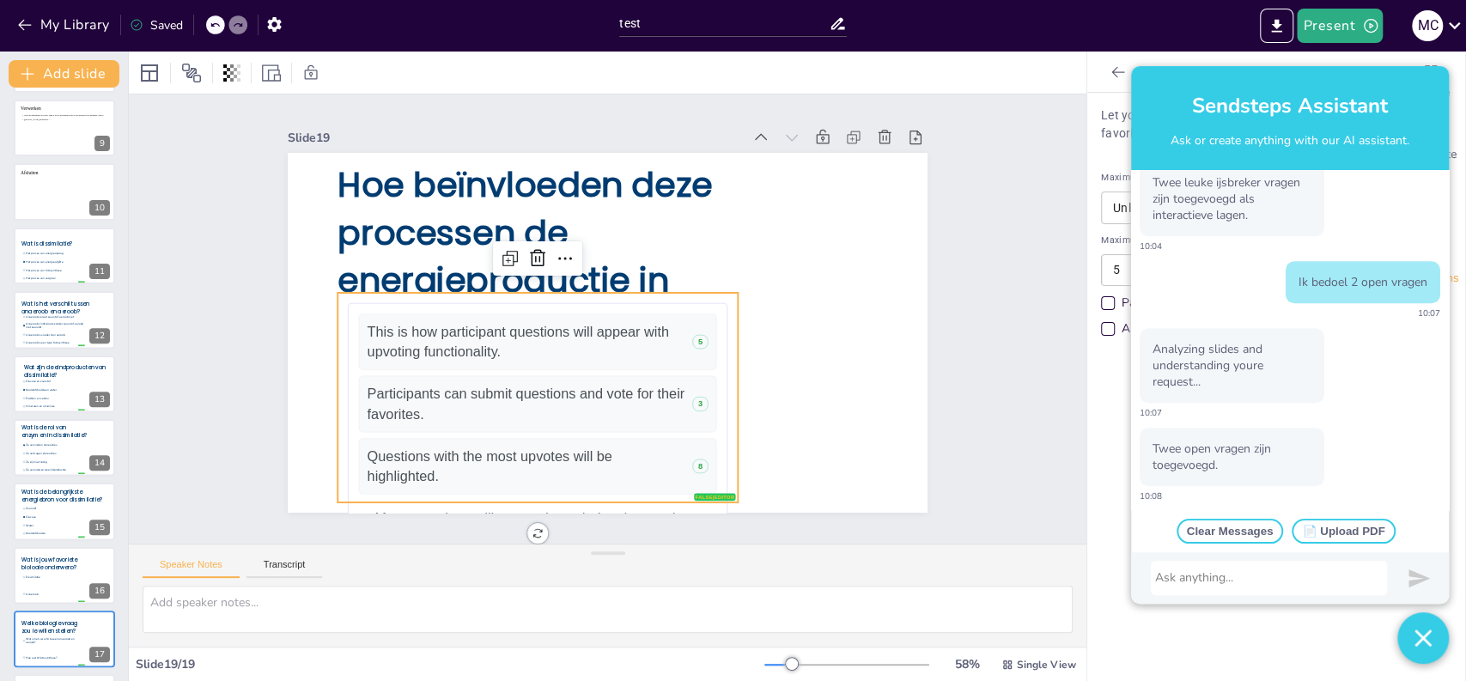
scroll to position [641, 0]
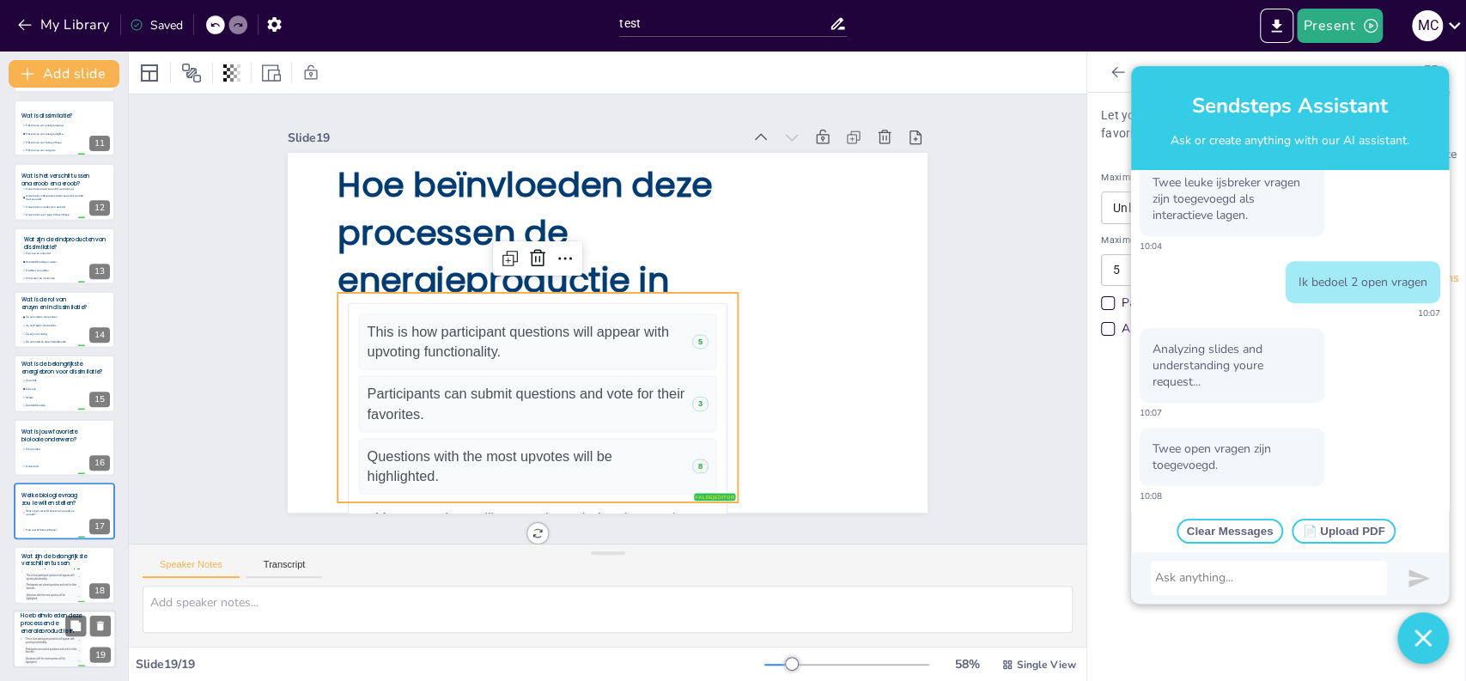
click at [27, 648] on div "Participants can submit questions and vote for their favorites." at bounding box center [52, 651] width 52 height 6
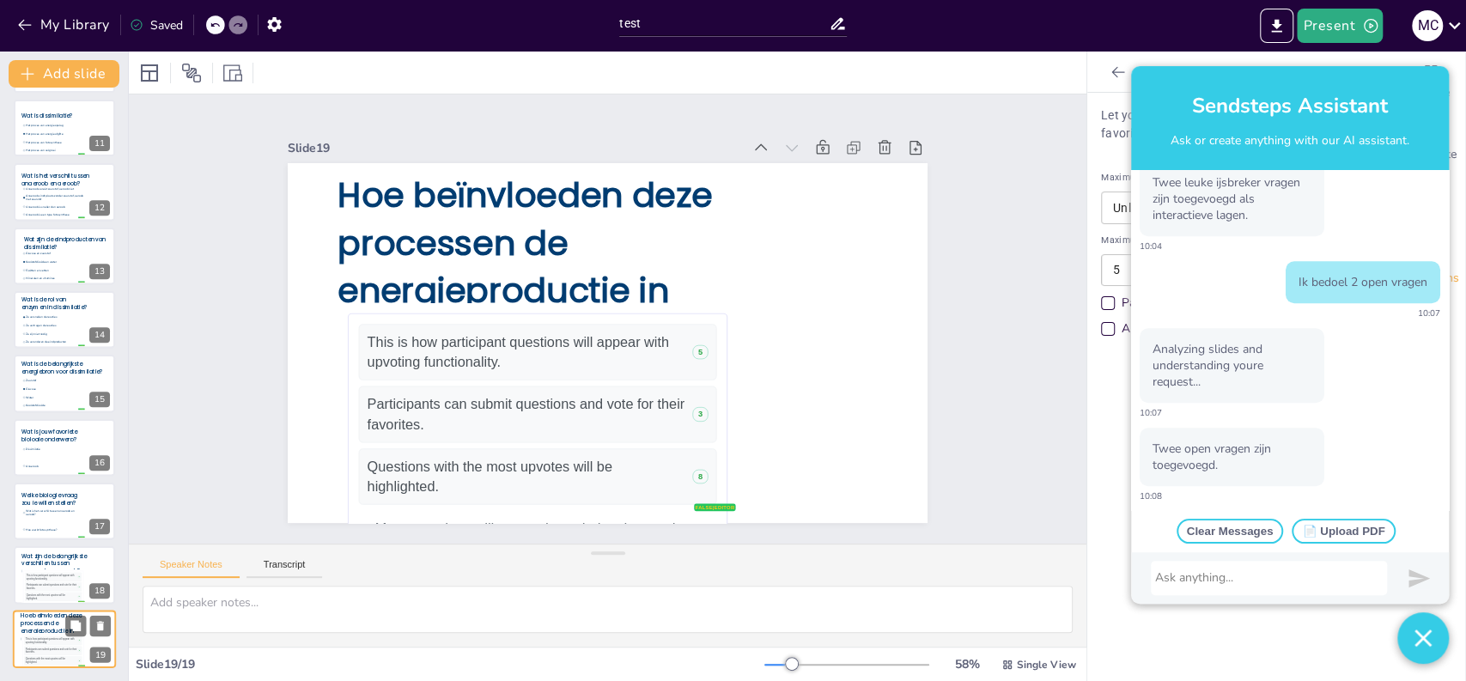
scroll to position [0, 0]
click at [37, 589] on div "Participants can submit questions and vote for their favorites." at bounding box center [52, 587] width 52 height 6
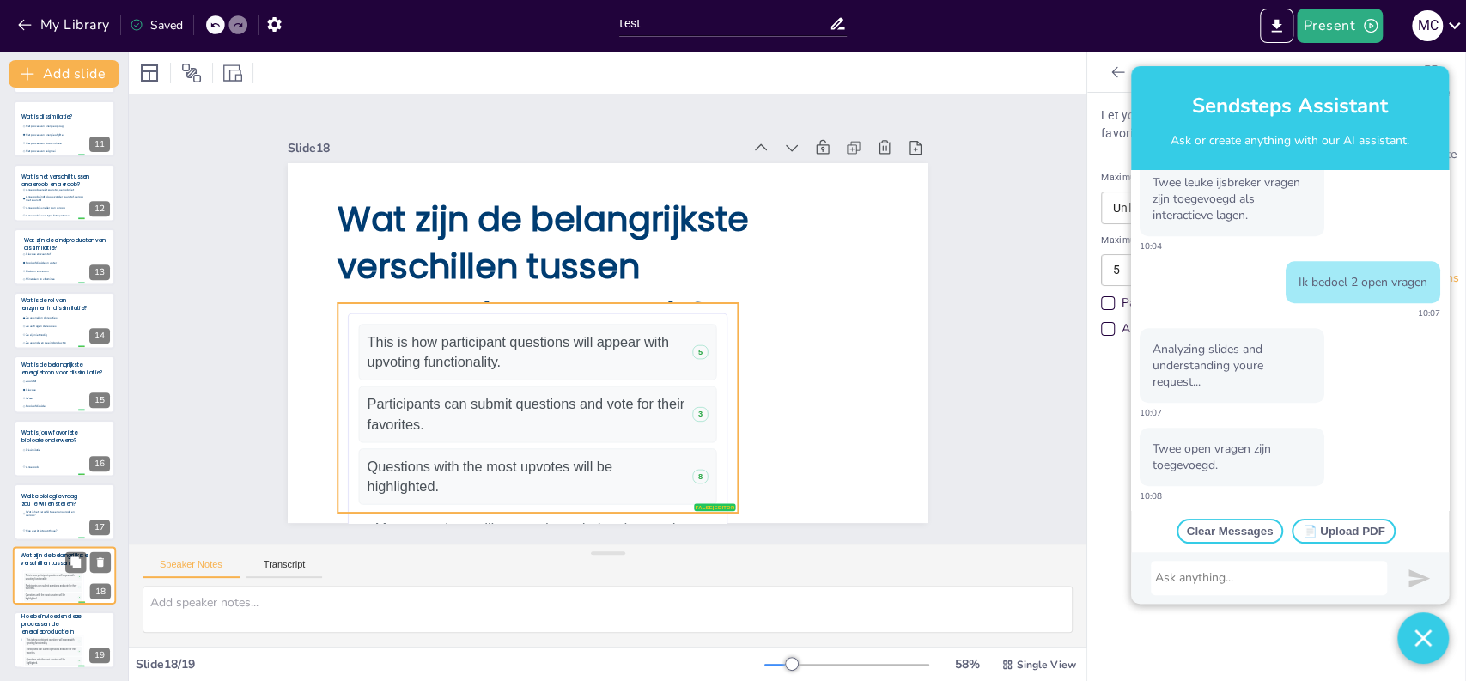
scroll to position [641, 0]
